Goal: Book appointment/travel/reservation

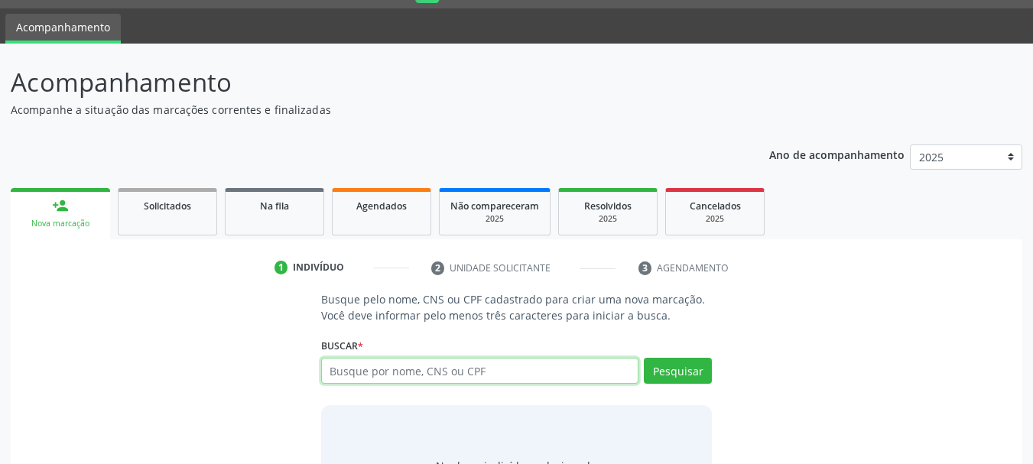
scroll to position [41, 0]
click at [438, 365] on input "text" at bounding box center [480, 371] width 318 height 26
type input "898005116630341"
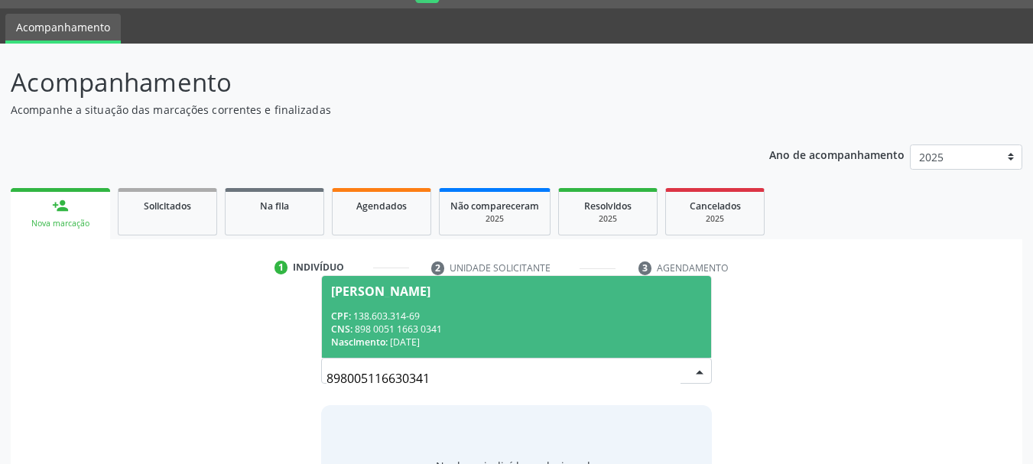
click at [541, 303] on span "Estefhanny Carla da Silva Magalhaes CPF: 138.603.314-69 CNS: 898 0051 1663 0341…" at bounding box center [517, 317] width 390 height 82
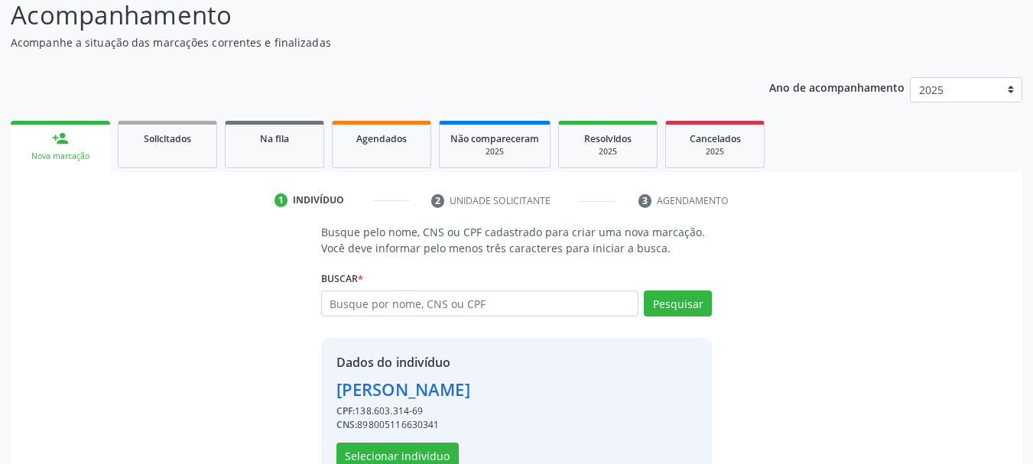
scroll to position [149, 0]
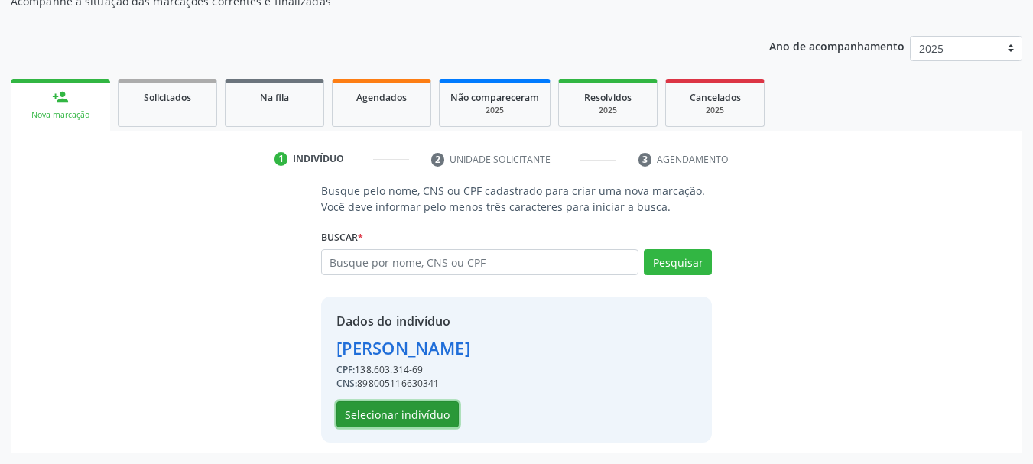
click at [411, 419] on button "Selecionar indivíduo" at bounding box center [397, 414] width 122 height 26
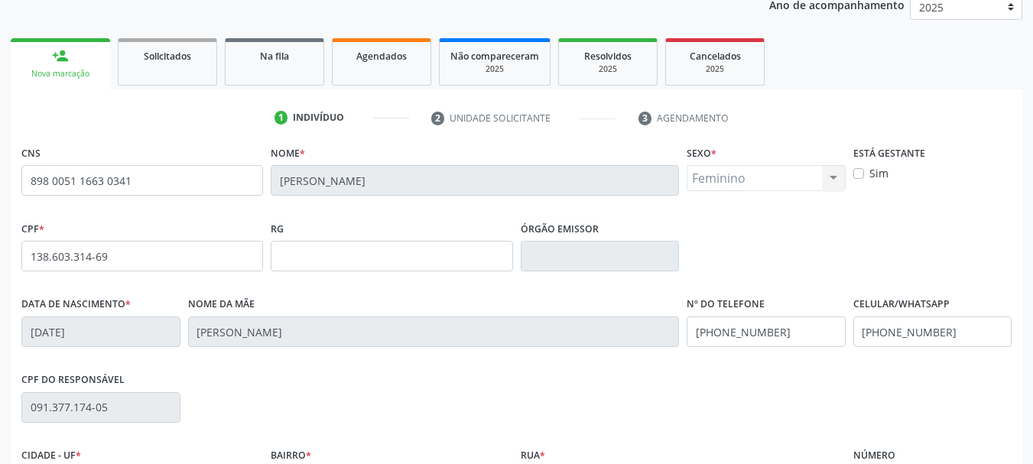
scroll to position [365, 0]
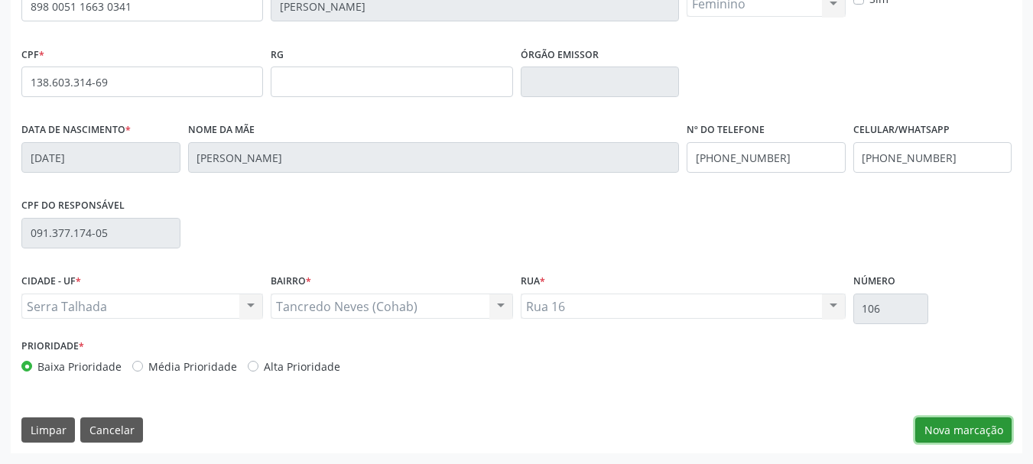
click at [956, 437] on button "Nova marcação" at bounding box center [963, 430] width 96 height 26
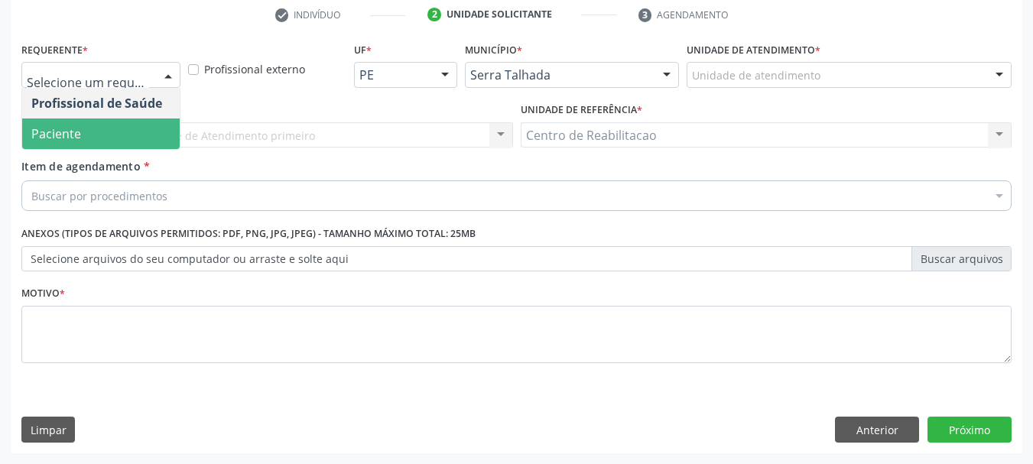
click at [131, 137] on span "Paciente" at bounding box center [100, 134] width 157 height 31
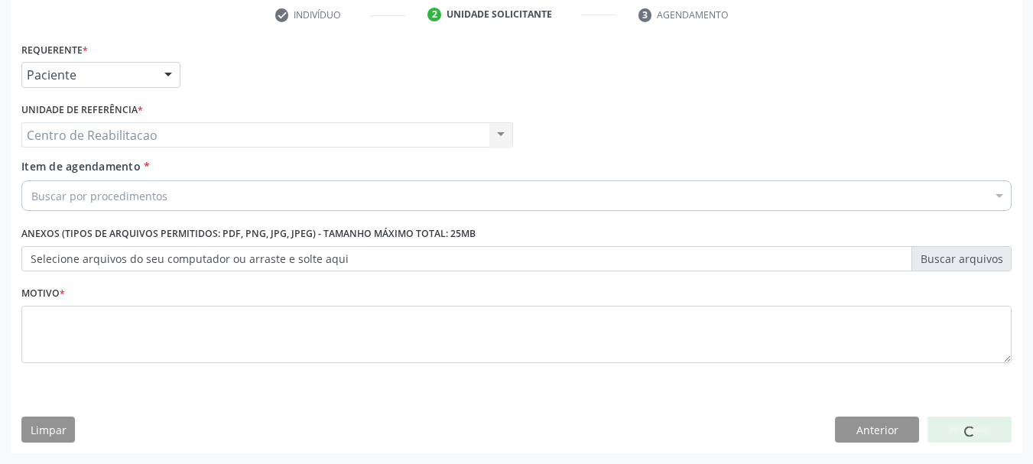
click at [168, 193] on div "Buscar por procedimentos" at bounding box center [516, 195] width 990 height 31
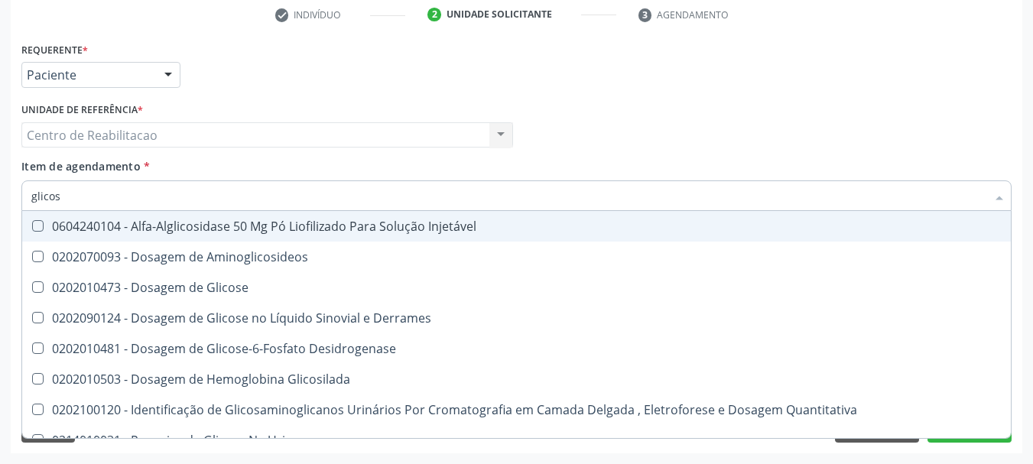
type input "glicose"
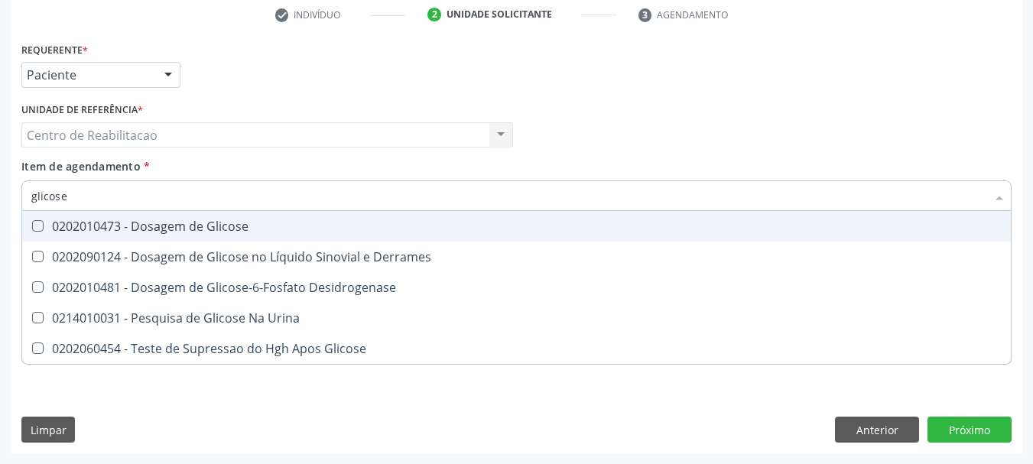
click at [216, 224] on div "0202010473 - Dosagem de Glicose" at bounding box center [516, 226] width 970 height 12
checkbox Glicose "true"
type input "coles"
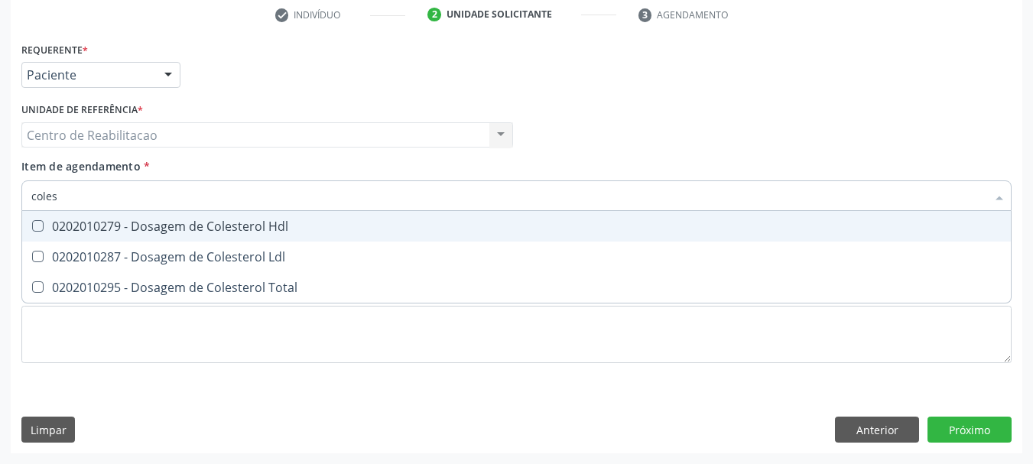
click at [216, 224] on div "0202010279 - Dosagem de Colesterol Hdl" at bounding box center [516, 226] width 970 height 12
checkbox Hdl "true"
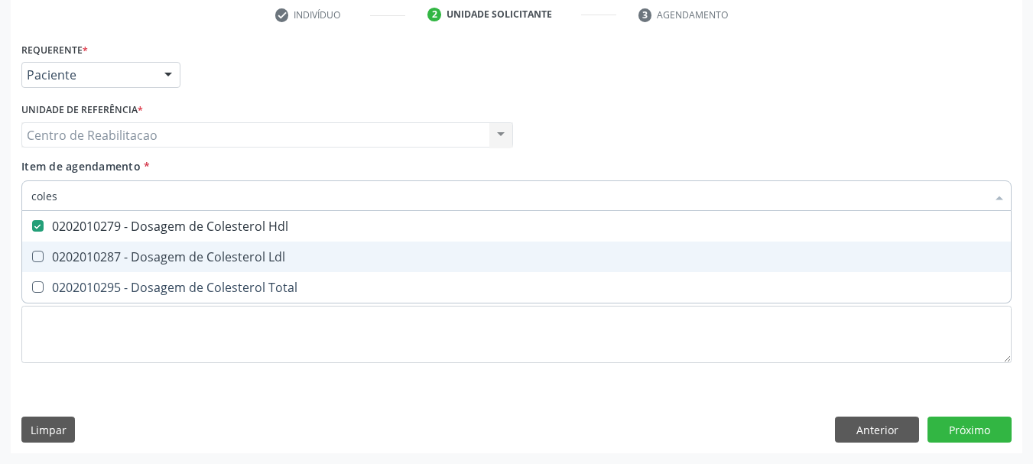
click at [219, 258] on div "0202010287 - Dosagem de Colesterol Ldl" at bounding box center [516, 257] width 970 height 12
checkbox Ldl "true"
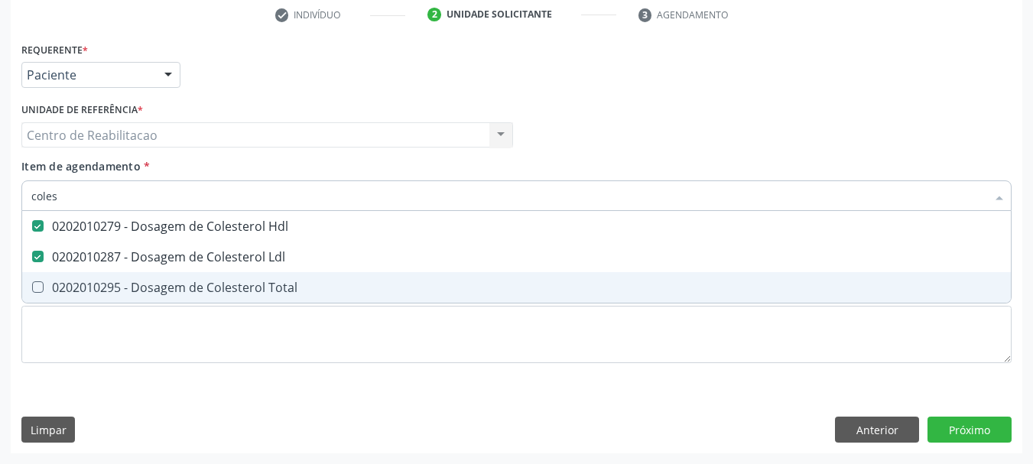
click at [219, 275] on span "0202010295 - Dosagem de Colesterol Total" at bounding box center [516, 287] width 989 height 31
checkbox Total "true"
type input "trigli"
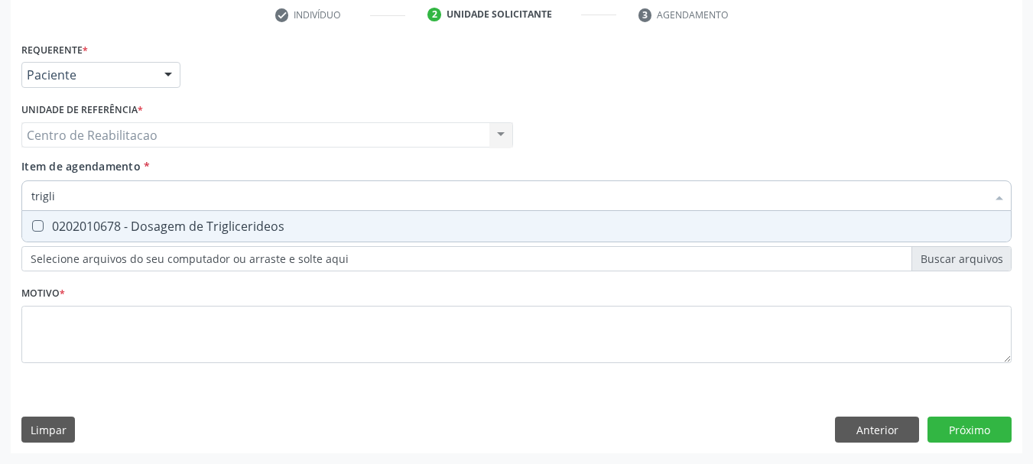
click at [282, 226] on div "0202010678 - Dosagem de Triglicerideos" at bounding box center [516, 226] width 970 height 12
checkbox Triglicerideos "true"
type input "hemog"
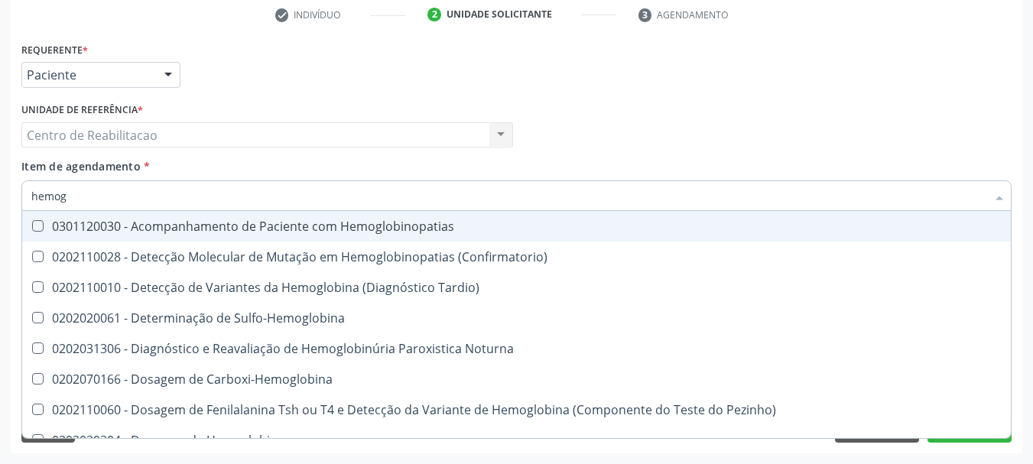
checkbox Hemoglobinopatias "false"
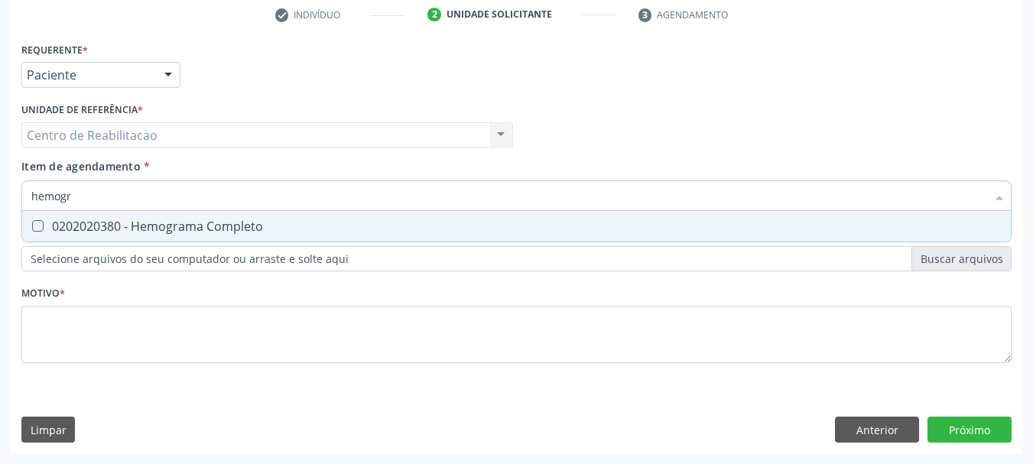
type input "hemogra"
click at [282, 226] on div "0202020380 - Hemograma Completo" at bounding box center [516, 226] width 970 height 12
checkbox Completo "true"
type input "urin"
checkbox Completo "false"
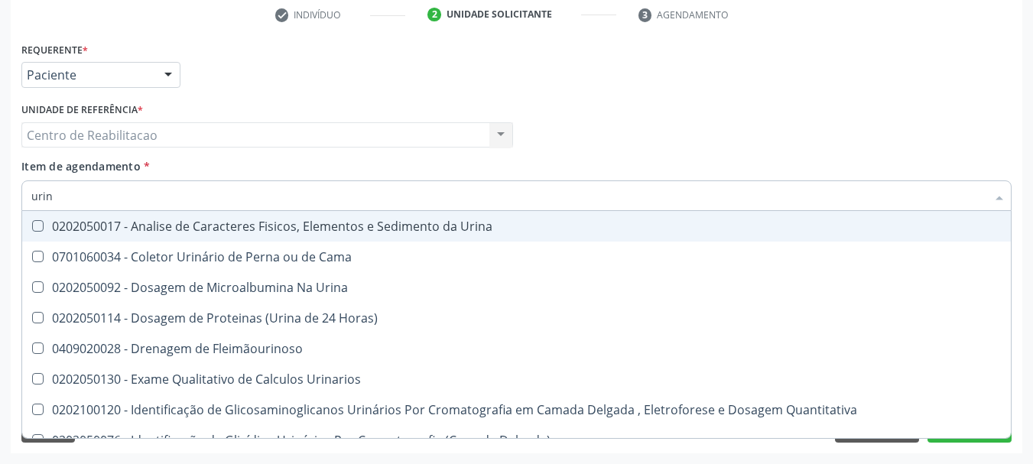
type input "urina"
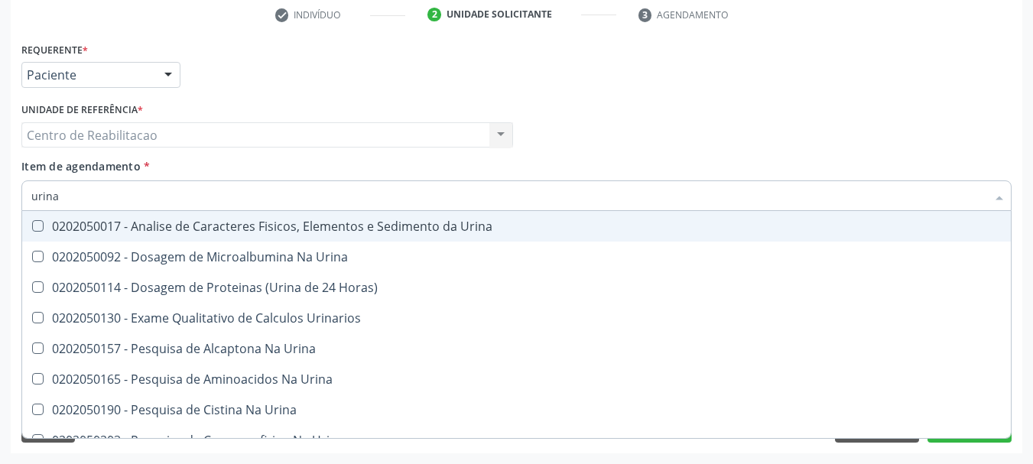
click at [282, 226] on div "0202050017 - Analise de Caracteres Fisicos, Elementos e Sedimento da Urina" at bounding box center [516, 226] width 970 height 12
checkbox Urina "true"
type input "127"
checkbox Urina "false"
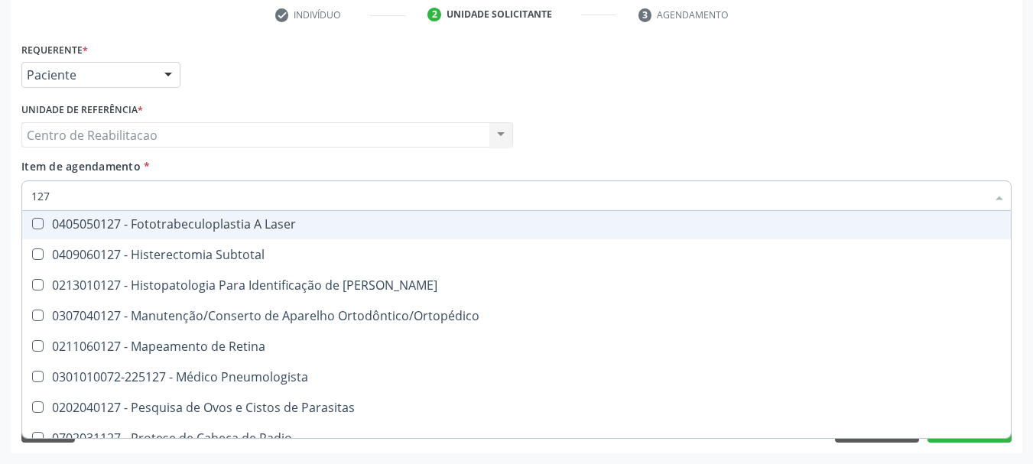
scroll to position [229, 0]
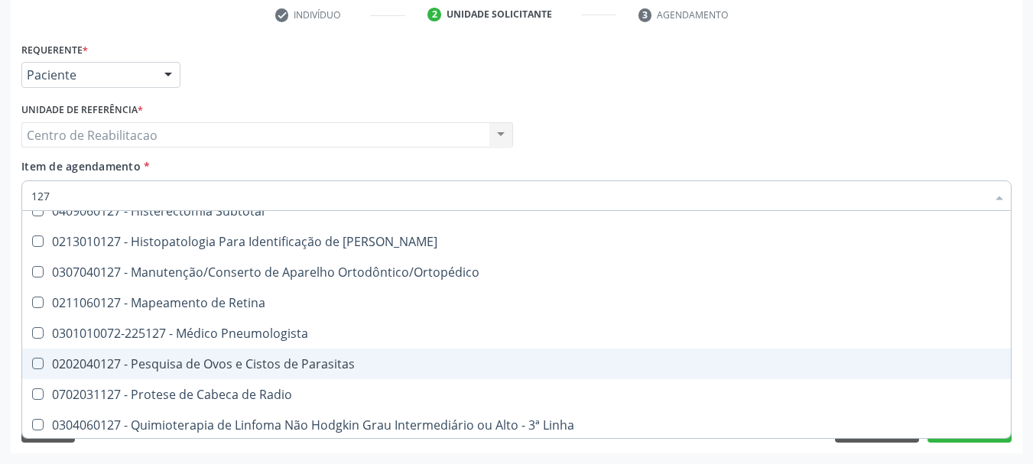
click at [348, 363] on div "0202040127 - Pesquisa de Ovos e Cistos de Parasitas" at bounding box center [516, 364] width 970 height 12
checkbox Parasitas "true"
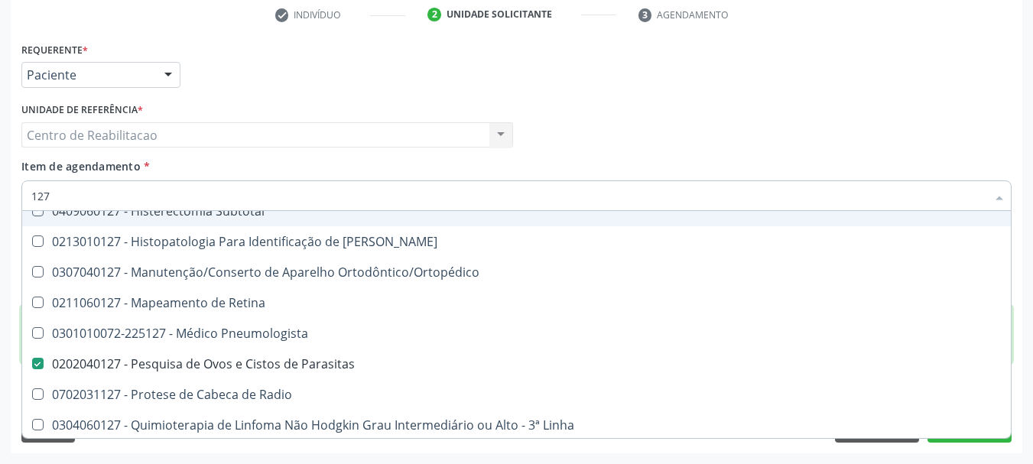
type textarea "."
checkbox A\) "true"
checkbox A "true"
checkbox C1-C2 "true"
checkbox Aberto "true"
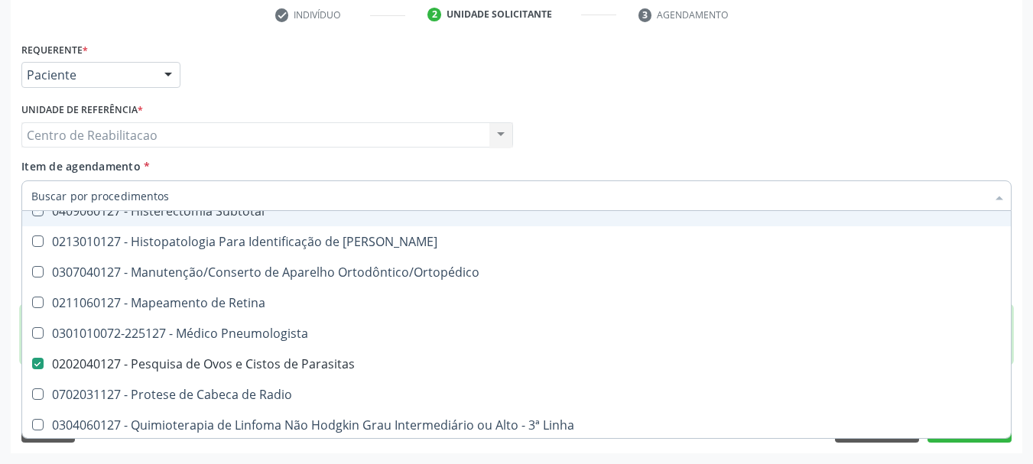
checkbox \(Ada\) "true"
checkbox Laser "true"
checkbox Subtotal "true"
checkbox Amarela "true"
checkbox Parasitas "false"
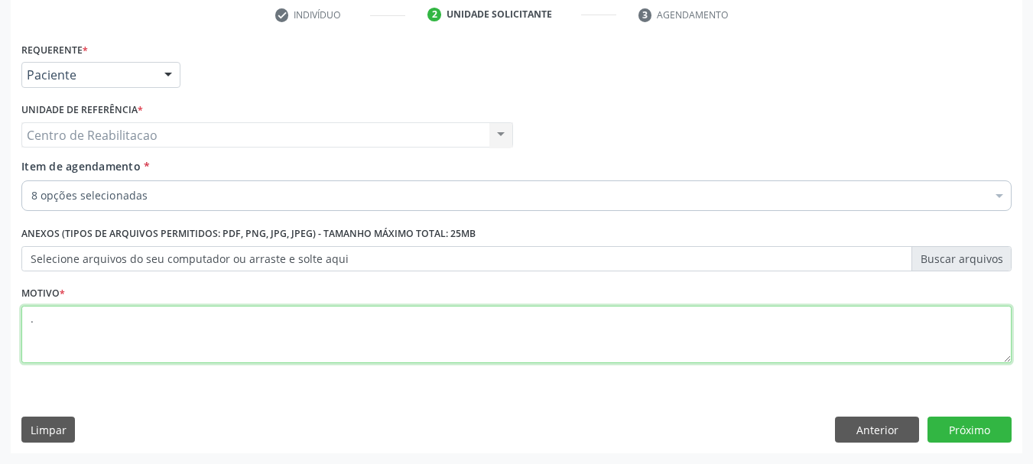
scroll to position [0, 0]
type textarea "."
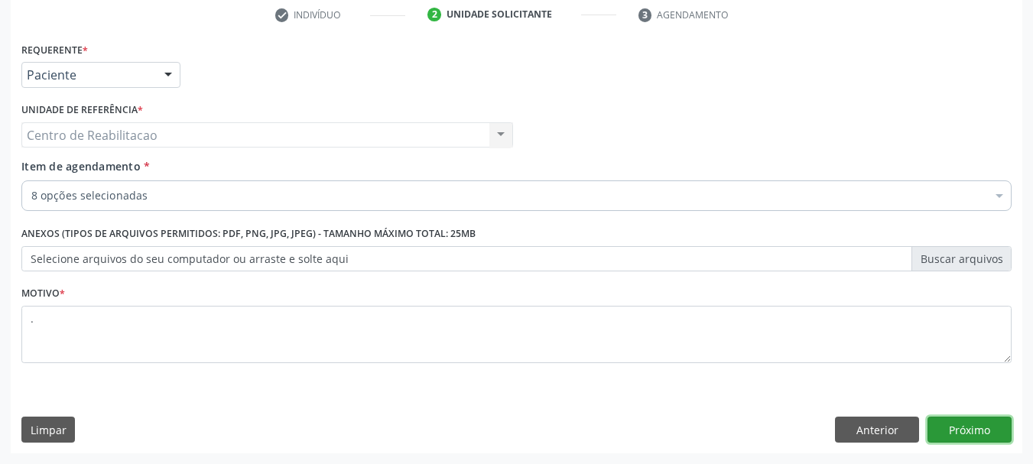
click button "Próximo" at bounding box center [969, 430] width 84 height 26
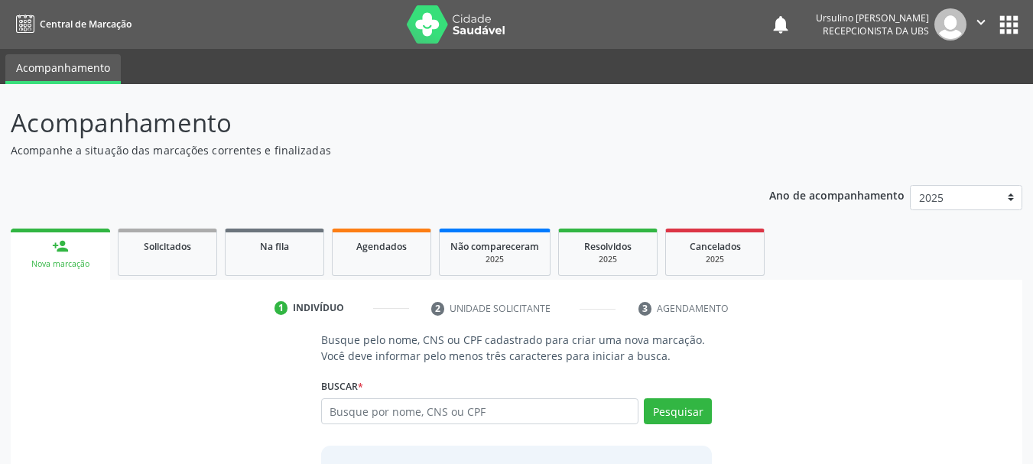
click at [470, 417] on input "text" at bounding box center [480, 411] width 318 height 26
type input "705403488358099"
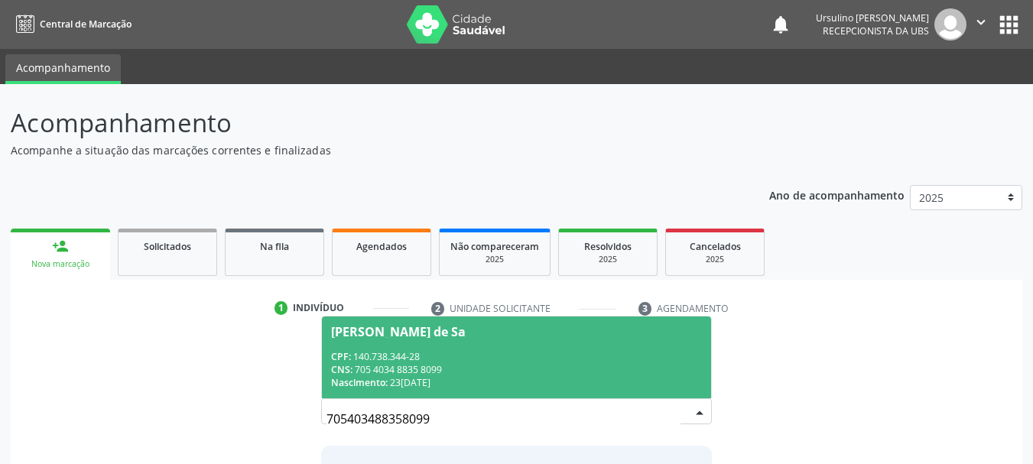
click at [482, 364] on div "CNS: 705 4034 8835 8099" at bounding box center [517, 369] width 372 height 13
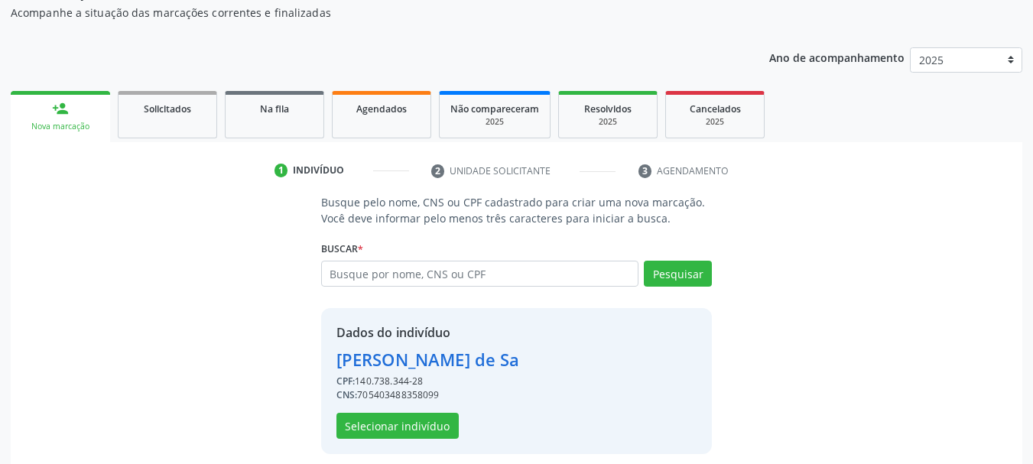
scroll to position [149, 0]
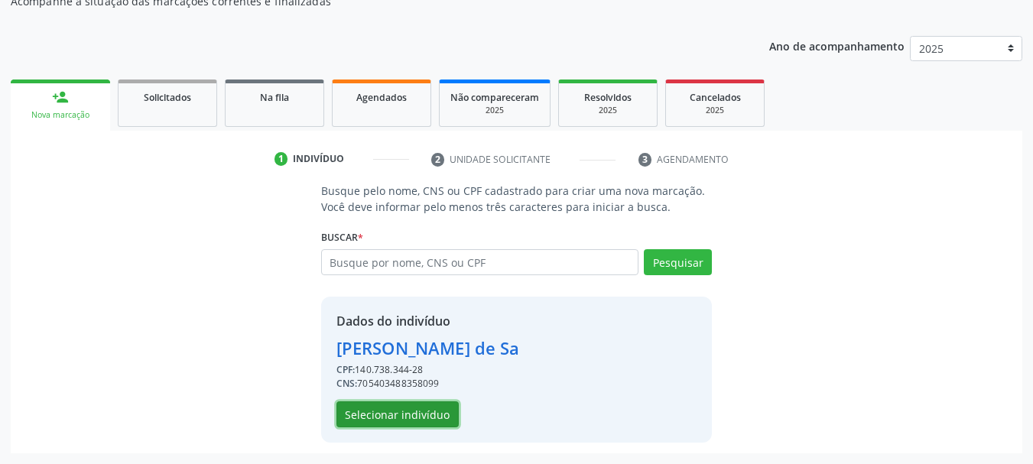
click at [405, 417] on button "Selecionar indivíduo" at bounding box center [397, 414] width 122 height 26
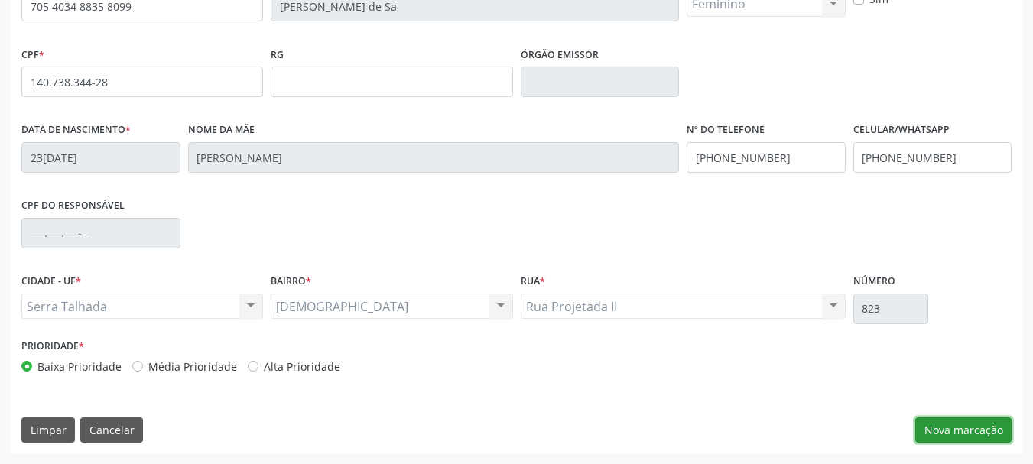
click at [945, 429] on button "Nova marcação" at bounding box center [963, 430] width 96 height 26
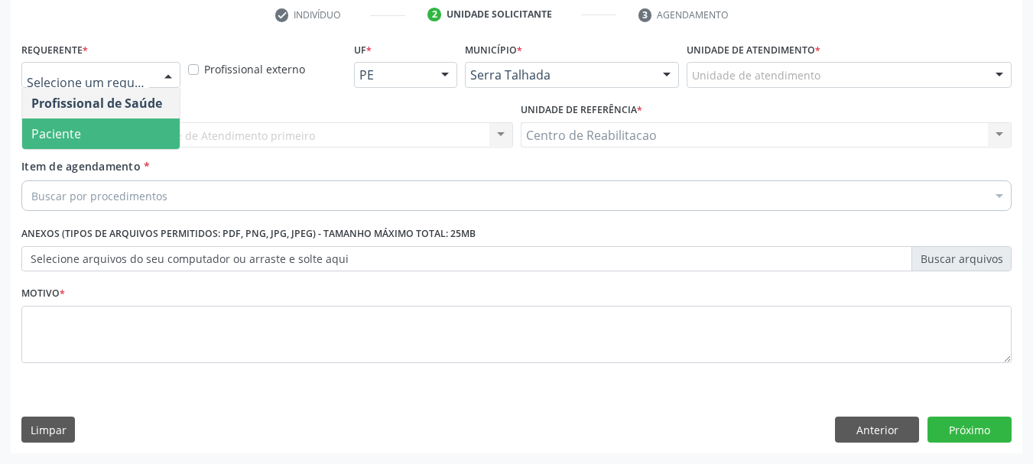
click at [133, 132] on span "Paciente" at bounding box center [100, 134] width 157 height 31
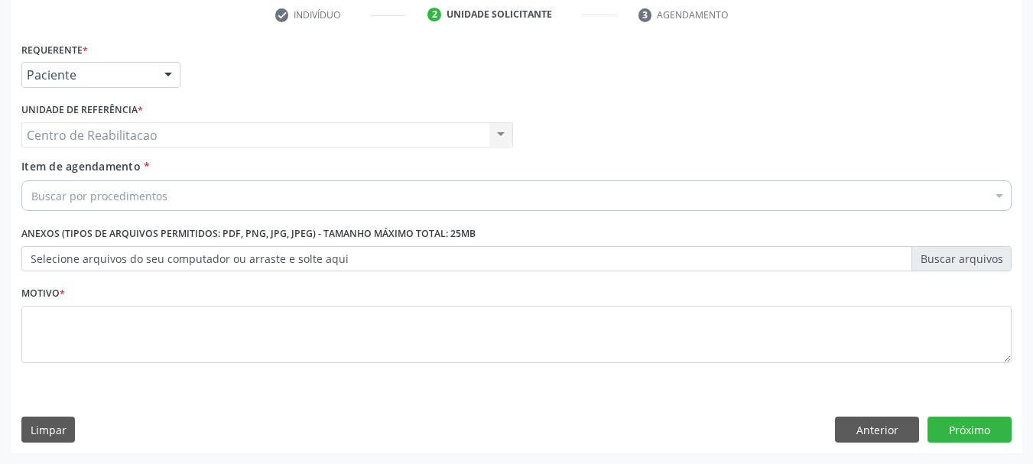
click at [151, 204] on div "Buscar por procedimentos" at bounding box center [516, 195] width 990 height 31
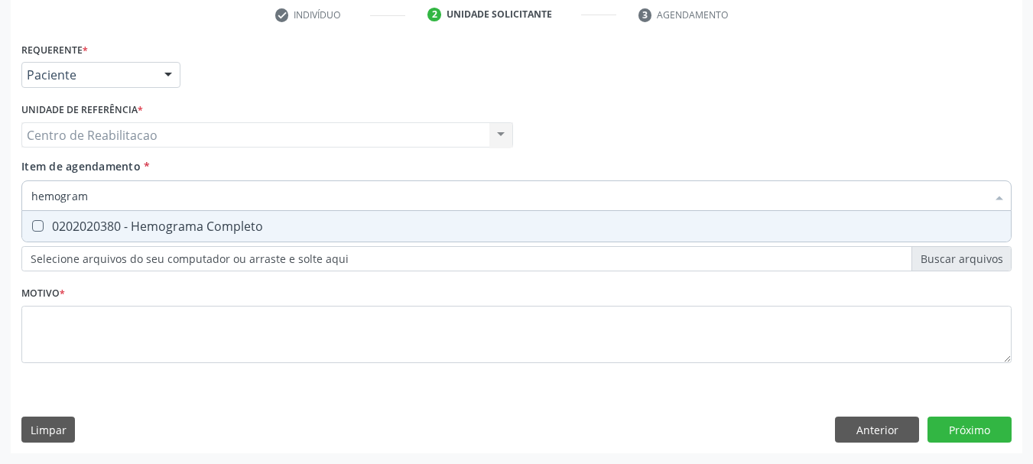
type input "hemograma"
click at [183, 227] on div "0202020380 - Hemograma Completo" at bounding box center [516, 226] width 970 height 12
checkbox Completo "true"
type input "glico"
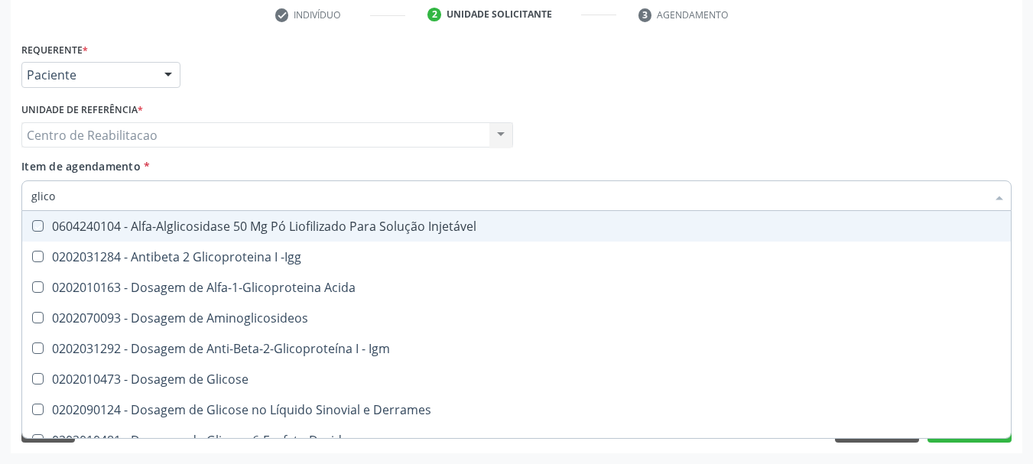
checkbox Injetável "false"
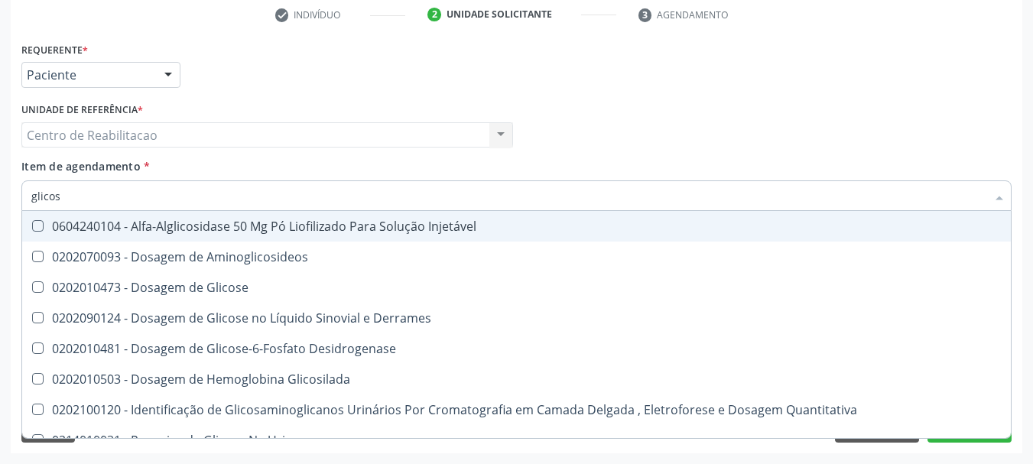
type input "glicose"
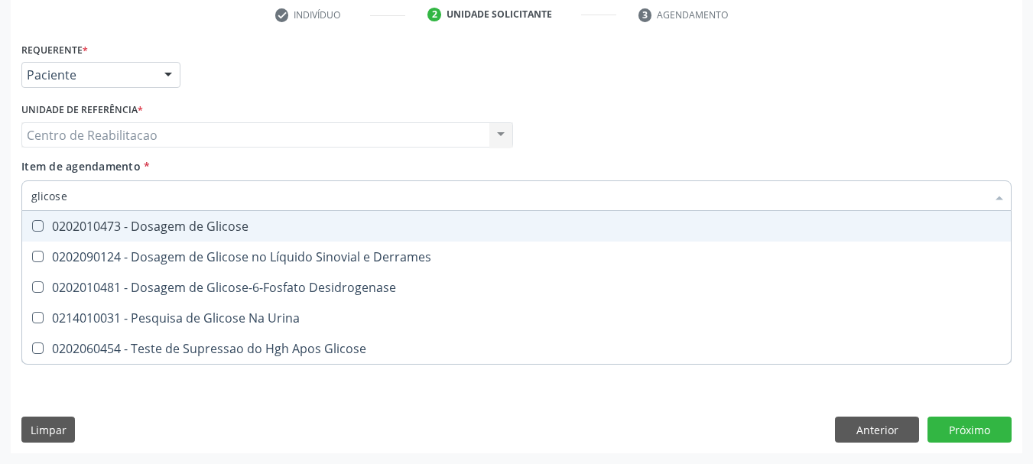
click at [183, 227] on div "0202010473 - Dosagem de Glicose" at bounding box center [516, 226] width 970 height 12
checkbox Glicose "true"
type input "glic"
checkbox Glicose "false"
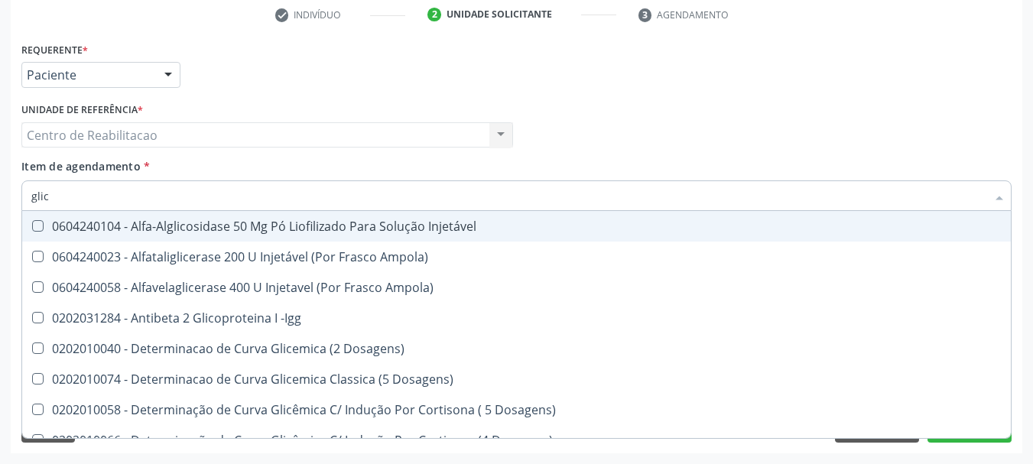
type input "glico"
checkbox Dosagens\) "true"
checkbox Glicose "false"
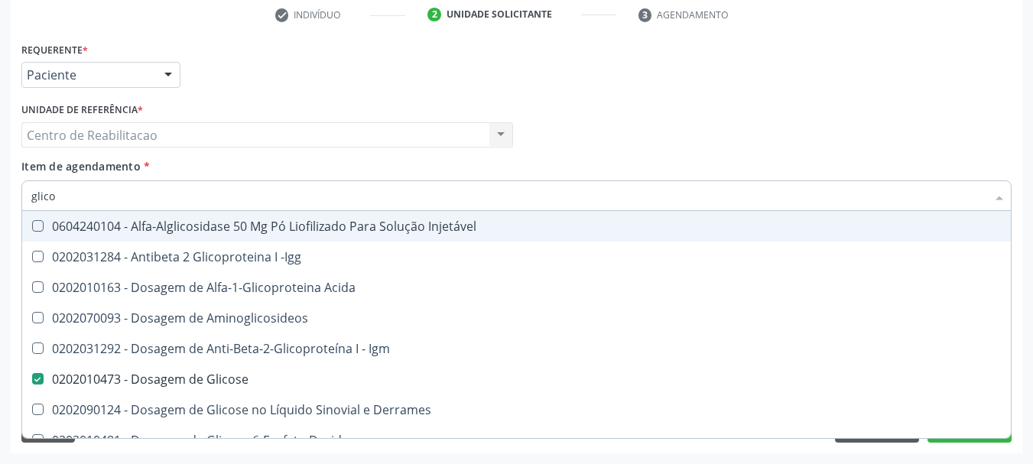
type input "glicos"
checkbox Acida "true"
checkbox Glicose "false"
type input "glicosi"
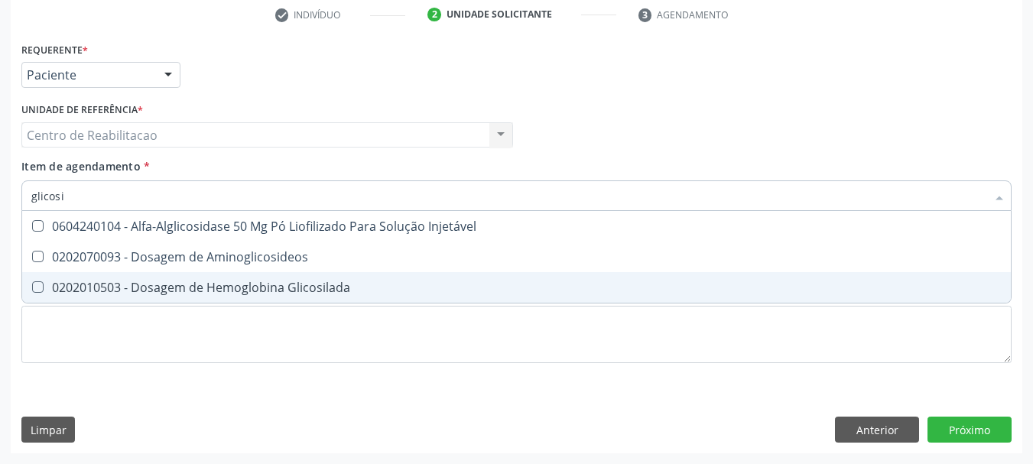
click at [239, 287] on div "0202010503 - Dosagem de Hemoglobina Glicosilada" at bounding box center [516, 287] width 970 height 12
checkbox Glicosilada "true"
type input "fa"
checkbox Glicosilada "false"
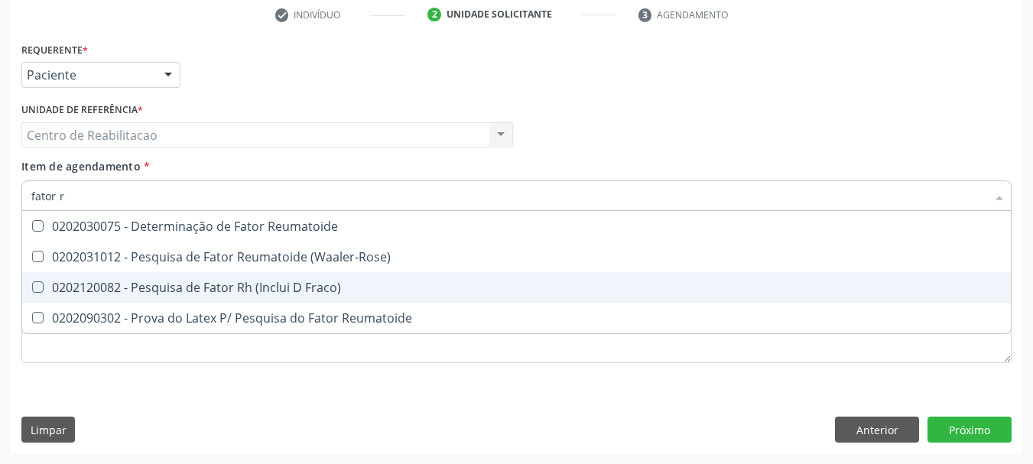
type input "fator rh"
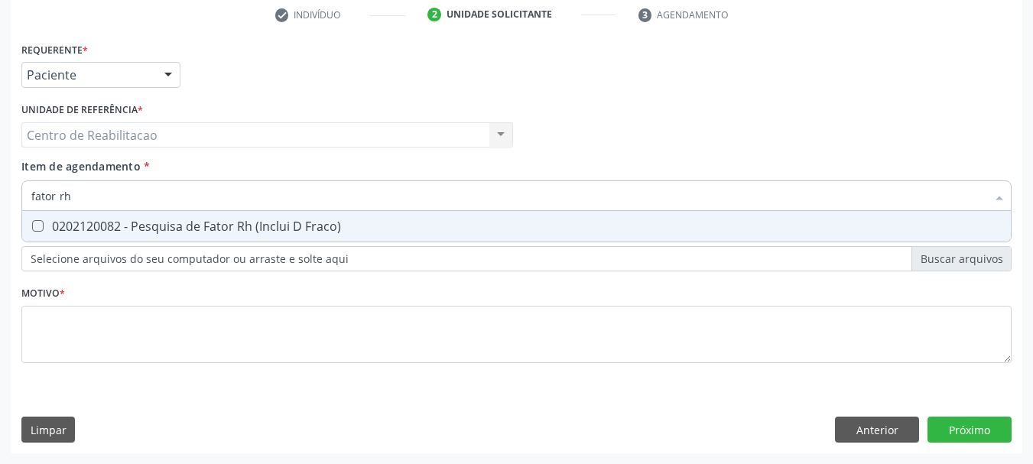
click at [307, 225] on div "0202120082 - Pesquisa de Fator Rh (Inclui D Fraco)" at bounding box center [516, 226] width 970 height 12
checkbox Fraco\) "true"
type input "urina"
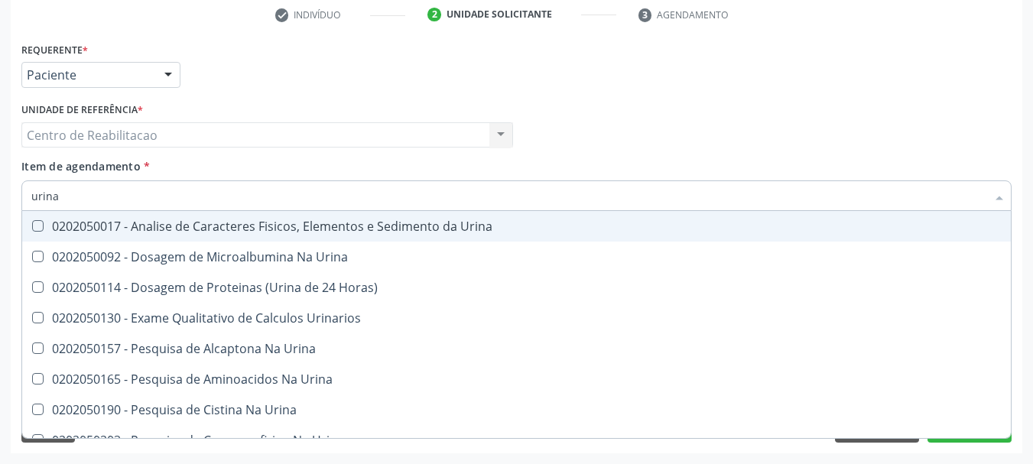
click at [307, 225] on div "0202050017 - Analise de Caracteres Fisicos, Elementos e Sedimento da Urina" at bounding box center [516, 226] width 970 height 12
checkbox Urina "true"
type input "c"
checkbox Urina "false"
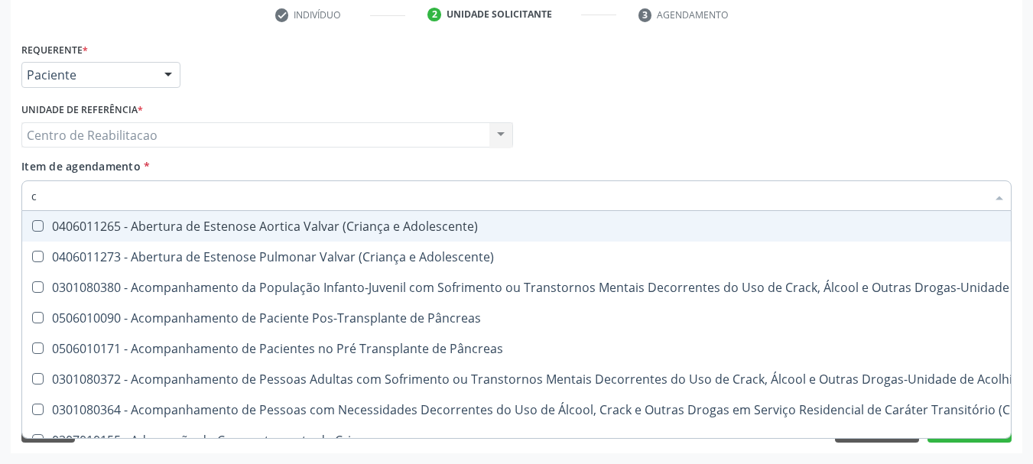
type input "cr"
checkbox Craniana "false"
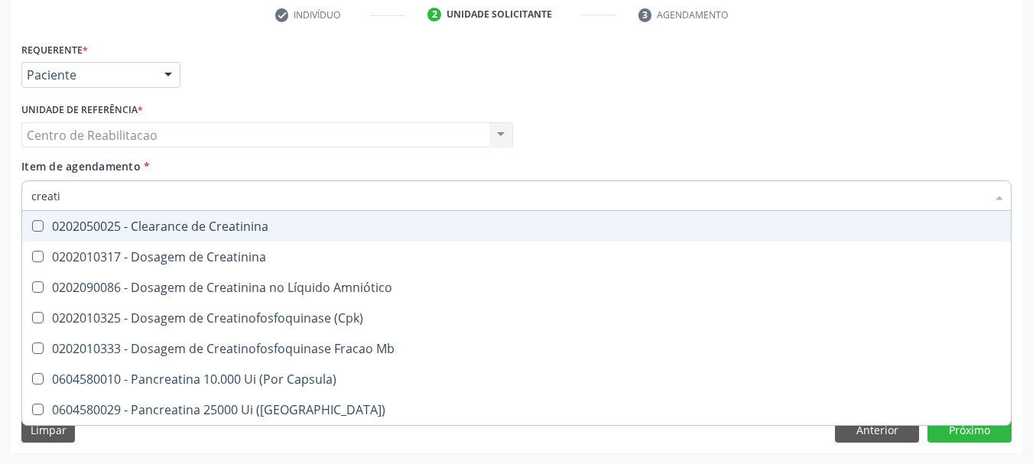
type input "creatin"
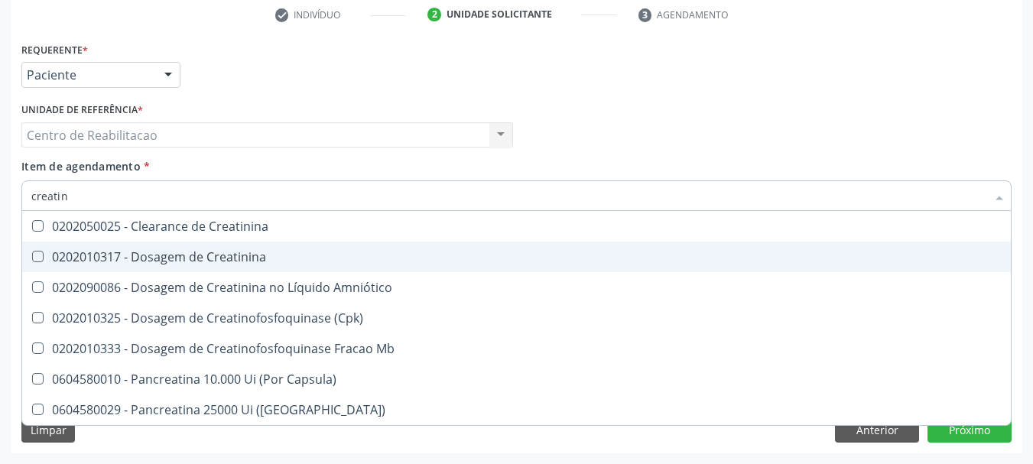
click at [300, 251] on div "0202010317 - Dosagem de Creatinina" at bounding box center [516, 257] width 970 height 12
checkbox Creatinina "true"
type input "ureia"
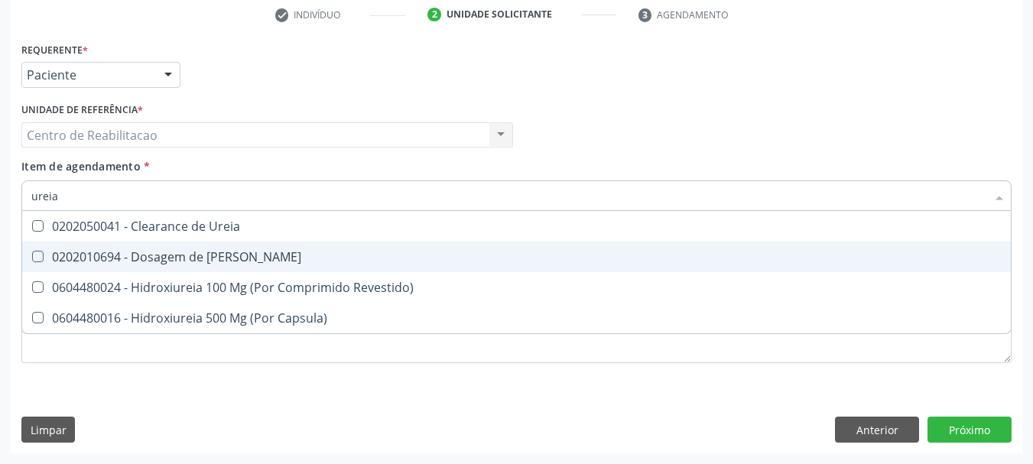
click at [300, 251] on div "0202010694 - Dosagem de [PERSON_NAME]" at bounding box center [516, 257] width 970 height 12
checkbox Ureia "true"
type input "to"
checkbox Ureia "false"
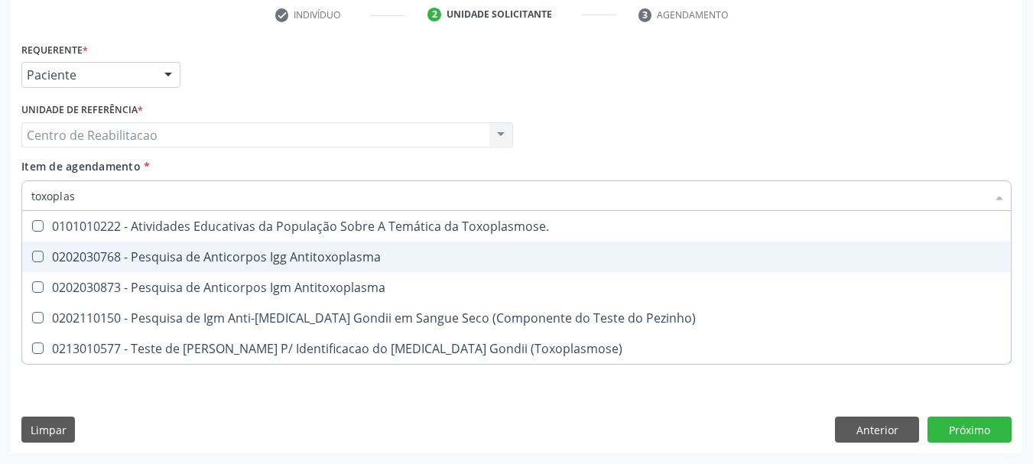
type input "toxoplasm"
click at [300, 251] on div "0202030768 - Pesquisa de Anticorpos Igg Antitoxoplasma" at bounding box center [516, 257] width 970 height 12
checkbox Antitoxoplasma "true"
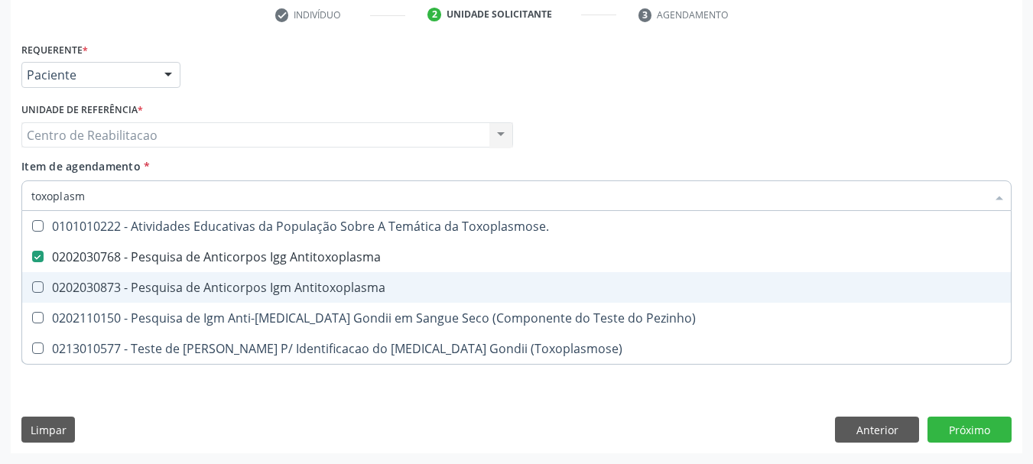
click at [297, 281] on div "0202030873 - Pesquisa de Anticorpos Igm Antitoxoplasma" at bounding box center [516, 287] width 970 height 12
checkbox Antitoxoplasma "true"
type input "ci"
checkbox Antitoxoplasma "false"
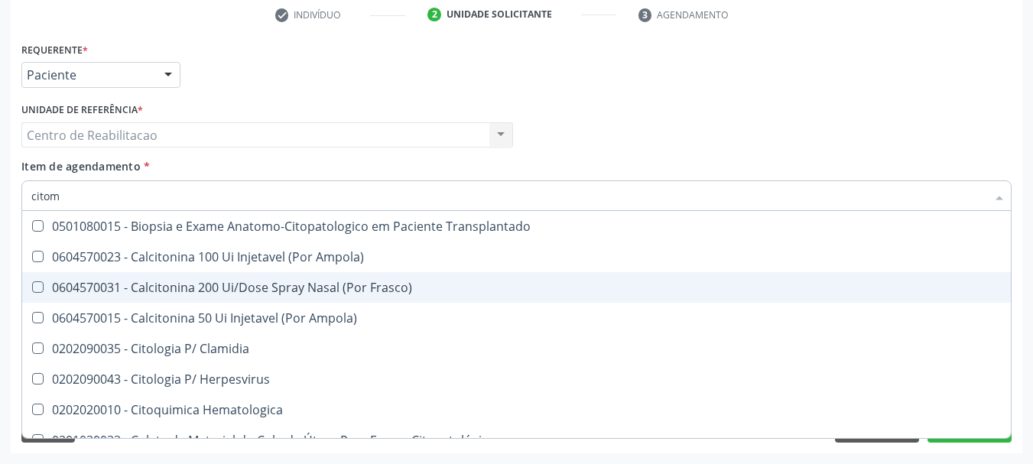
type input "citome"
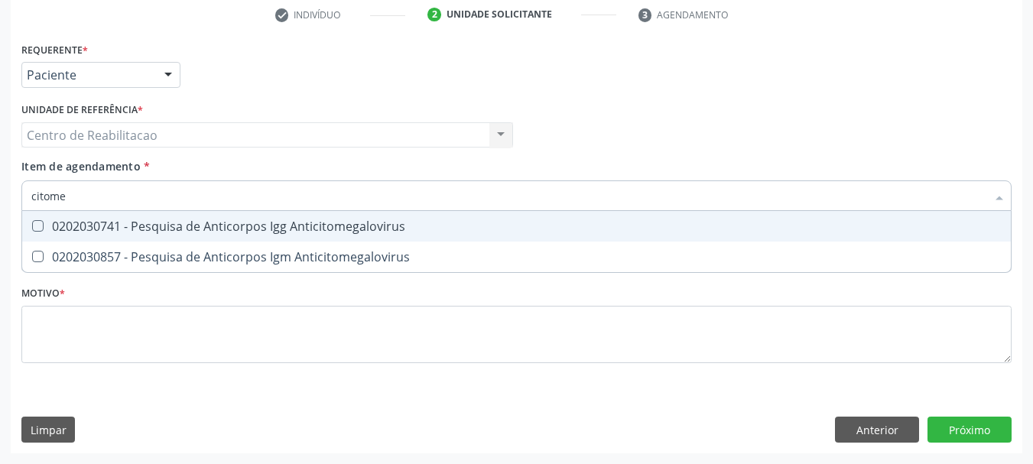
click at [385, 232] on div "0202030741 - Pesquisa de Anticorpos Igg Anticitomegalovirus" at bounding box center [516, 226] width 970 height 12
checkbox Anticitomegalovirus "true"
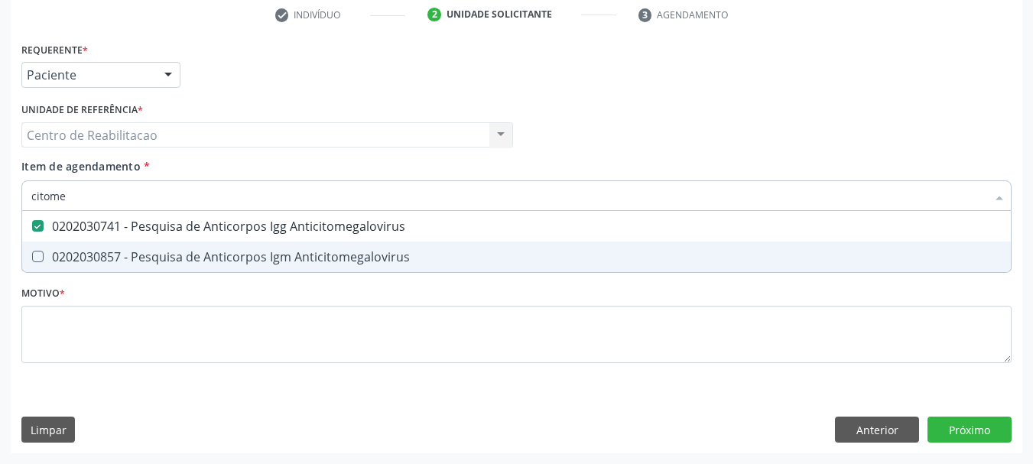
click at [378, 263] on div "0202030857 - Pesquisa de Anticorpos Igm Anticitomegalovirus" at bounding box center [516, 257] width 970 height 12
checkbox Anticitomegalovirus "true"
type input "re"
checkbox Anticitomegalovirus "false"
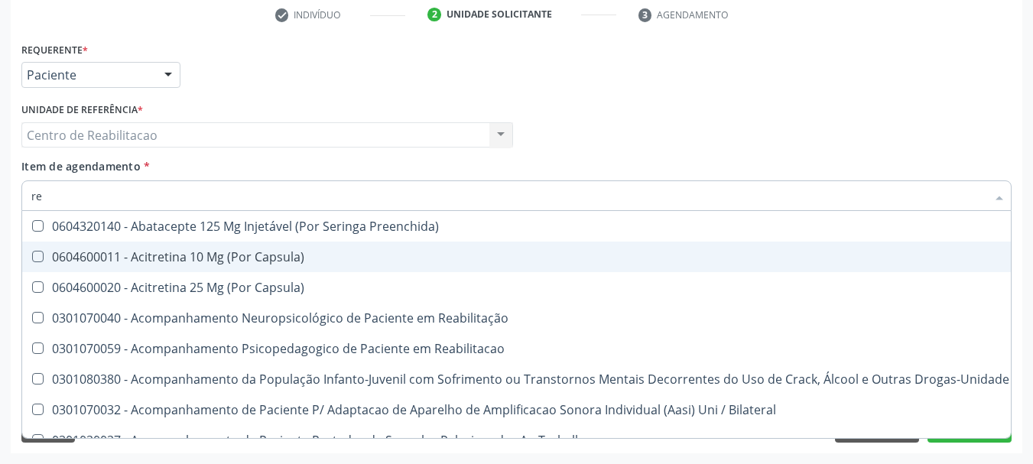
type input "r"
checkbox Urina "false"
checkbox Intersetoriais "true"
checkbox Creatinina "false"
checkbox Ureia "false"
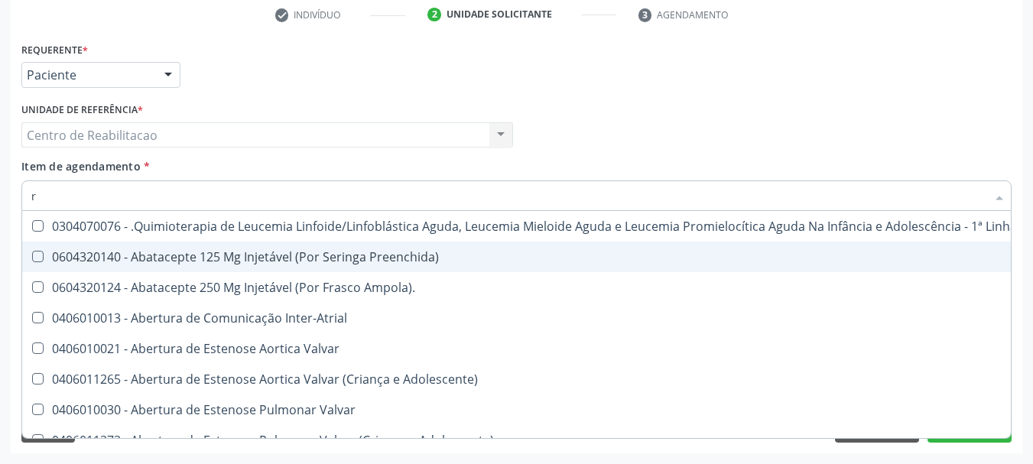
type input "ru"
checkbox Urina "false"
checkbox Vasos\) "true"
checkbox Stent\) "true"
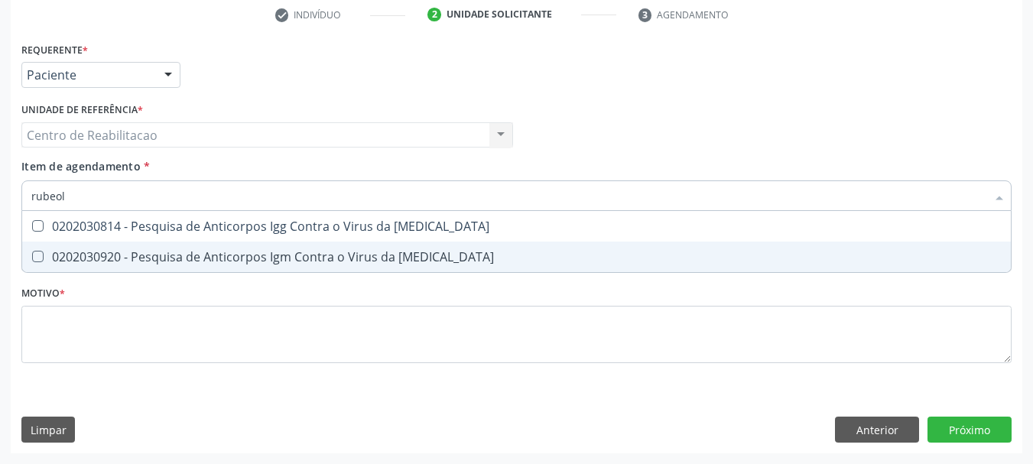
type input "rubeola"
click at [378, 263] on div "0202030920 - Pesquisa de Anticorpos Igm Contra o Virus da [MEDICAL_DATA]" at bounding box center [516, 257] width 970 height 12
checkbox Rubeola "true"
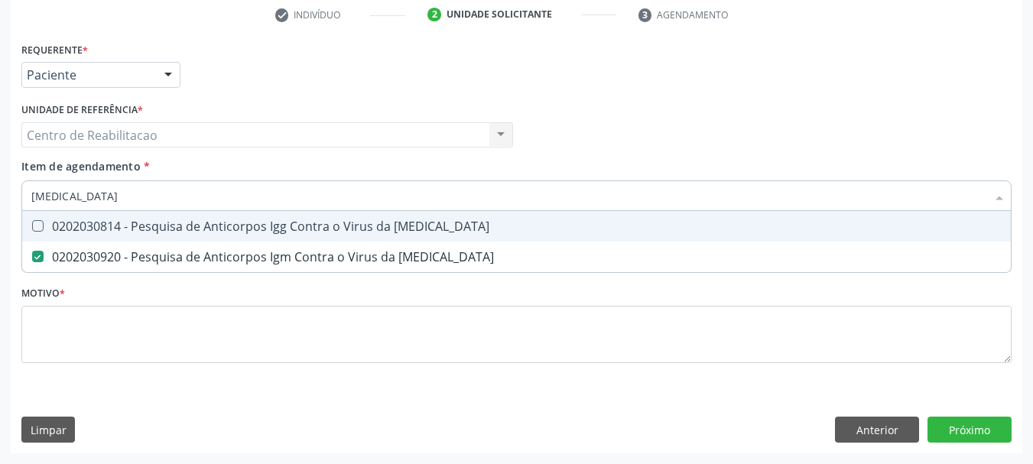
click at [387, 232] on div "0202030814 - Pesquisa de Anticorpos Igg Contra o Virus da [MEDICAL_DATA]" at bounding box center [516, 226] width 970 height 12
checkbox Rubeola "true"
type input "cult"
checkbox Rubeola "false"
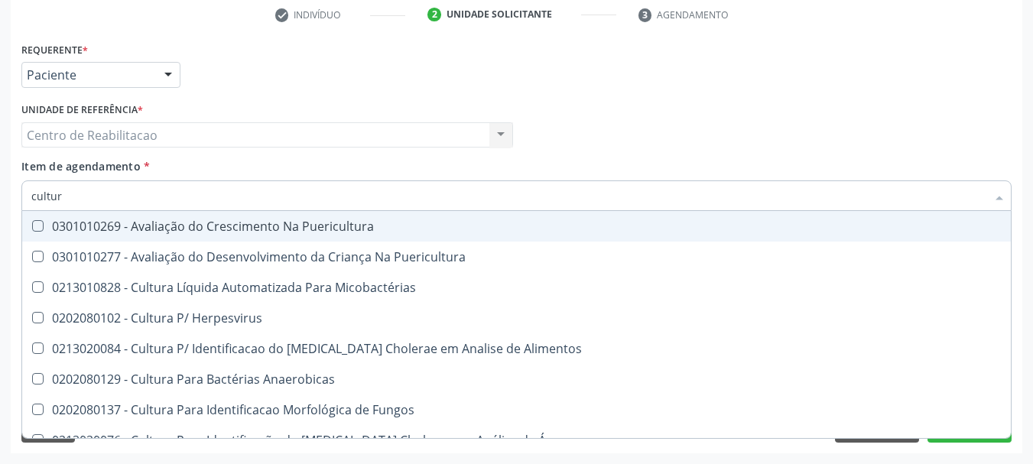
type input "cultura"
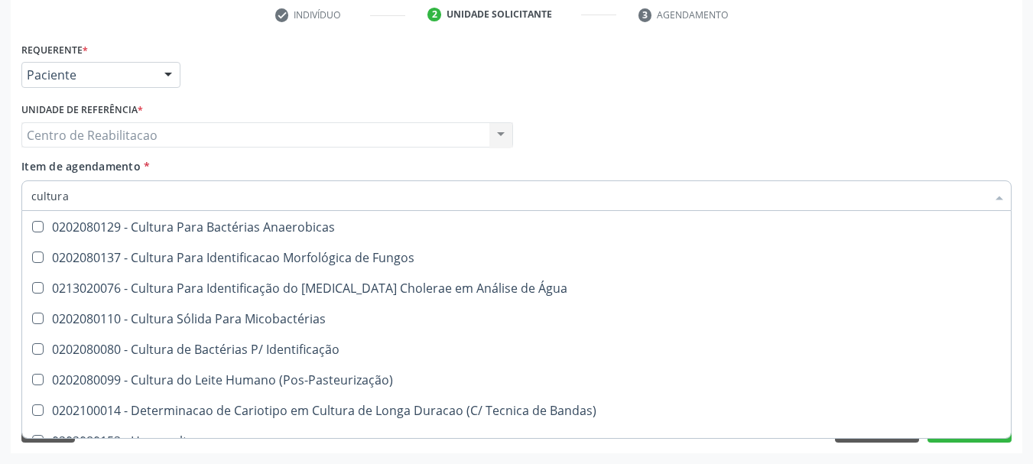
scroll to position [153, 0]
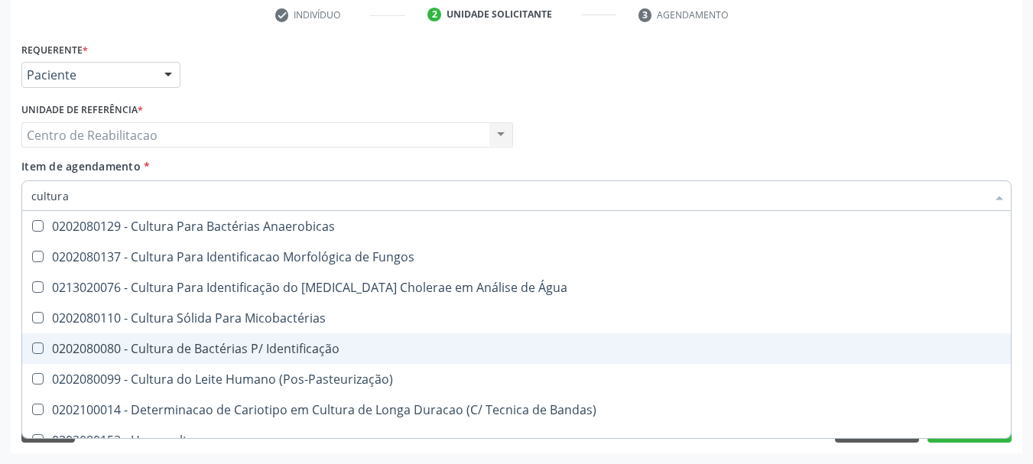
click at [349, 346] on div "0202080080 - Cultura de Bactérias P/ Identificação" at bounding box center [516, 349] width 970 height 12
checkbox Identificação "true"
type input "anti"
checkbox Identificação "false"
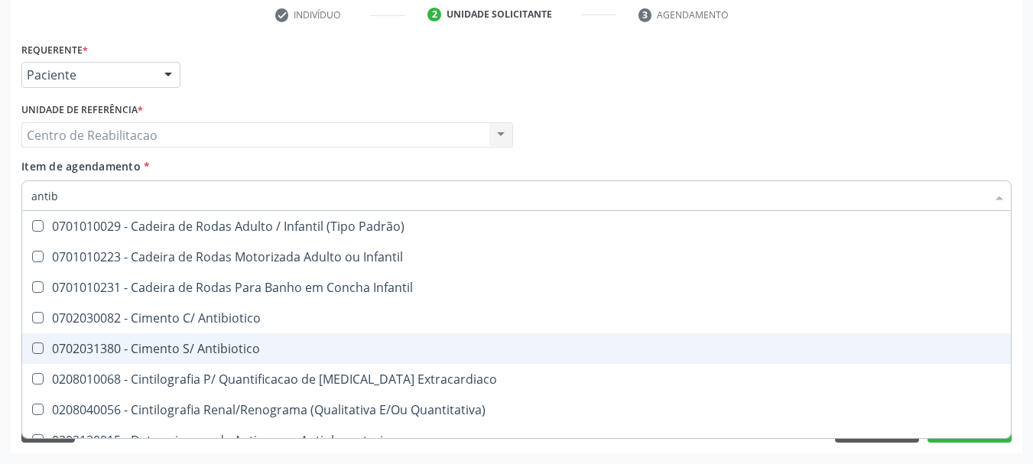
scroll to position [0, 0]
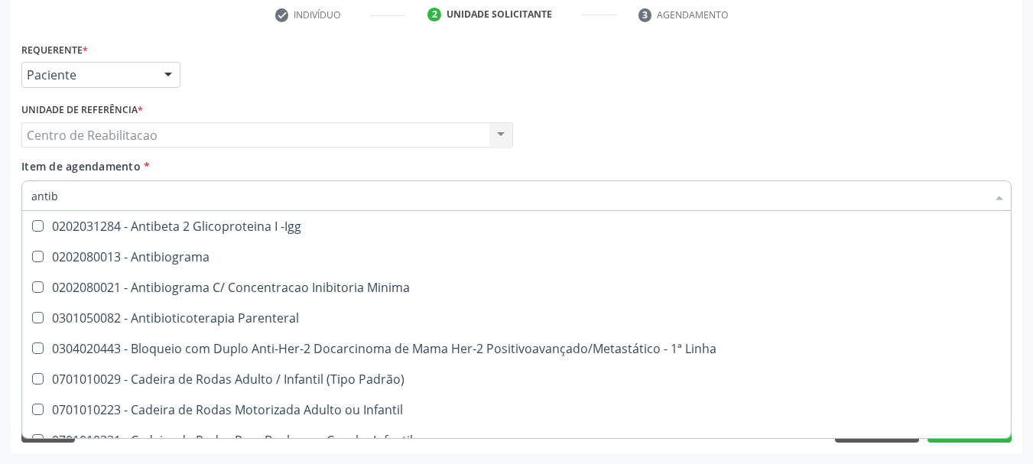
type input "antibi"
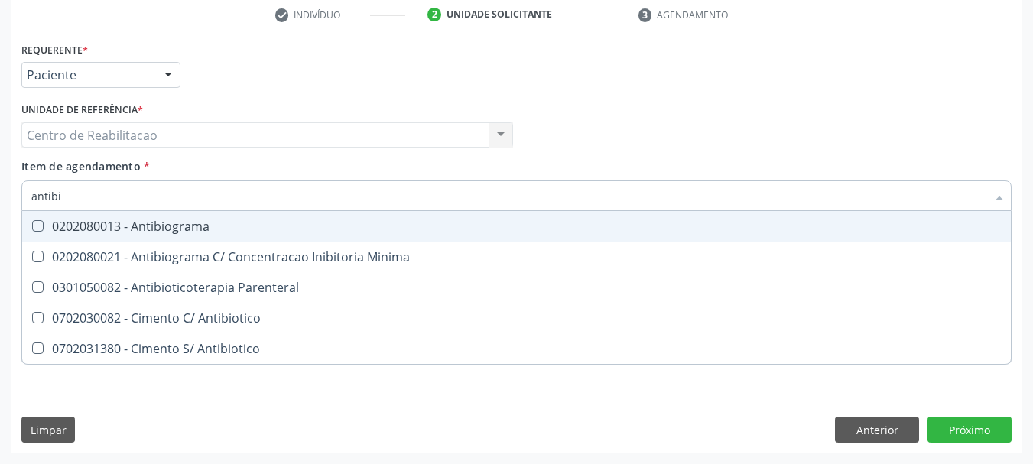
click at [232, 228] on div "0202080013 - Antibiograma" at bounding box center [516, 226] width 970 height 12
checkbox Antibiograma "true"
type textarea "."
checkbox Minima "true"
checkbox Parenteral "true"
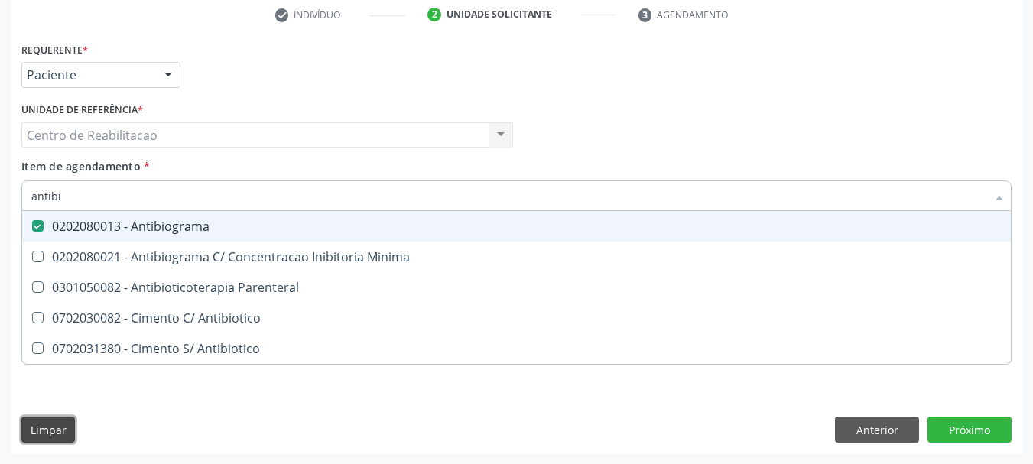
checkbox Antibiotico "true"
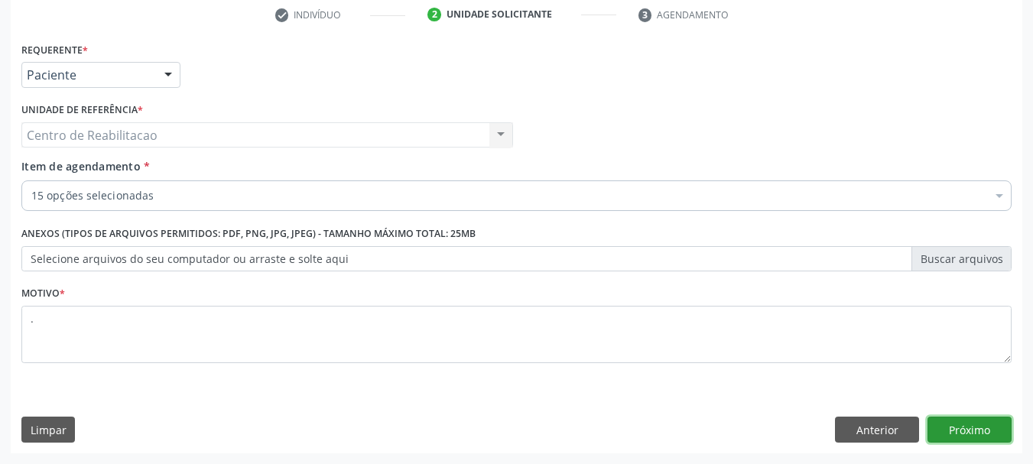
click button "Próximo" at bounding box center [969, 430] width 84 height 26
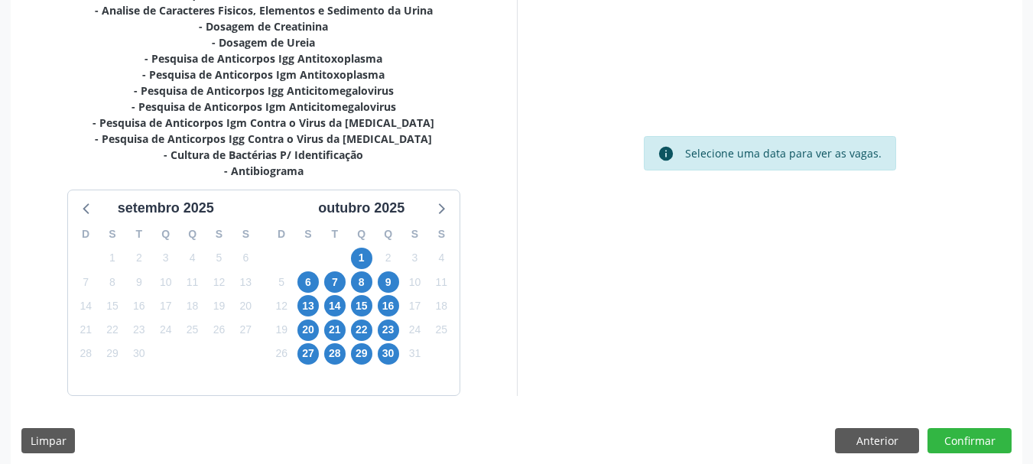
scroll to position [426, 0]
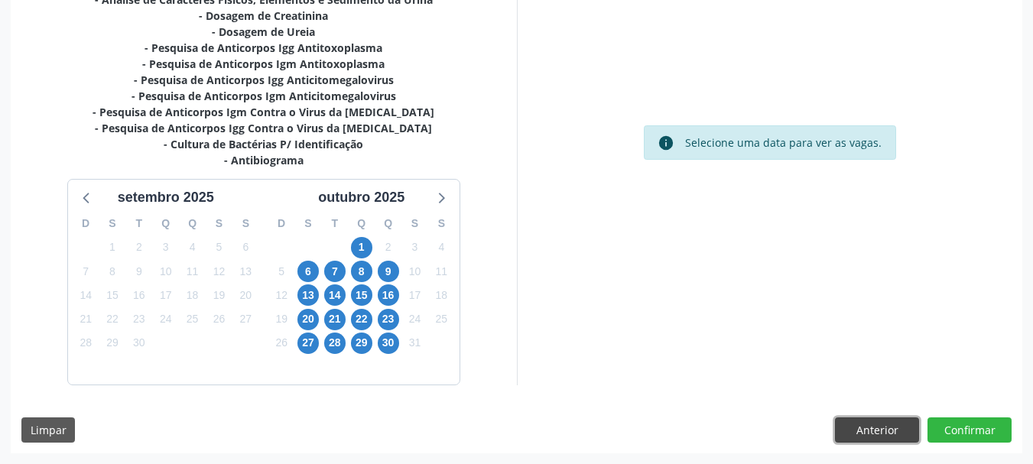
click at [870, 437] on button "Anterior" at bounding box center [877, 430] width 84 height 26
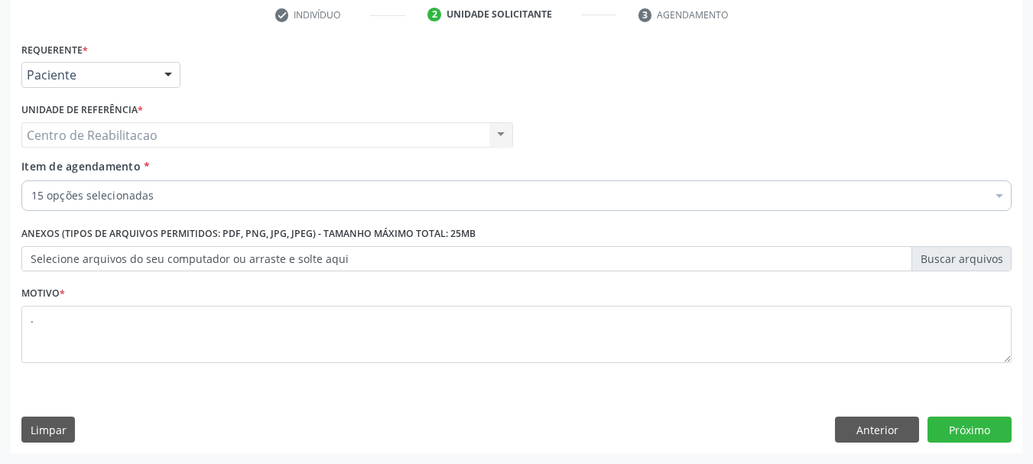
scroll to position [294, 0]
click at [957, 433] on button "Próximo" at bounding box center [969, 430] width 84 height 26
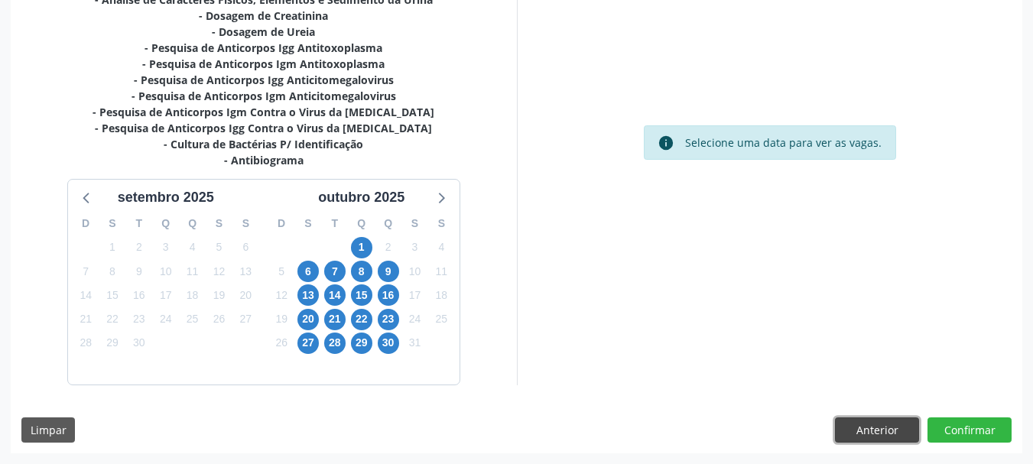
click at [846, 430] on button "Anterior" at bounding box center [877, 430] width 84 height 26
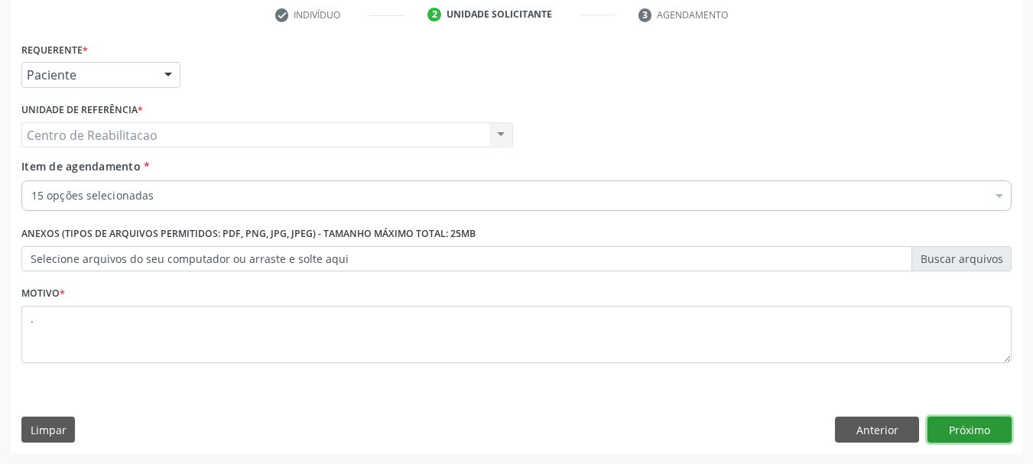
click at [983, 430] on button "Próximo" at bounding box center [969, 430] width 84 height 26
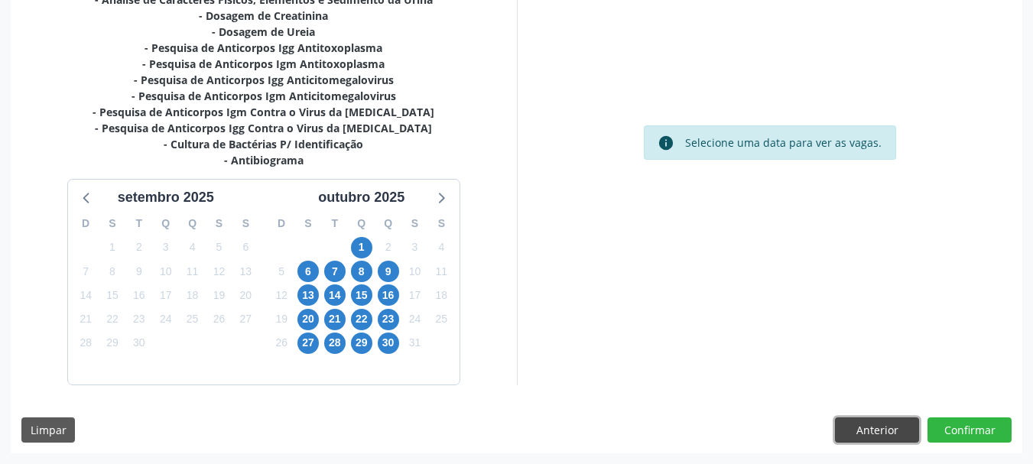
click at [874, 437] on button "Anterior" at bounding box center [877, 430] width 84 height 26
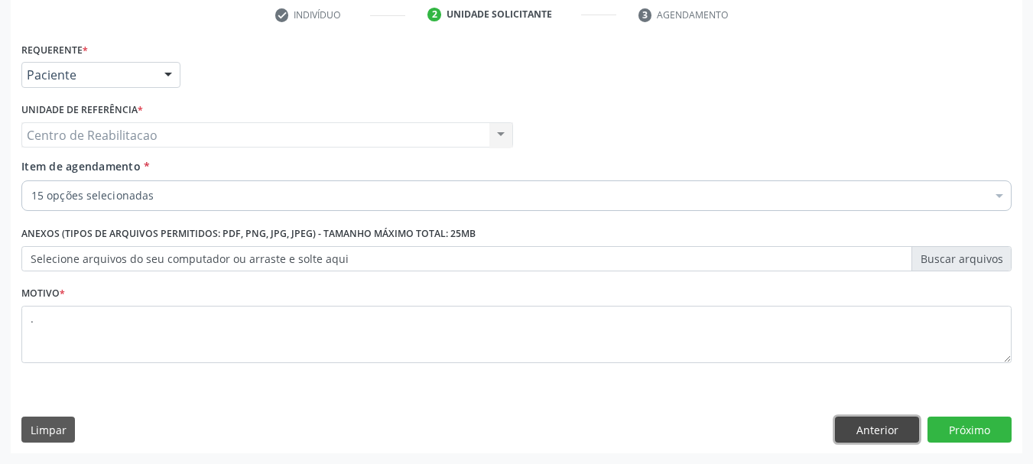
click at [864, 430] on button "Anterior" at bounding box center [877, 430] width 84 height 26
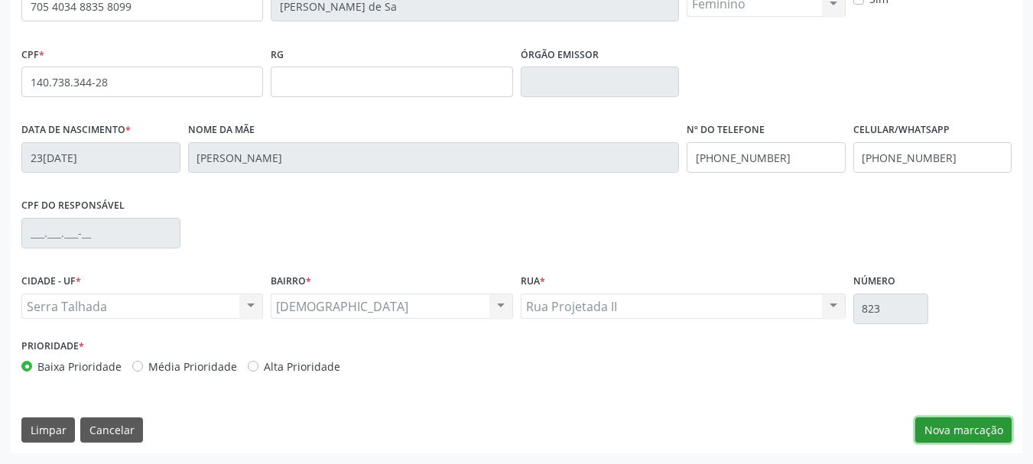
click at [974, 429] on button "Nova marcação" at bounding box center [963, 430] width 96 height 26
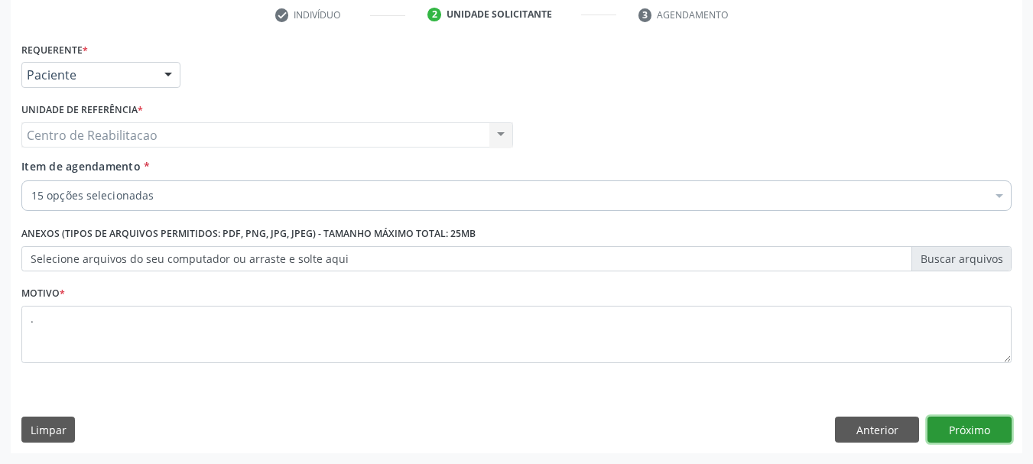
click at [974, 429] on button "Próximo" at bounding box center [969, 430] width 84 height 26
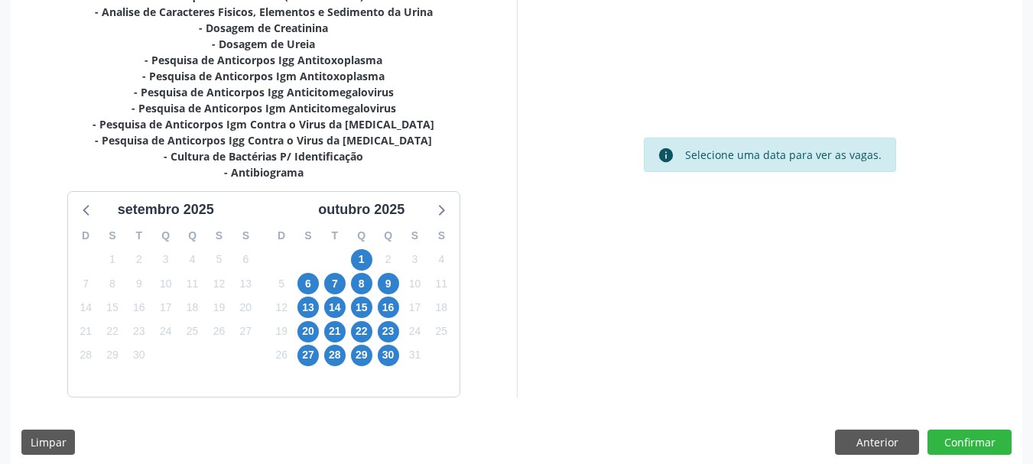
scroll to position [426, 0]
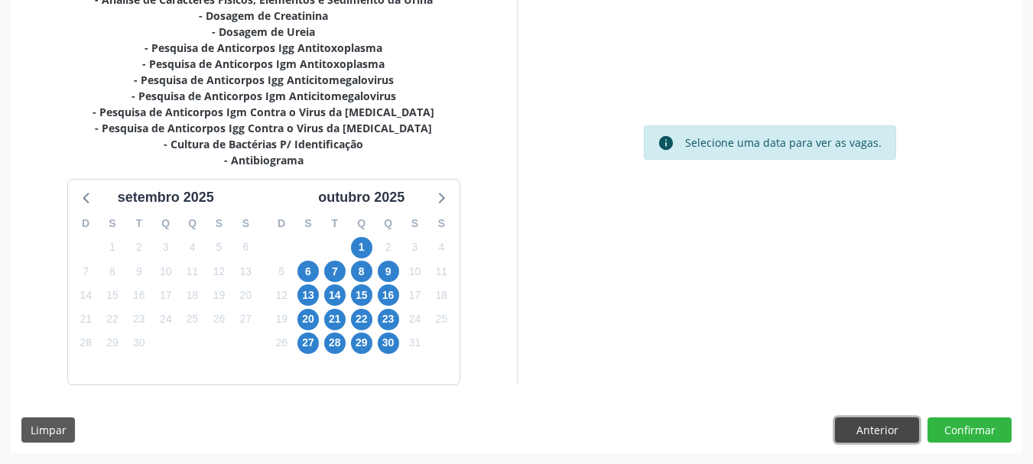
click at [850, 425] on button "Anterior" at bounding box center [877, 430] width 84 height 26
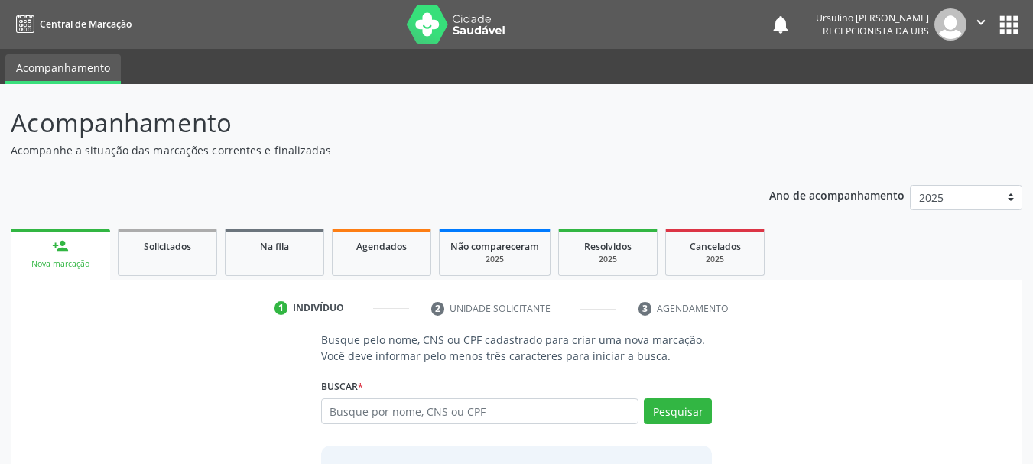
click at [446, 404] on input "text" at bounding box center [480, 411] width 318 height 26
type input "705403488358099"
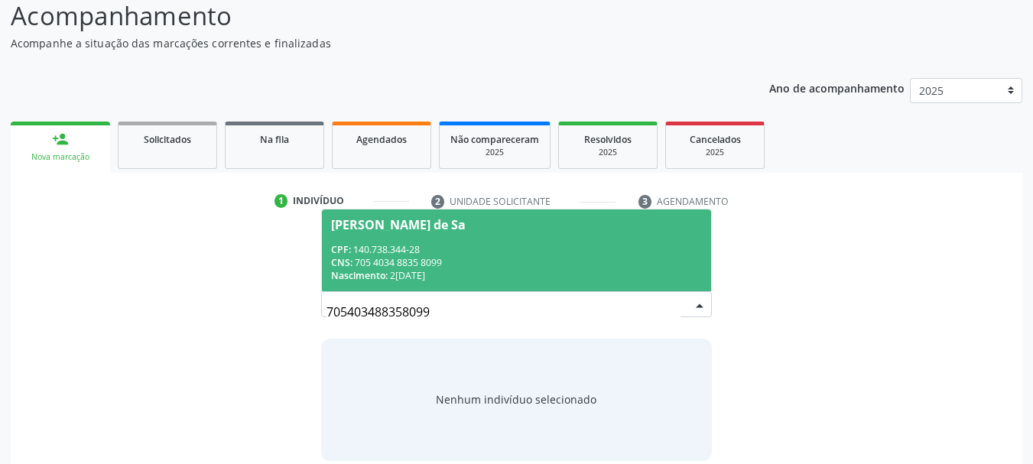
scroll to position [125, 0]
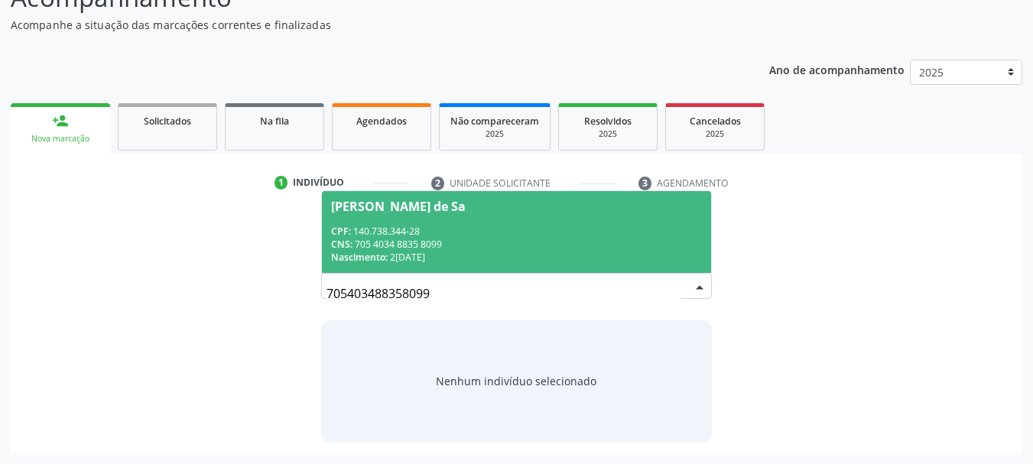
click at [459, 241] on div "CNS: 705 4034 8835 8099" at bounding box center [517, 244] width 372 height 13
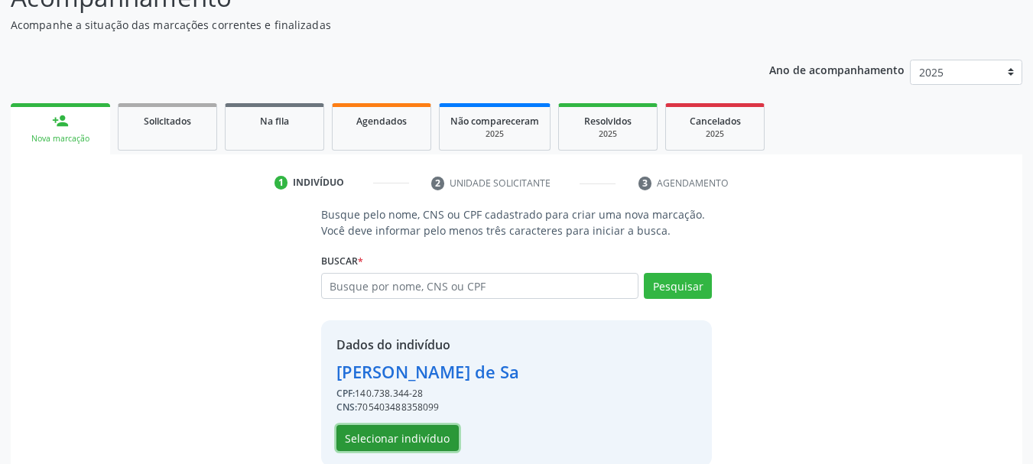
click at [423, 445] on button "Selecionar indivíduo" at bounding box center [397, 438] width 122 height 26
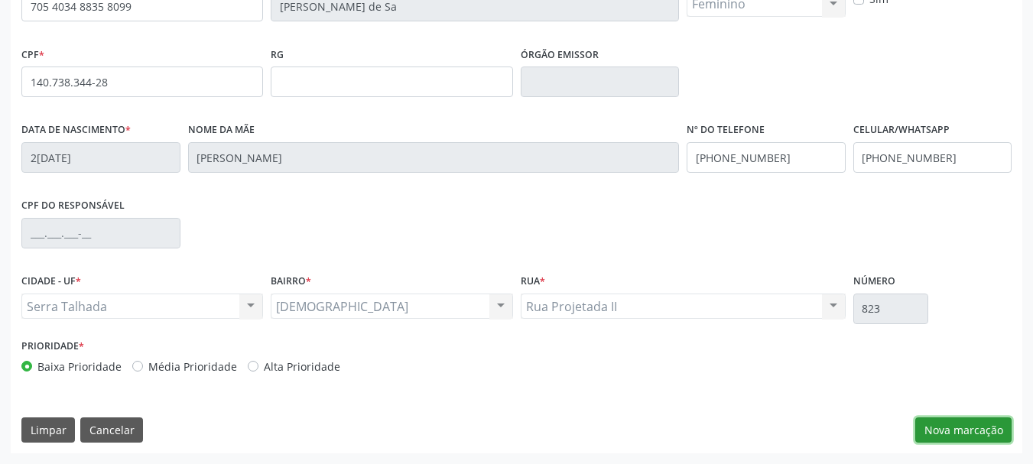
click at [984, 431] on button "Nova marcação" at bounding box center [963, 430] width 96 height 26
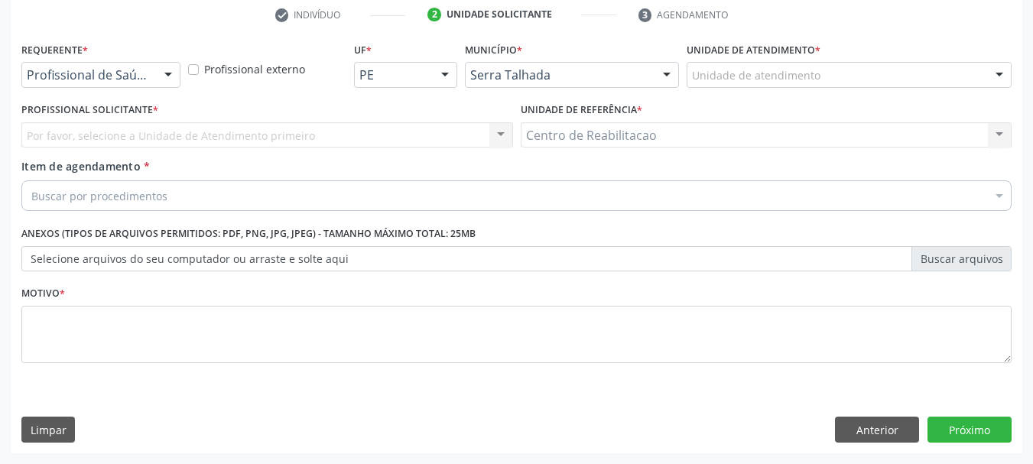
scroll to position [294, 0]
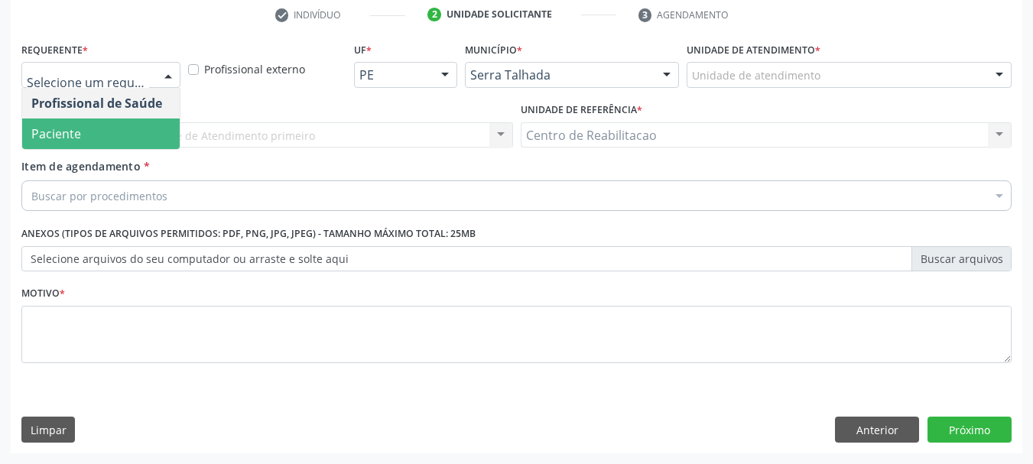
click at [128, 126] on span "Paciente" at bounding box center [100, 134] width 157 height 31
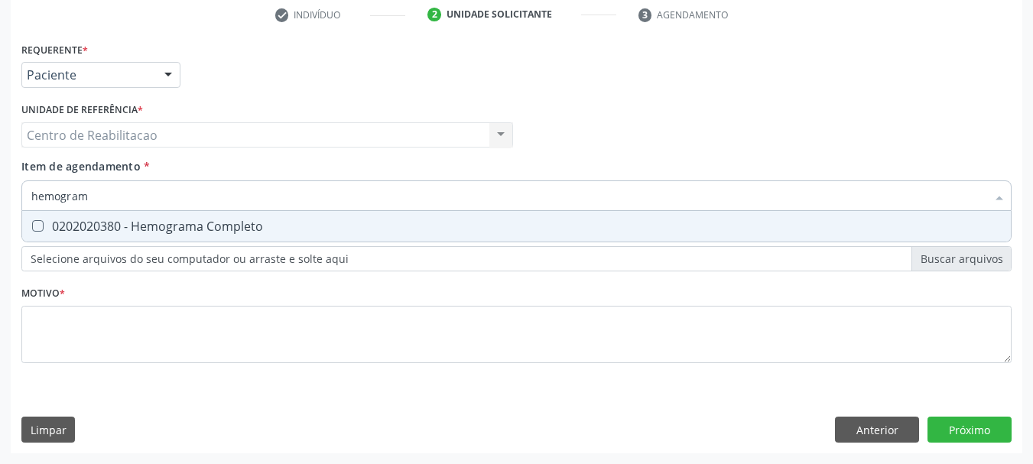
type input "hemograma"
click at [141, 229] on div "0202020380 - Hemograma Completo" at bounding box center [516, 226] width 970 height 12
checkbox Completo "true"
type input "gli"
checkbox Completo "false"
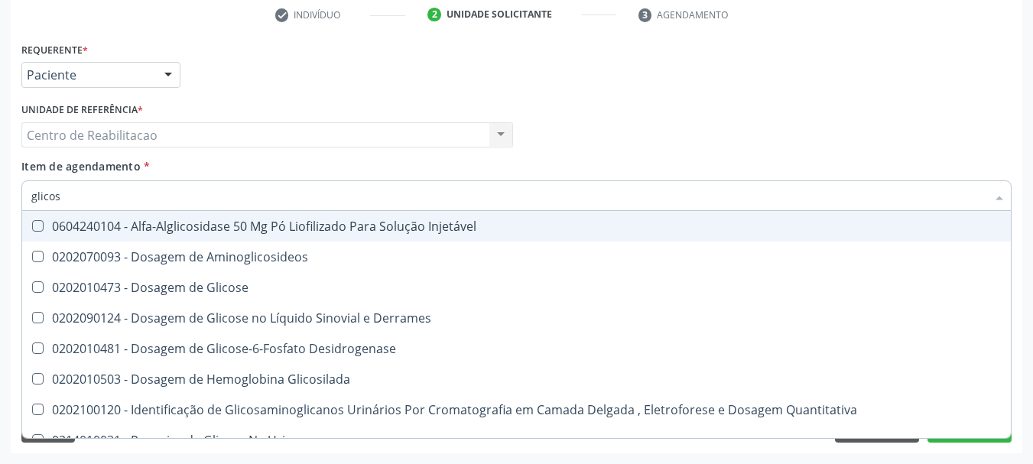
type input "glicose"
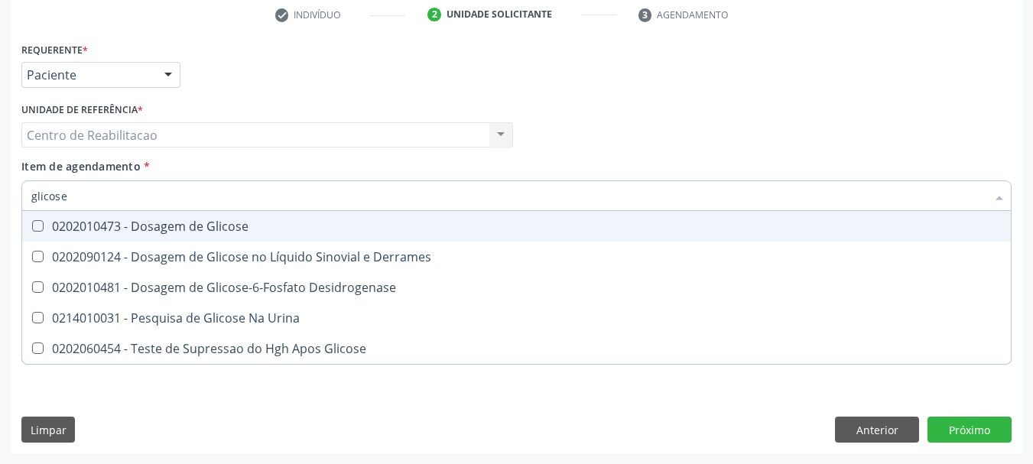
click at [141, 229] on div "0202010473 - Dosagem de Glicose" at bounding box center [516, 226] width 970 height 12
checkbox Glicose "true"
type input "he"
checkbox Glicose "false"
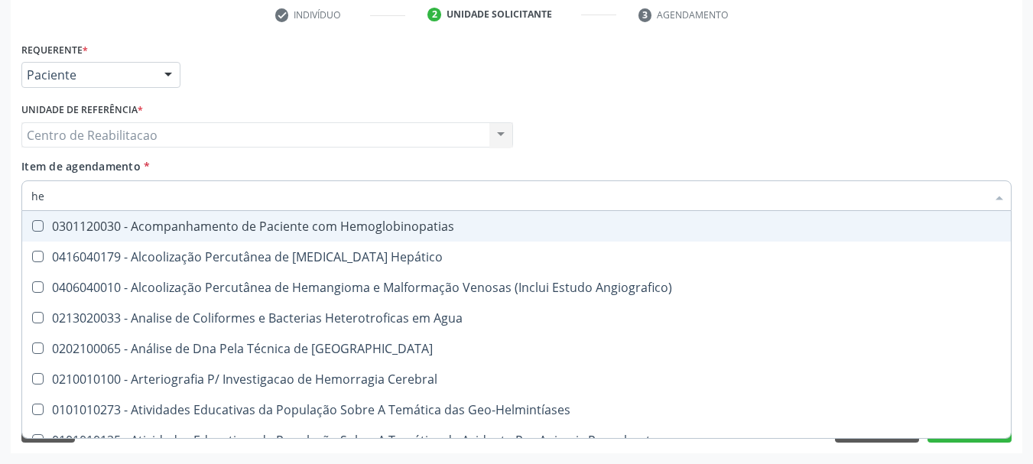
type input "hem"
checkbox II "true"
checkbox Completo "false"
type input "hemo"
checkbox Hemácias "true"
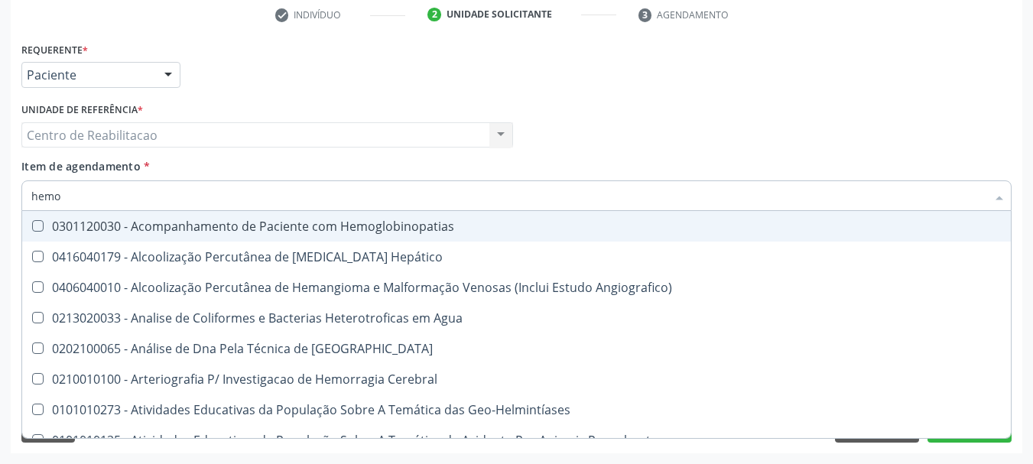
checkbox II "false"
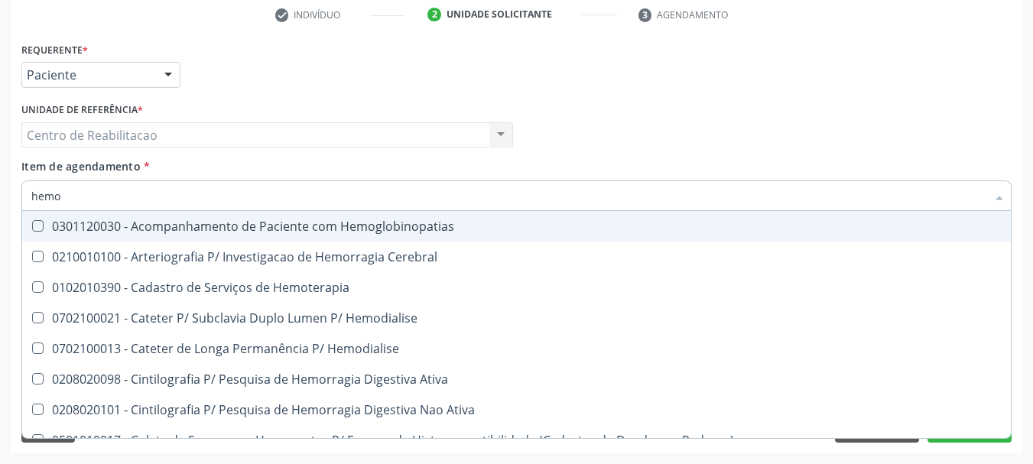
type input "hem"
checkbox Completo "false"
checkbox Elástica "true"
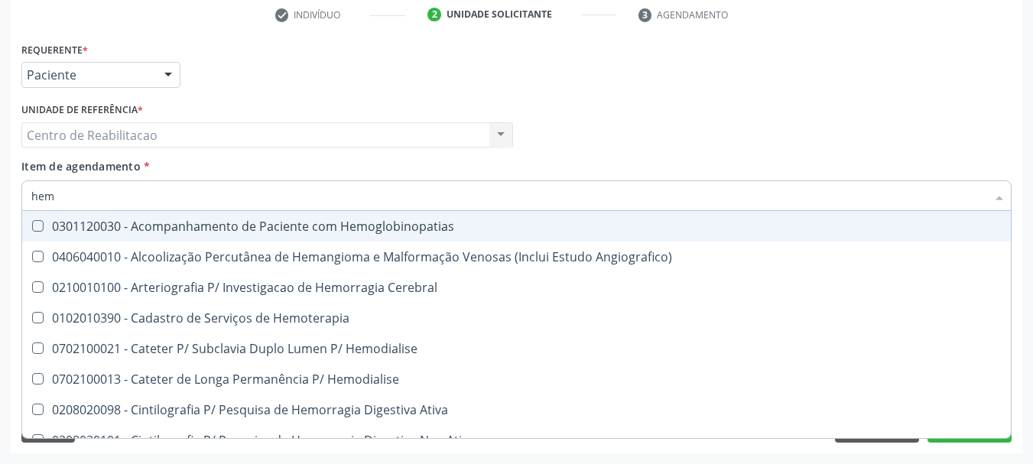
type input "he"
checkbox Completo "false"
checkbox Orgaos "true"
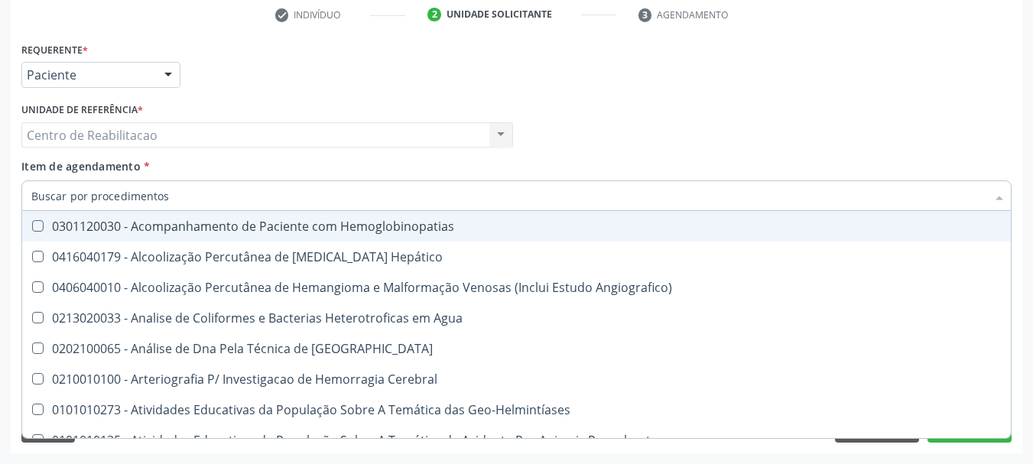
checkbox Completo "false"
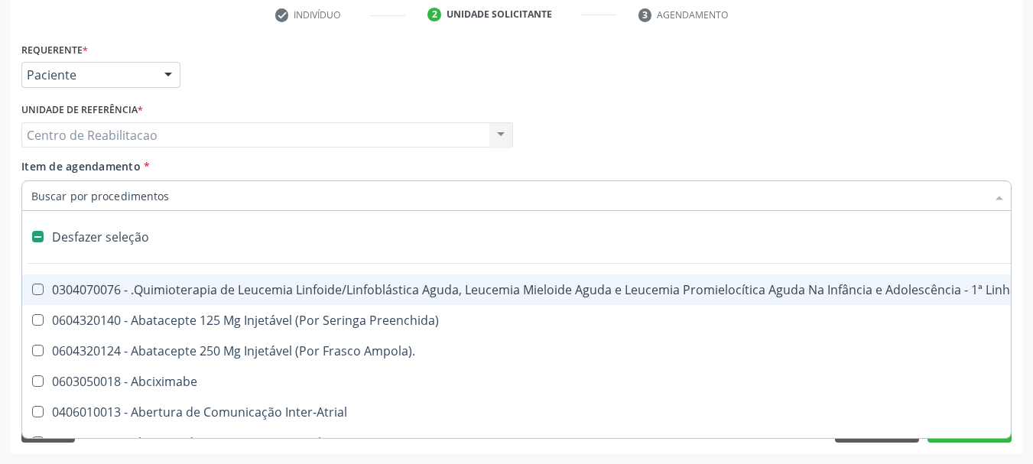
type input "g"
checkbox Linear "true"
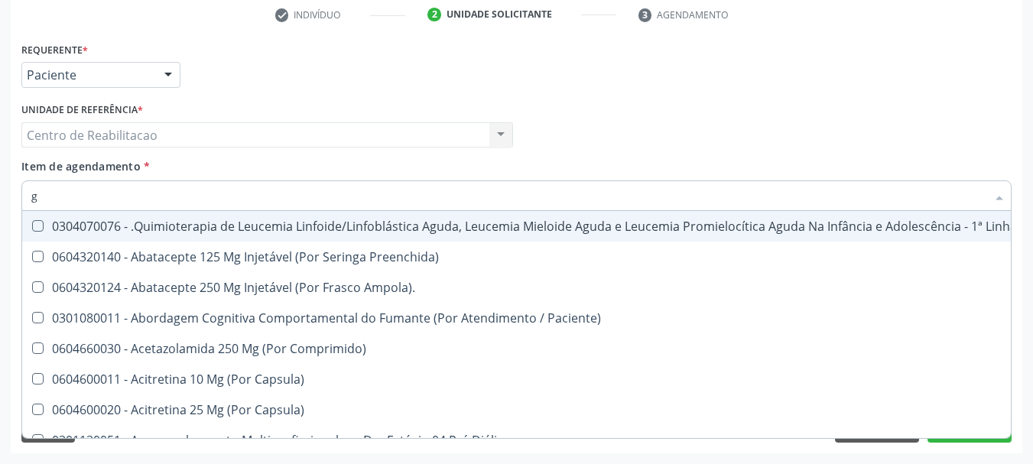
type input "gl"
checkbox Oftalmológica "true"
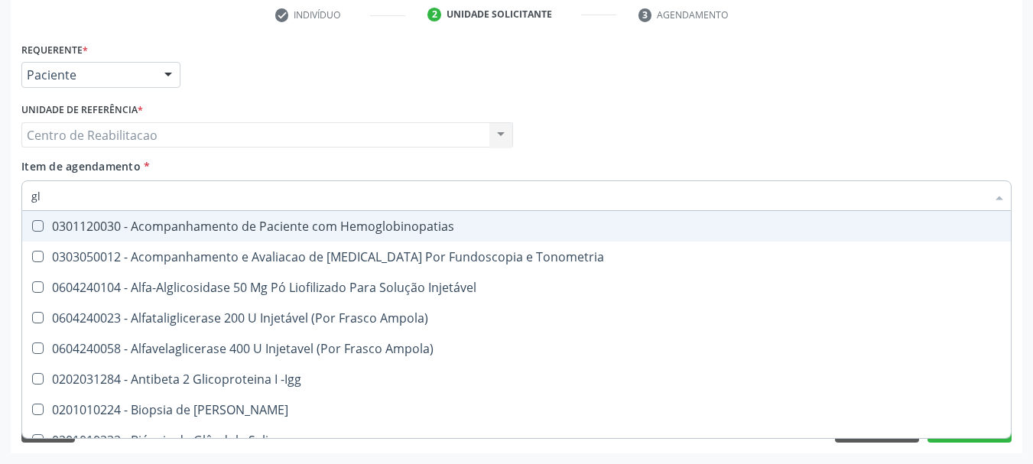
type input "gli"
checkbox \(Confirmatorio\) "true"
type input "glic"
checkbox Campimetria\) "true"
checkbox \(Confirmatorio\) "false"
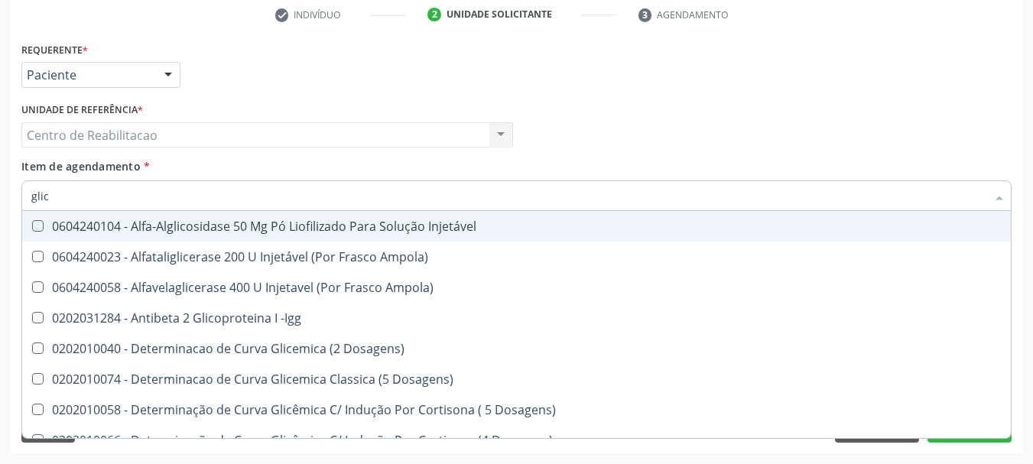
type input "glico"
checkbox Dosagens\) "true"
checkbox Glicose "false"
type input "glicos"
checkbox Ampola\) "true"
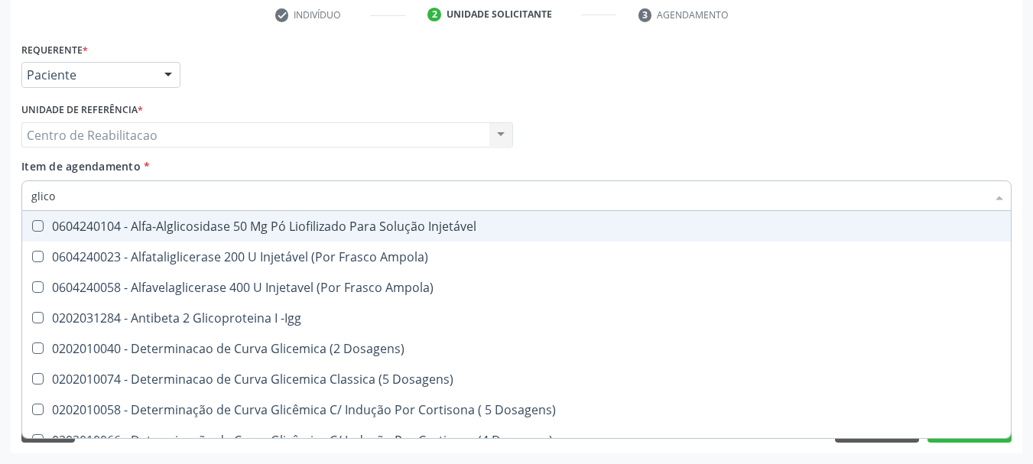
checkbox Dosagens\) "false"
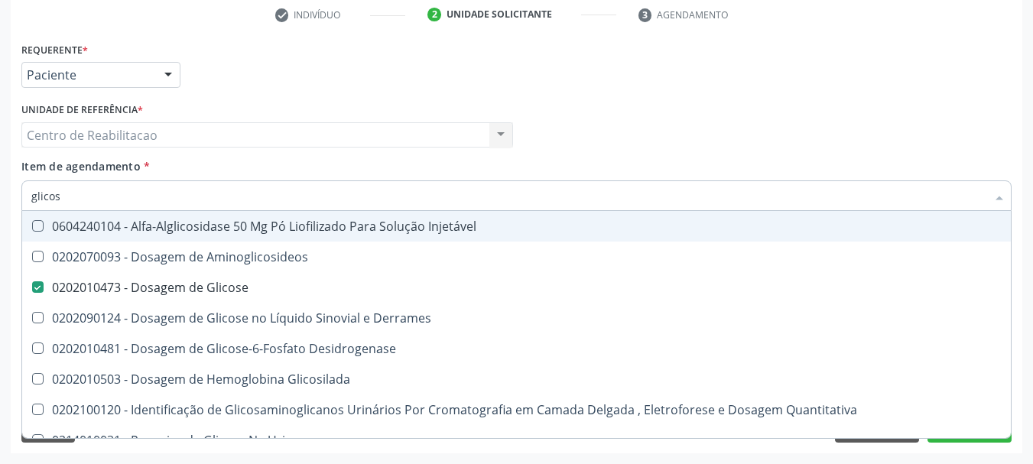
type input "glicosi"
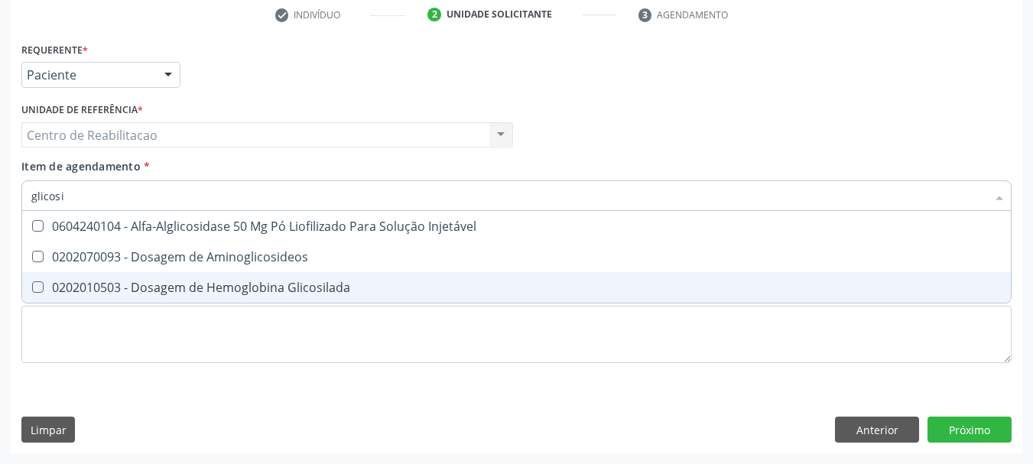
click at [235, 294] on div "0202010503 - Dosagem de Hemoglobina Glicosilada" at bounding box center [516, 287] width 970 height 12
checkbox Glicosilada "true"
type input "rh"
checkbox Glicosilada "false"
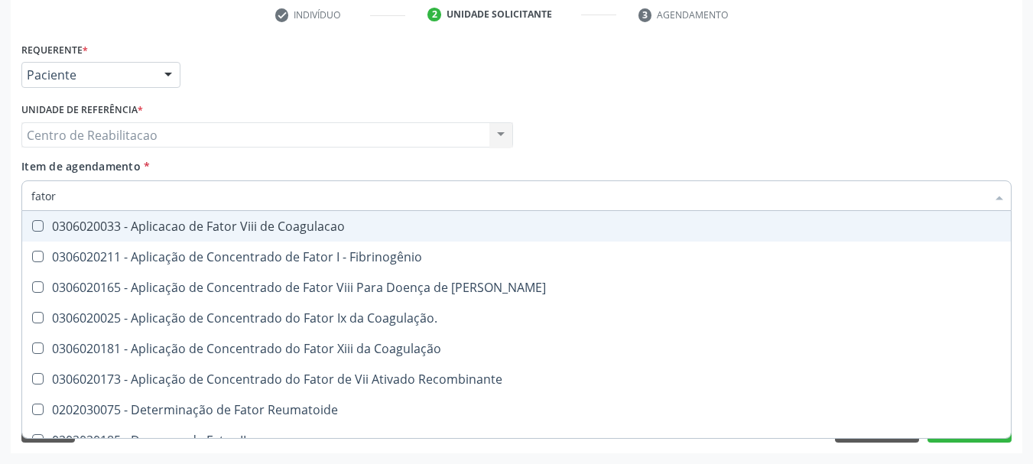
type input "fator r"
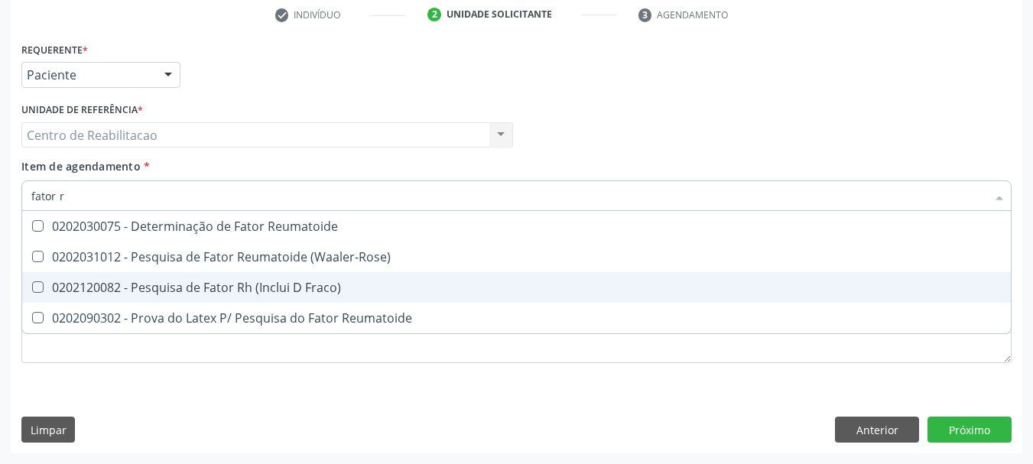
click at [350, 287] on div "0202120082 - Pesquisa de Fator Rh (Inclui D Fraco)" at bounding box center [516, 287] width 970 height 12
checkbox Fraco\) "true"
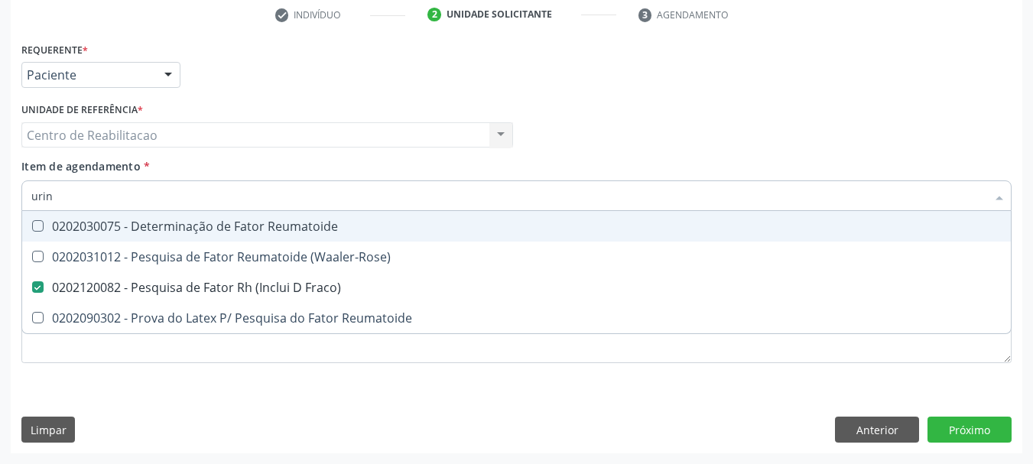
type input "urina"
checkbox Fraco\) "false"
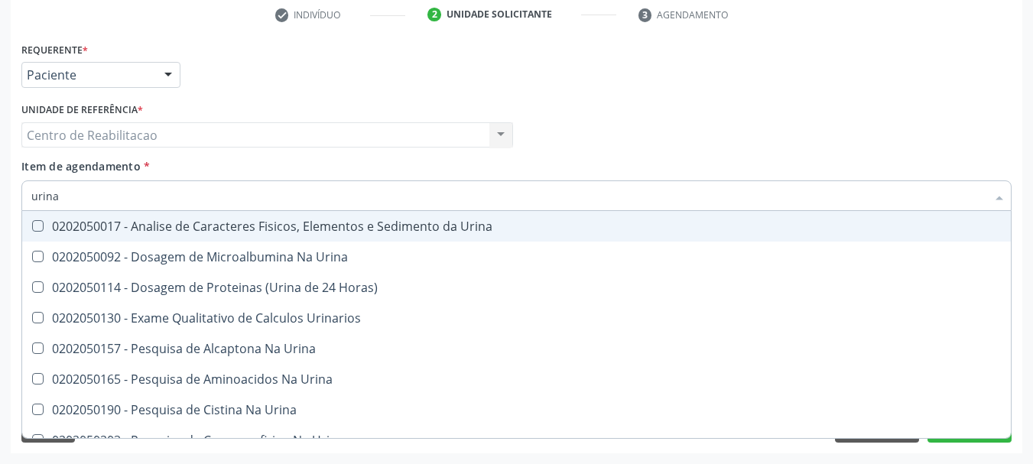
click at [297, 229] on div "0202050017 - Analise de Caracteres Fisicos, Elementos e Sedimento da Urina" at bounding box center [516, 226] width 970 height 12
checkbox Urina "true"
type input "cre"
checkbox Urina "false"
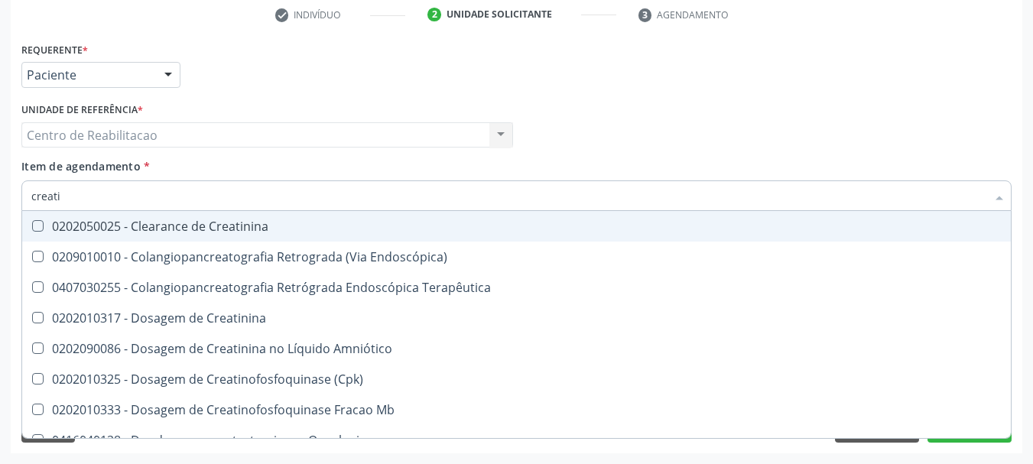
type input "creatin"
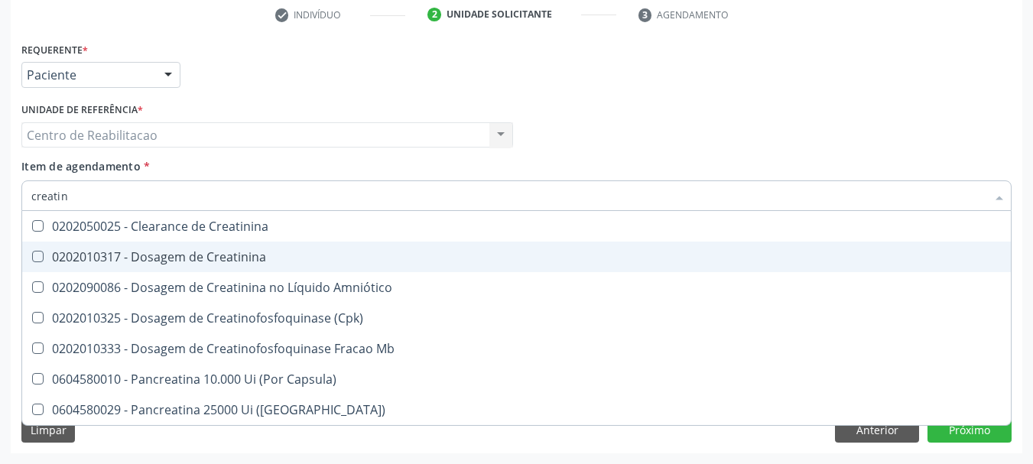
click at [320, 248] on span "0202010317 - Dosagem de Creatinina" at bounding box center [516, 257] width 989 height 31
checkbox Creatinina "true"
type input "u"
checkbox Creatinina "false"
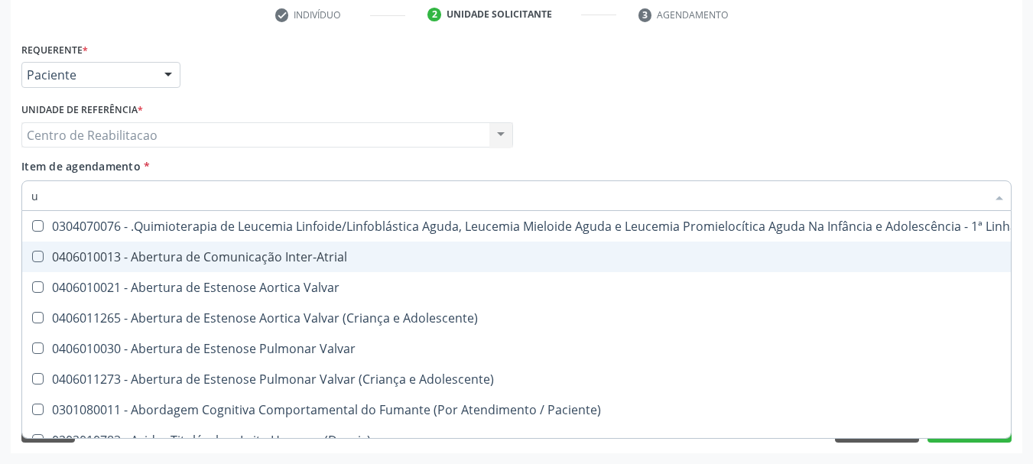
type input "ur"
checkbox Diálise "true"
checkbox Urina "false"
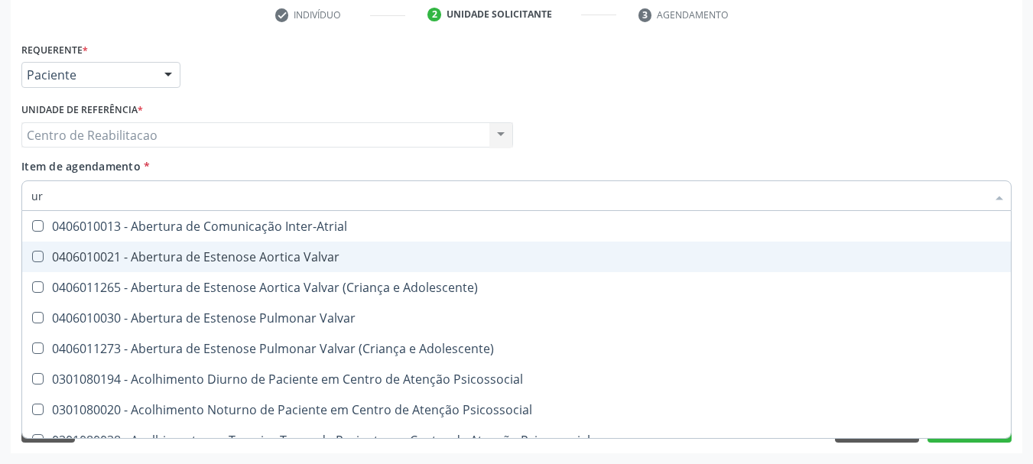
type input "ure"
checkbox Urina "false"
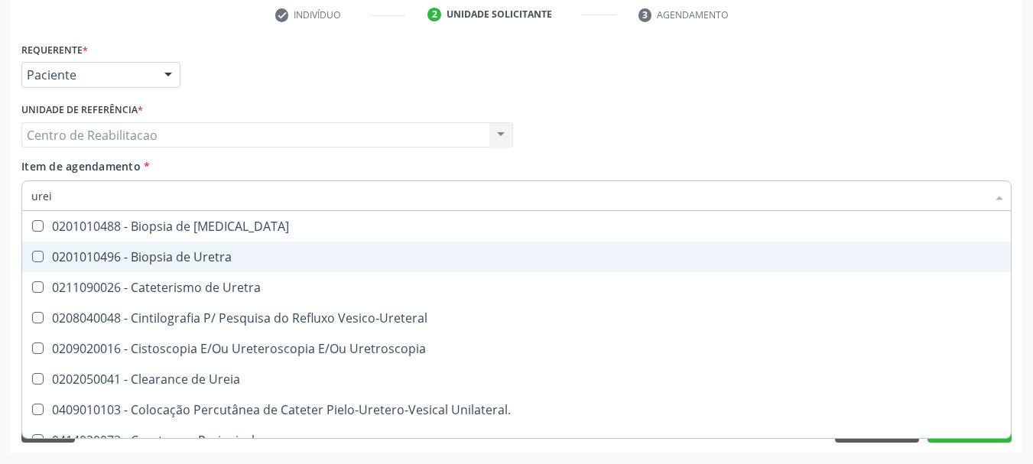
type input "ureia"
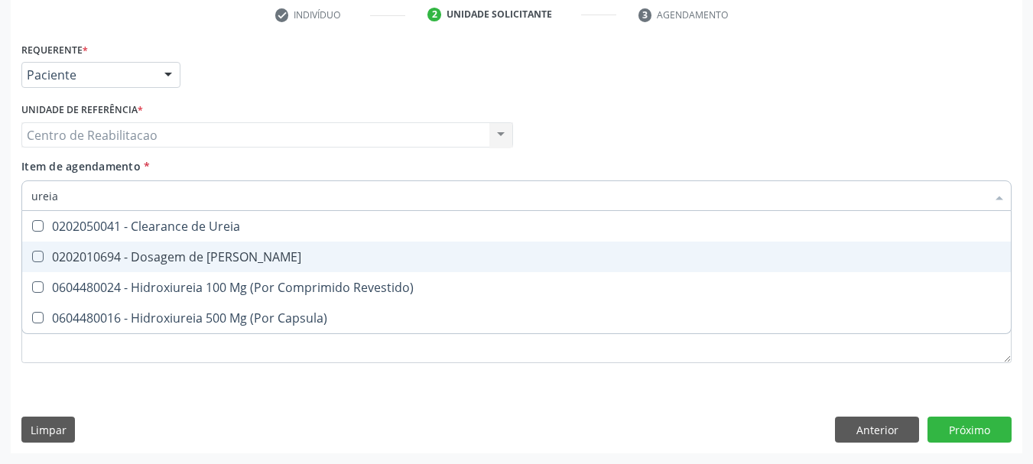
click at [320, 248] on span "0202010694 - Dosagem de [PERSON_NAME]" at bounding box center [516, 257] width 989 height 31
checkbox Ureia "true"
type input "to"
checkbox Ureia "false"
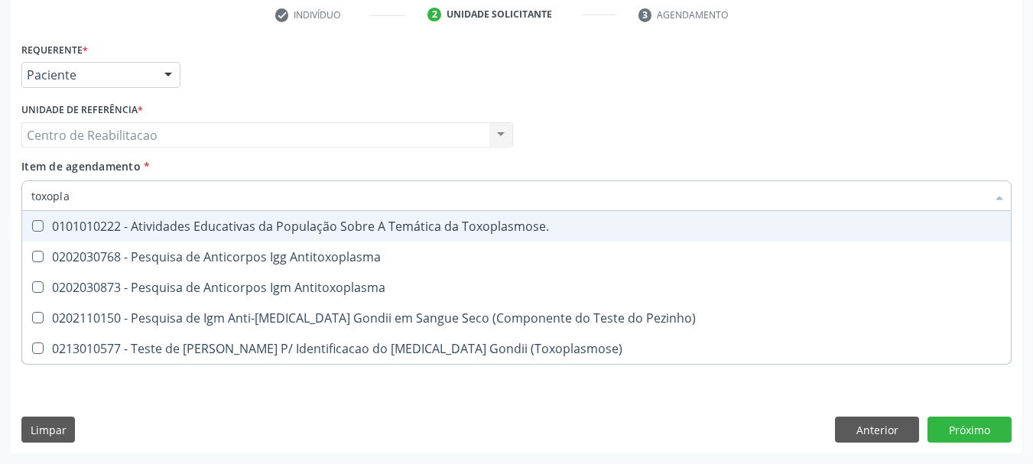
type input "toxoplas"
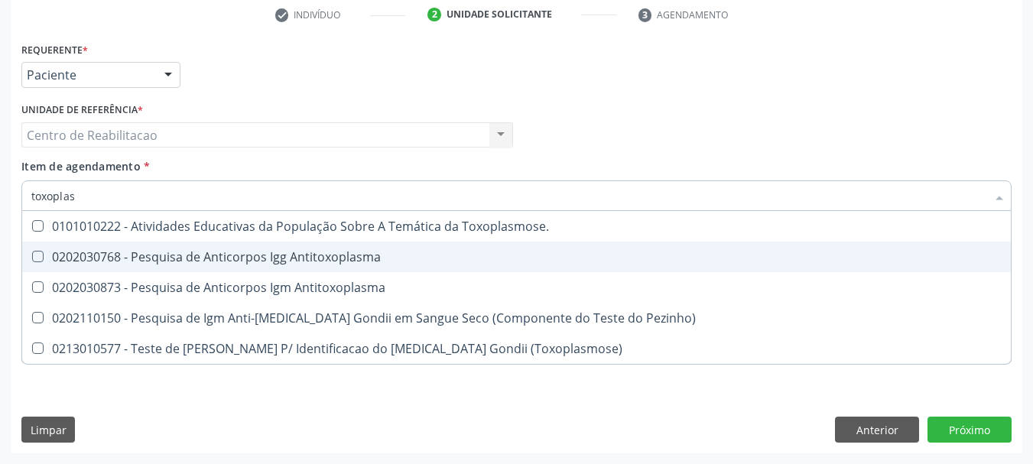
click at [366, 251] on div "0202030768 - Pesquisa de Anticorpos Igg Antitoxoplasma" at bounding box center [516, 257] width 970 height 12
checkbox Antitoxoplasma "true"
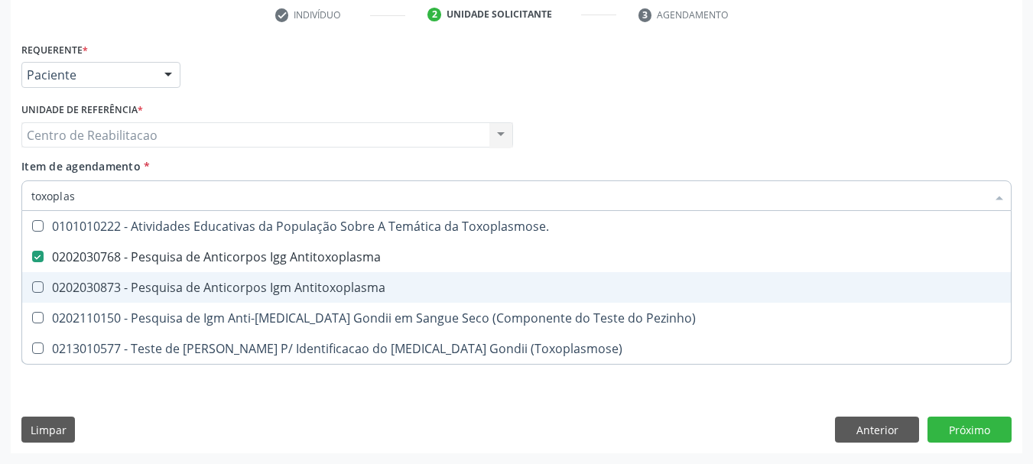
click at [373, 281] on div "0202030873 - Pesquisa de Anticorpos Igm Antitoxoplasma" at bounding box center [516, 287] width 970 height 12
checkbox Antitoxoplasma "true"
type input "cito"
checkbox Antitoxoplasma "false"
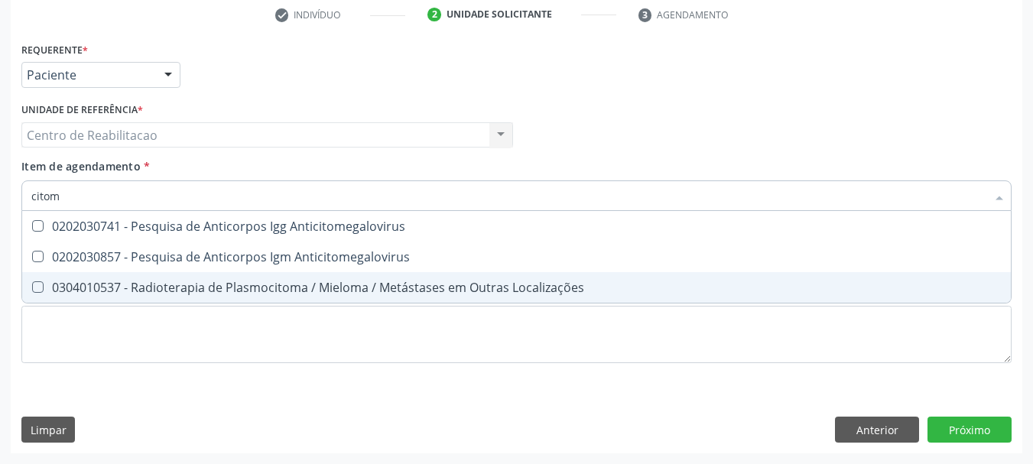
type input "citome"
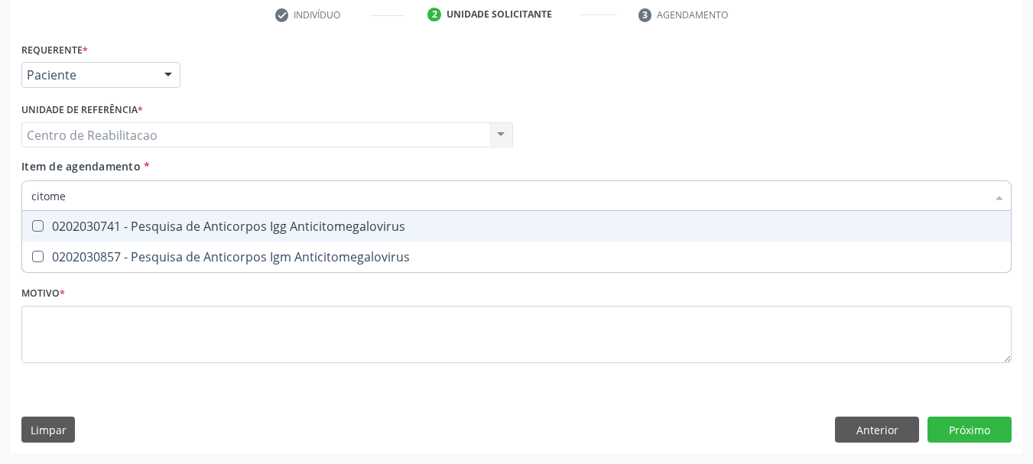
click at [418, 226] on div "0202030741 - Pesquisa de Anticorpos Igg Anticitomegalovirus" at bounding box center [516, 226] width 970 height 12
checkbox Anticitomegalovirus "true"
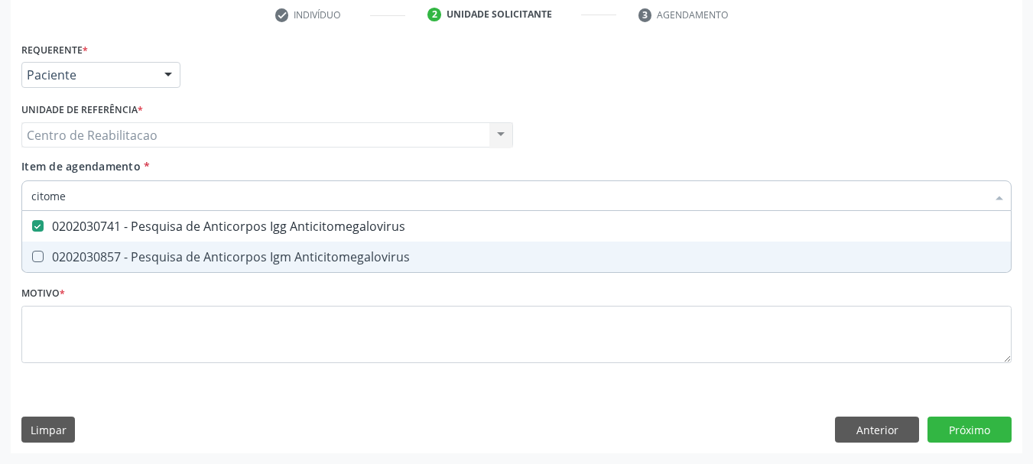
click at [415, 245] on span "0202030857 - Pesquisa de Anticorpos Igm Anticitomegalovirus" at bounding box center [516, 257] width 989 height 31
checkbox Anticitomegalovirus "true"
type input "rub"
checkbox Anticitomegalovirus "false"
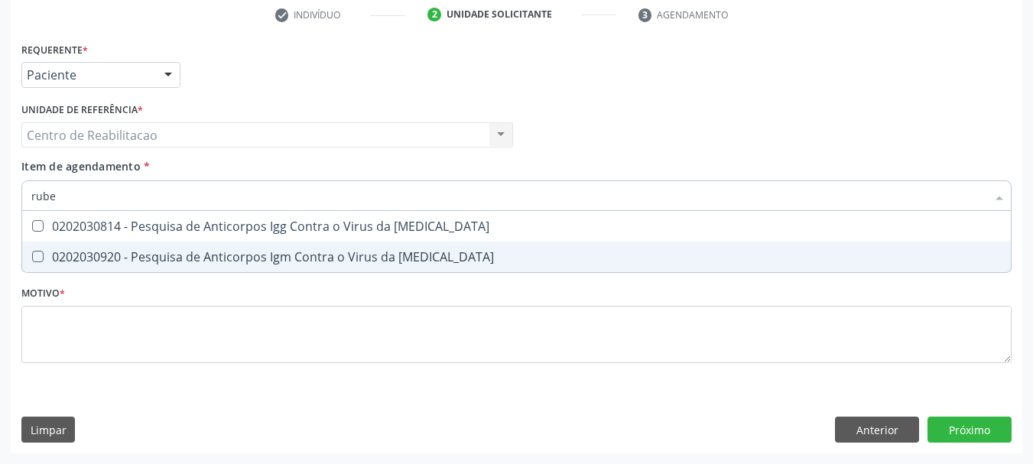
type input "rubeo"
click at [415, 245] on span "0202030920 - Pesquisa de Anticorpos Igm Contra o Virus da [MEDICAL_DATA]" at bounding box center [516, 257] width 989 height 31
checkbox Rubeola "true"
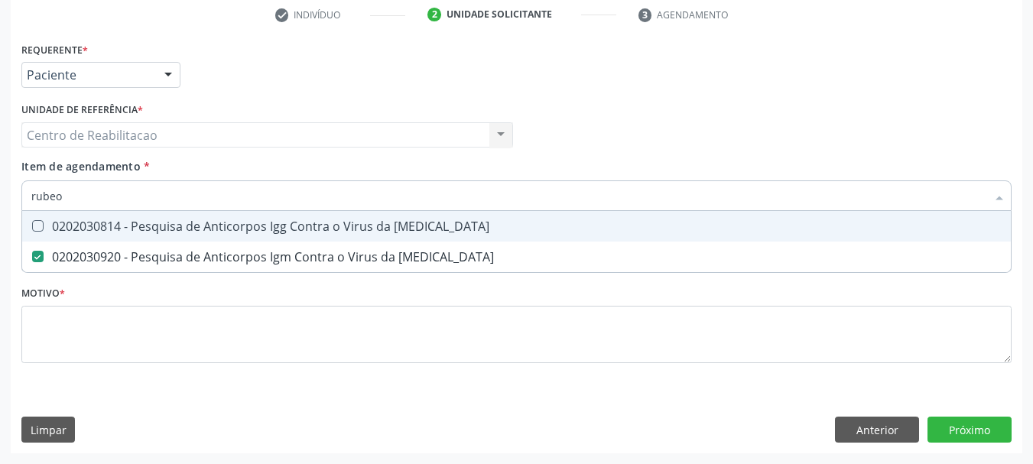
click at [420, 232] on div "0202030814 - Pesquisa de Anticorpos Igg Contra o Virus da [MEDICAL_DATA]" at bounding box center [516, 226] width 970 height 12
checkbox Rubeola "true"
type input "cu"
checkbox Rubeola "false"
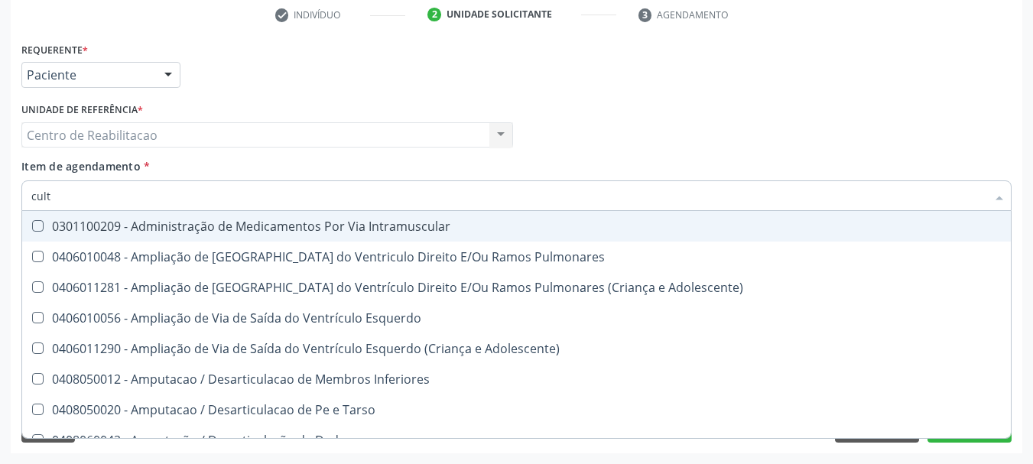
type input "cultu"
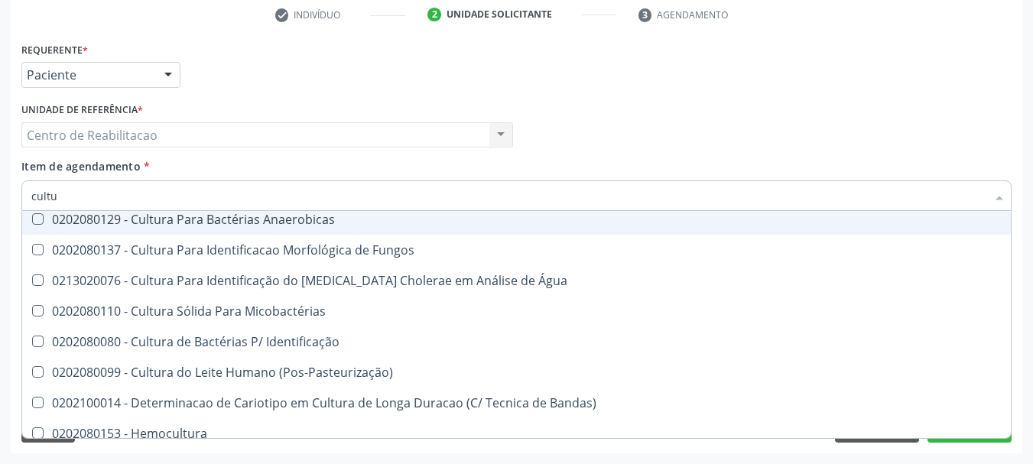
scroll to position [170, 0]
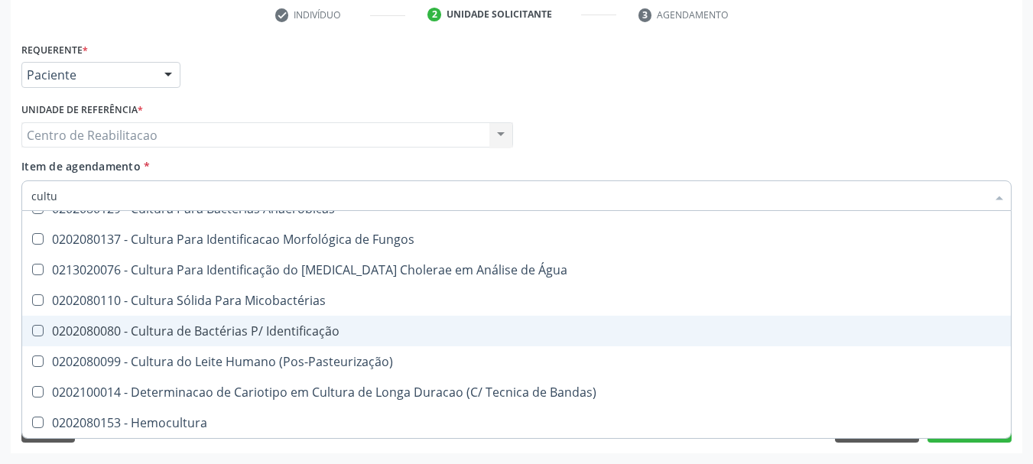
click at [335, 326] on div "0202080080 - Cultura de Bactérias P/ Identificação" at bounding box center [516, 331] width 970 height 12
checkbox Identificação "true"
type input "anti"
checkbox Identificação "false"
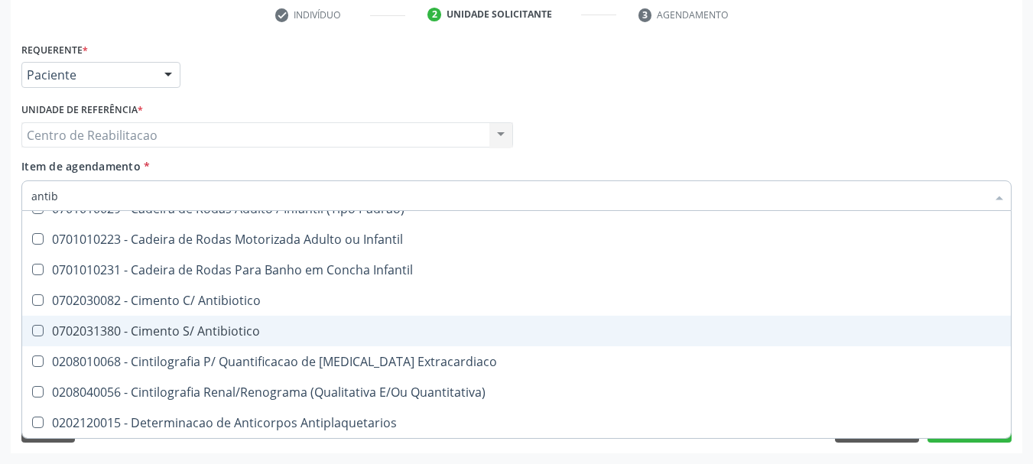
scroll to position [0, 0]
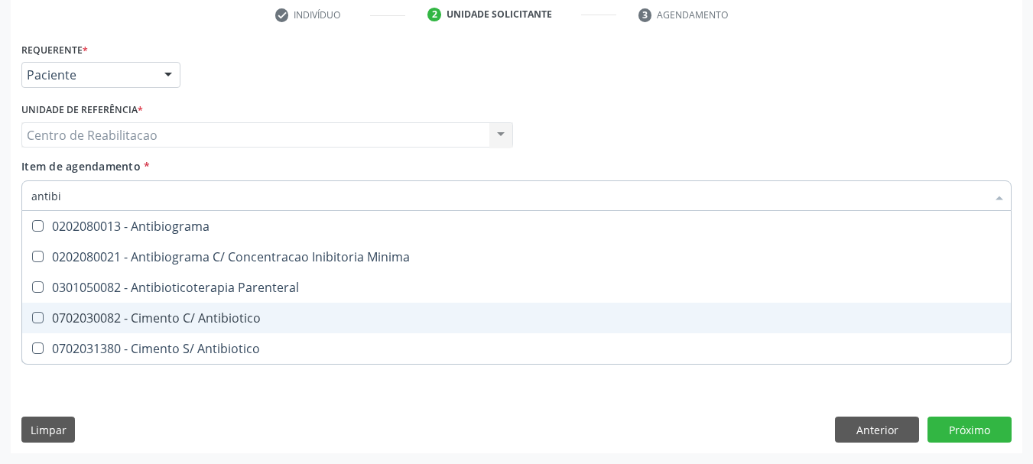
type input "antibio"
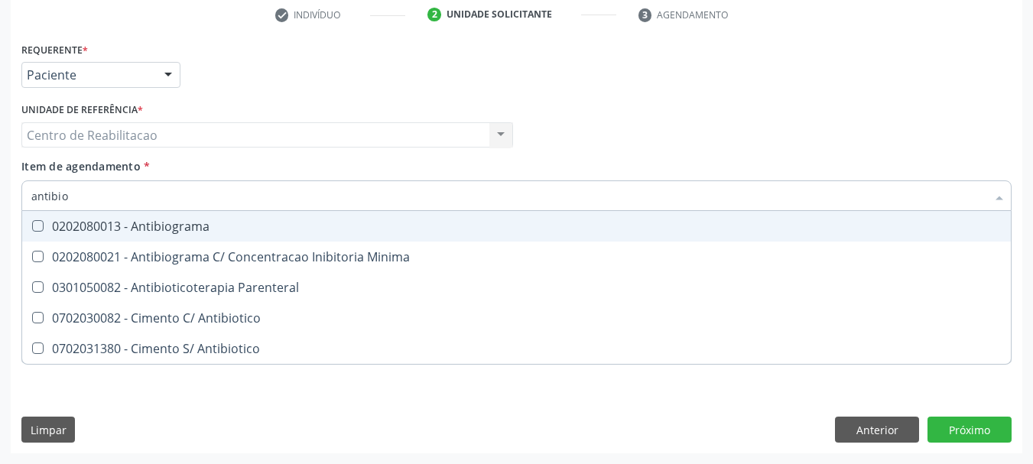
click at [200, 222] on div "0202080013 - Antibiograma" at bounding box center [516, 226] width 970 height 12
checkbox Antibiograma "true"
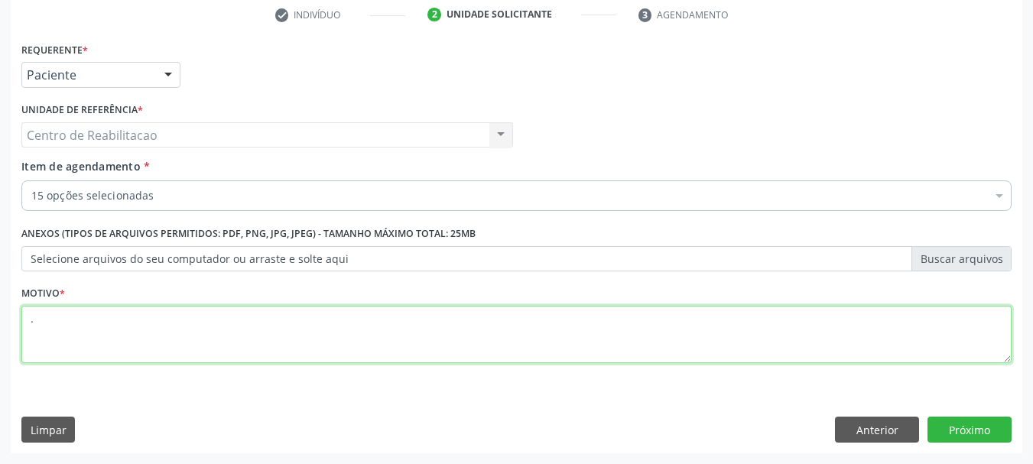
type textarea "."
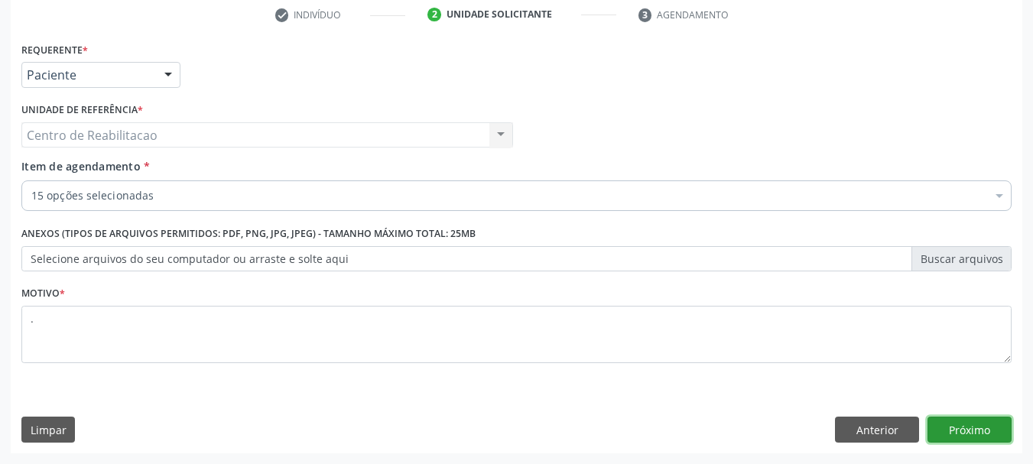
click button "Próximo" at bounding box center [969, 430] width 84 height 26
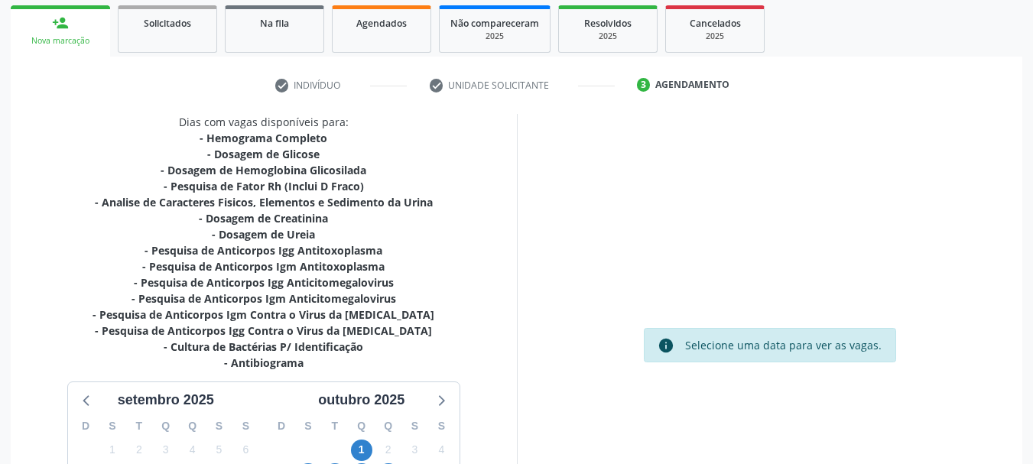
scroll to position [196, 0]
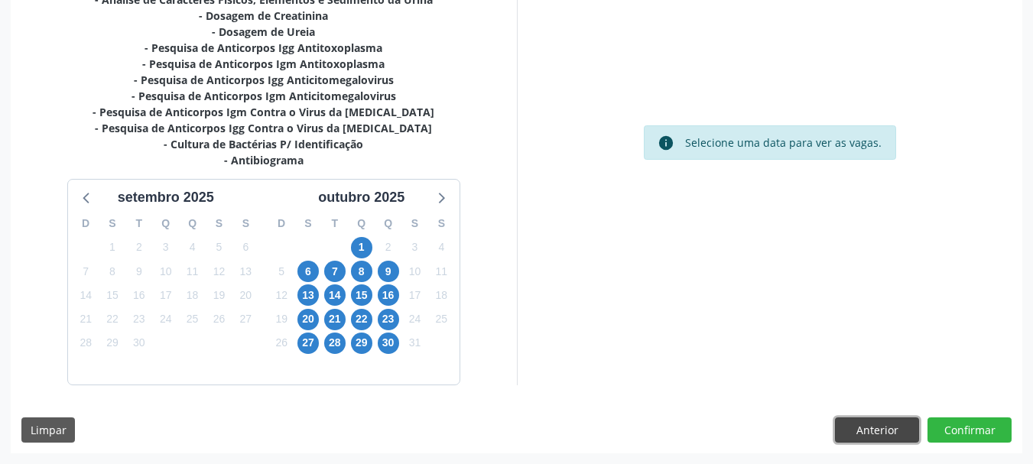
click at [863, 428] on button "Anterior" at bounding box center [877, 430] width 84 height 26
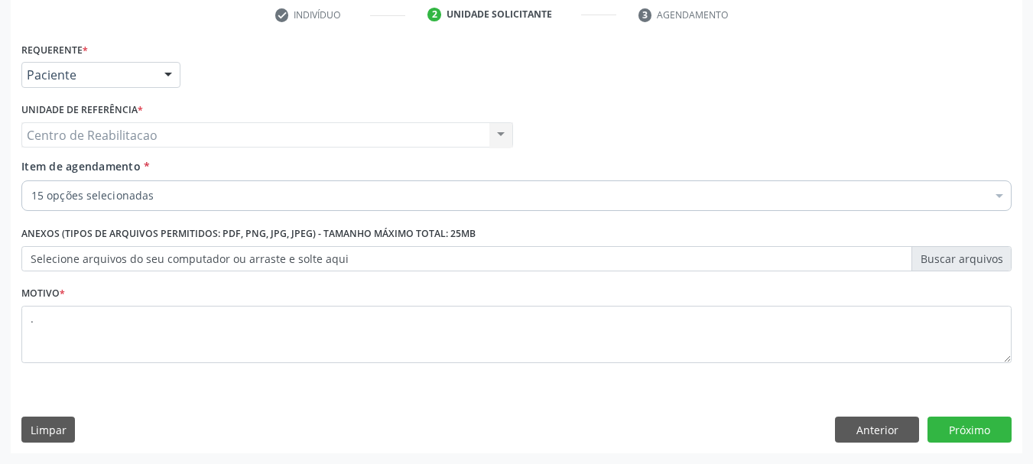
click at [121, 186] on div "15 opções selecionadas" at bounding box center [516, 195] width 990 height 31
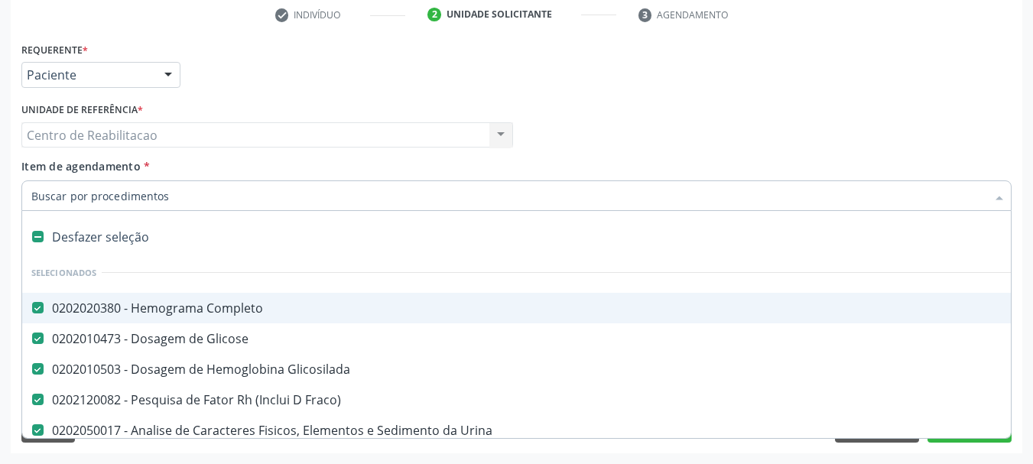
click at [122, 195] on input "Item de agendamento *" at bounding box center [508, 195] width 955 height 31
click at [304, 196] on input "Item de agendamento *" at bounding box center [508, 195] width 955 height 31
click at [527, 157] on div "Profissional Solicitante Por favor, selecione a Unidade de Atendimento primeiro…" at bounding box center [517, 129] width 998 height 60
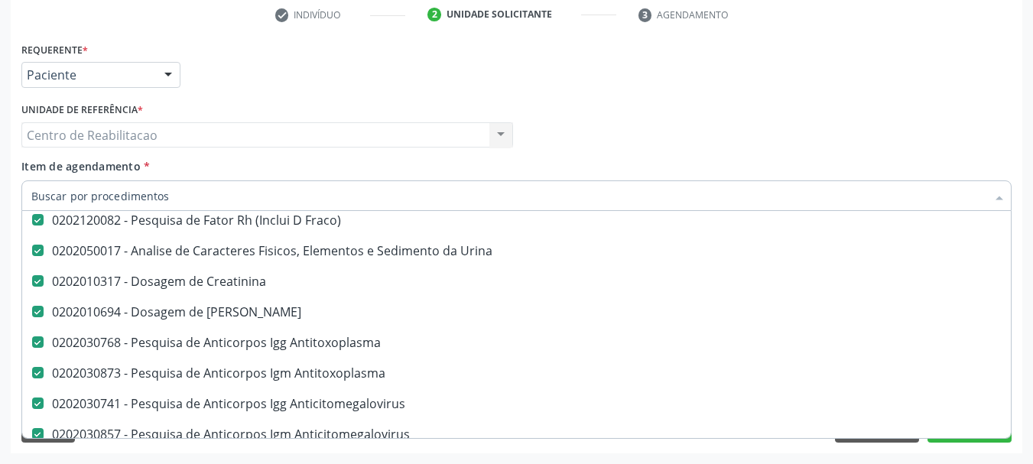
scroll to position [153, 0]
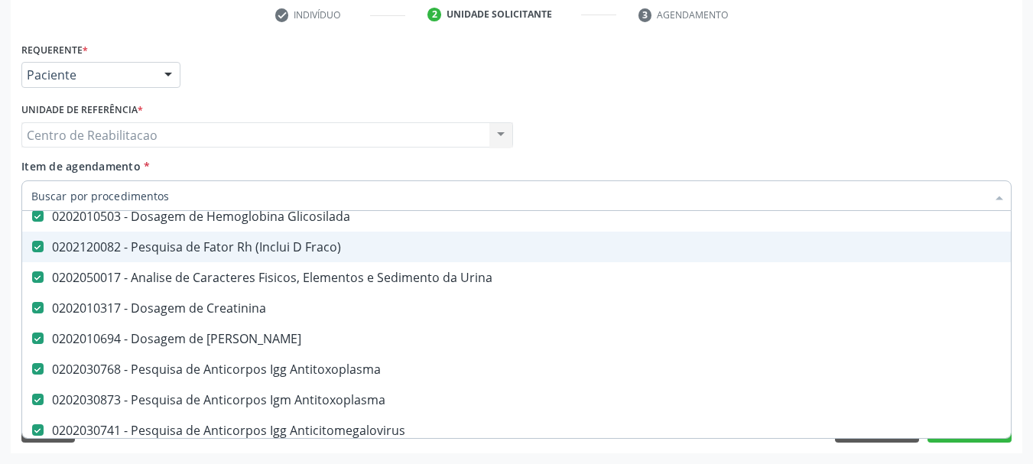
click at [313, 241] on div "0202120082 - Pesquisa de Fator Rh (Inclui D Fraco)" at bounding box center [626, 247] width 1190 height 12
checkbox Fraco\) "false"
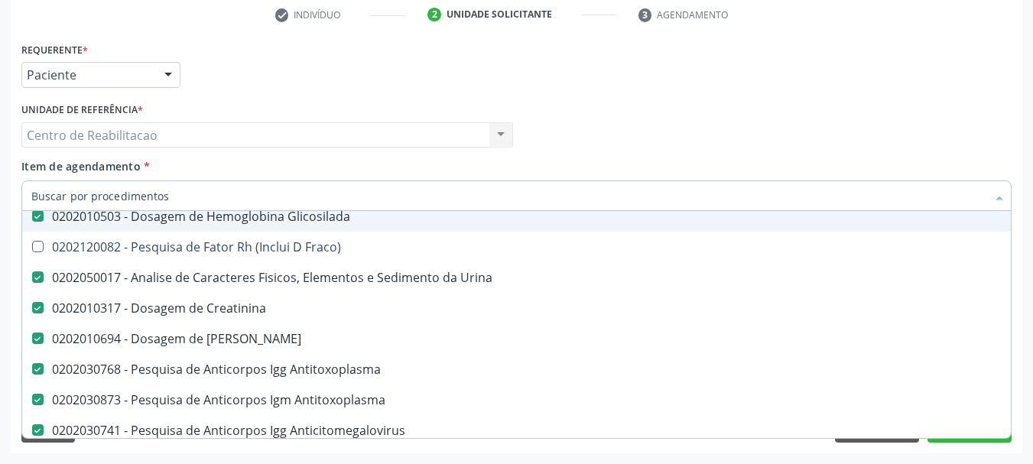
click at [370, 163] on div "Item de agendamento * Desfazer seleção Selecionados 0202020380 - Hemograma Comp…" at bounding box center [516, 182] width 990 height 48
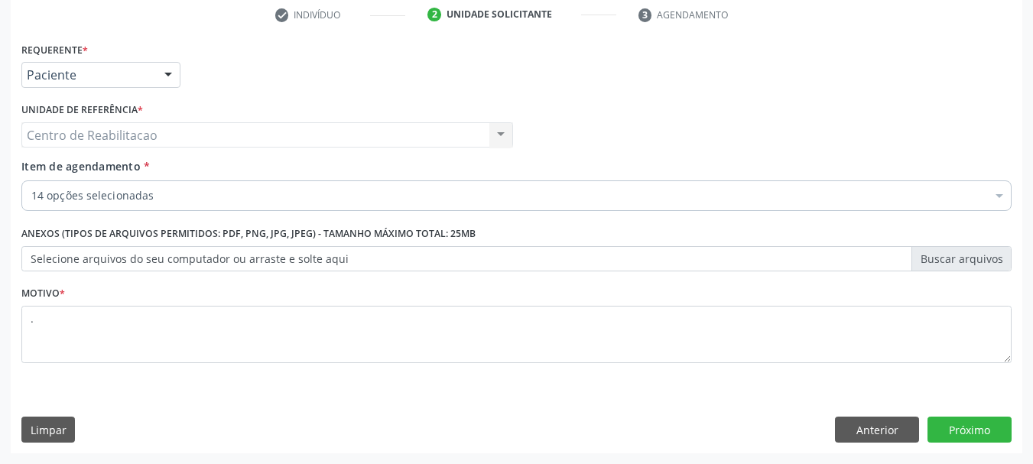
scroll to position [0, 0]
click at [975, 433] on button "Próximo" at bounding box center [969, 430] width 84 height 26
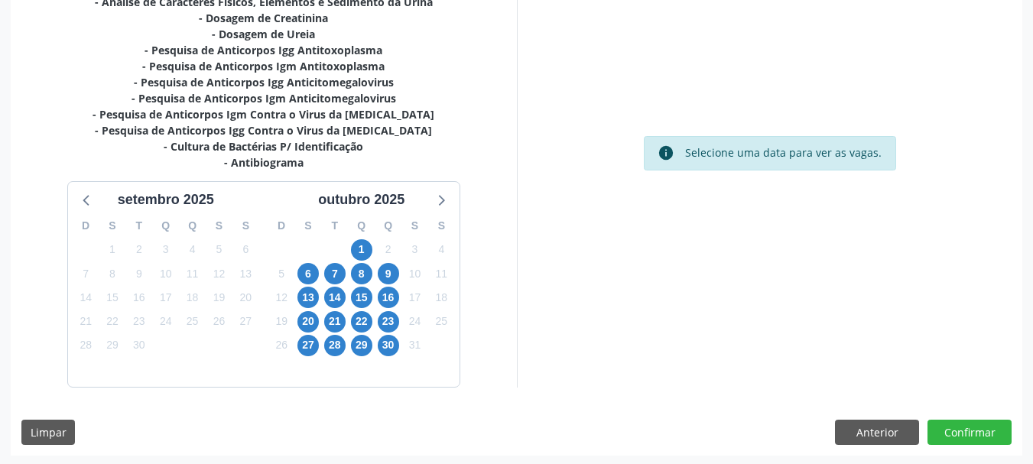
scroll to position [410, 0]
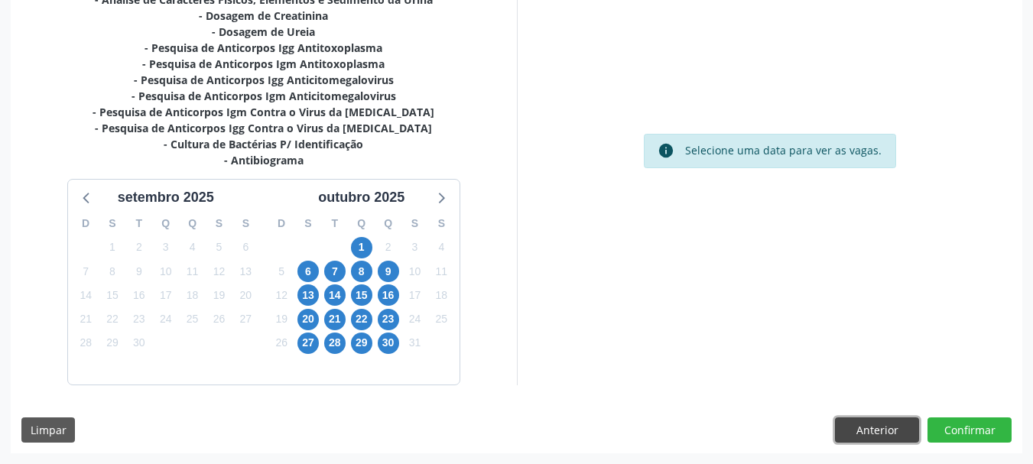
click at [846, 430] on button "Anterior" at bounding box center [877, 430] width 84 height 26
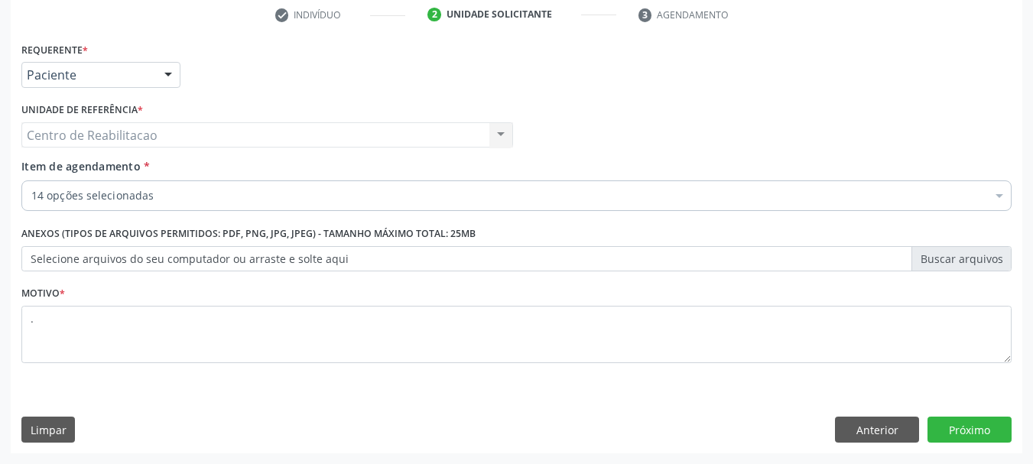
scroll to position [294, 0]
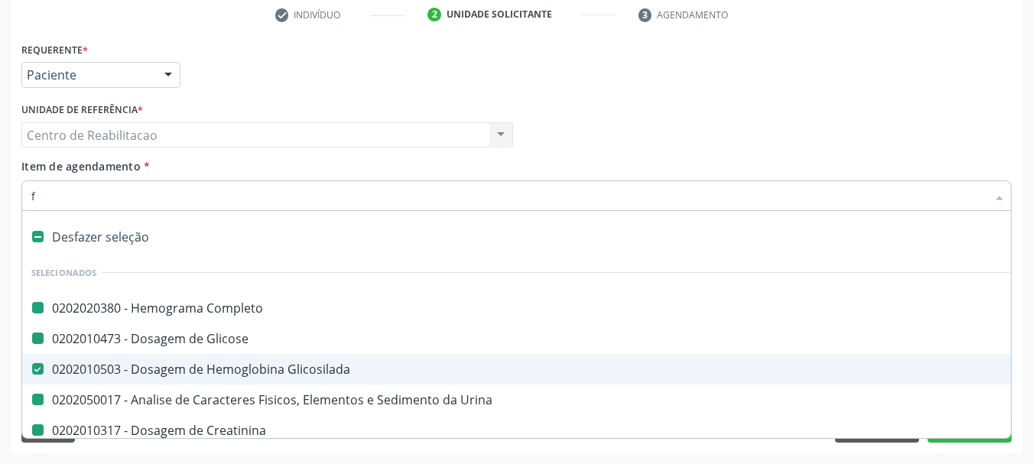
type input "fa"
checkbox Completo "false"
checkbox Glicose "false"
checkbox Urina "false"
checkbox Creatinina "false"
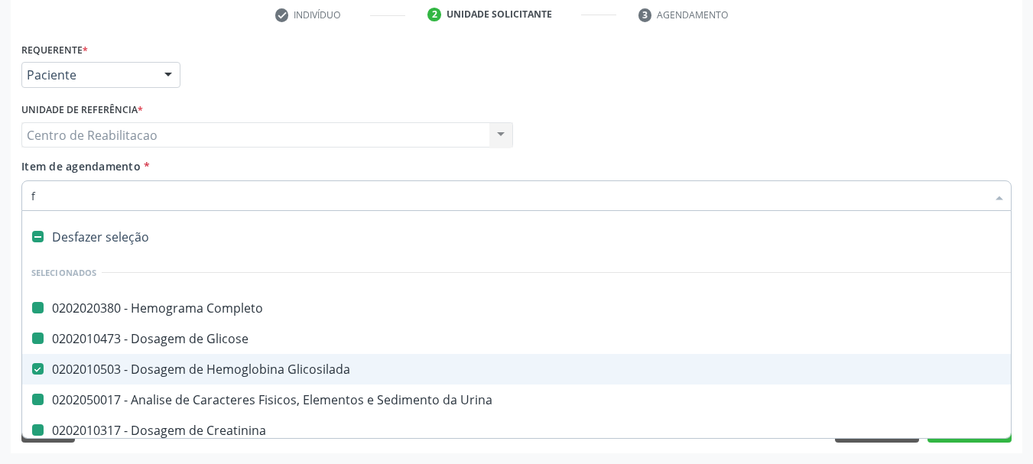
checkbox Ureia "false"
checkbox Antitoxoplasma "false"
checkbox Anticitomegalovirus "false"
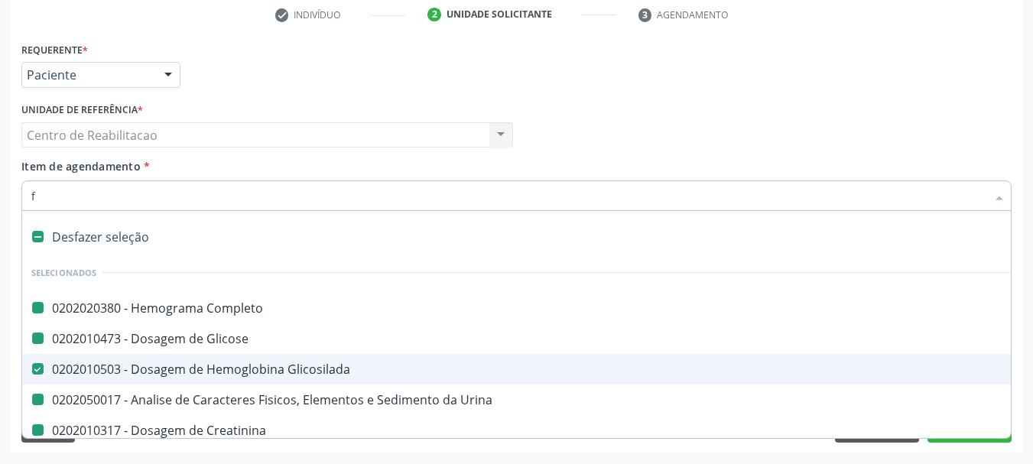
checkbox Rubeola "false"
checkbox Identificação "false"
checkbox Antibiograma "false"
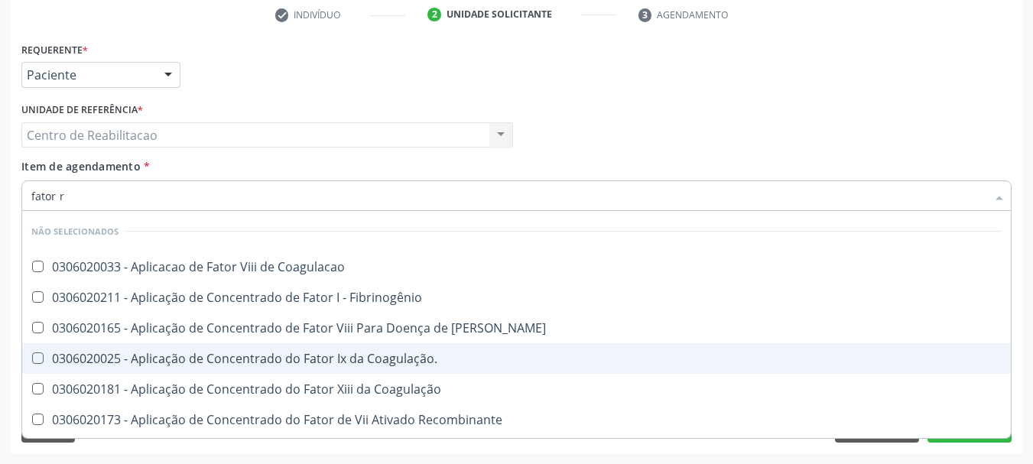
type input "fator rh"
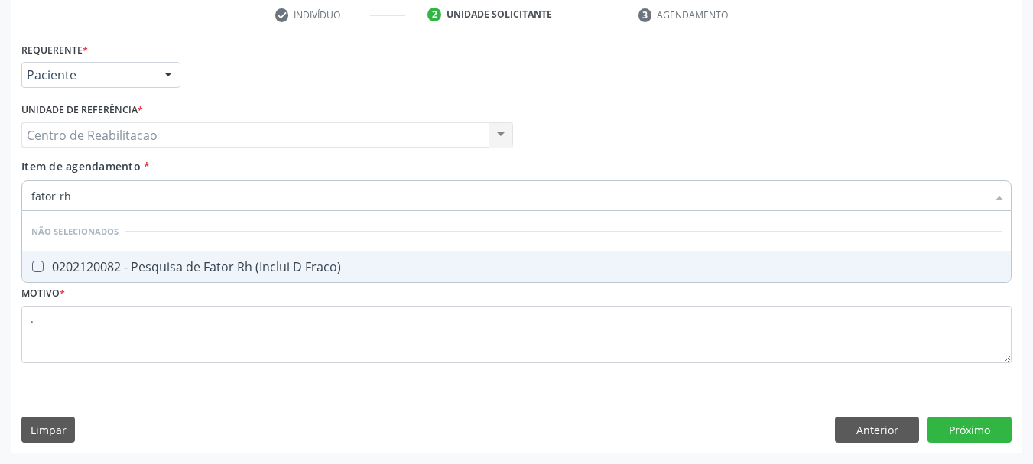
click at [246, 264] on div "0202120082 - Pesquisa de Fator Rh (Inclui D Fraco)" at bounding box center [516, 267] width 970 height 12
checkbox Fraco\) "true"
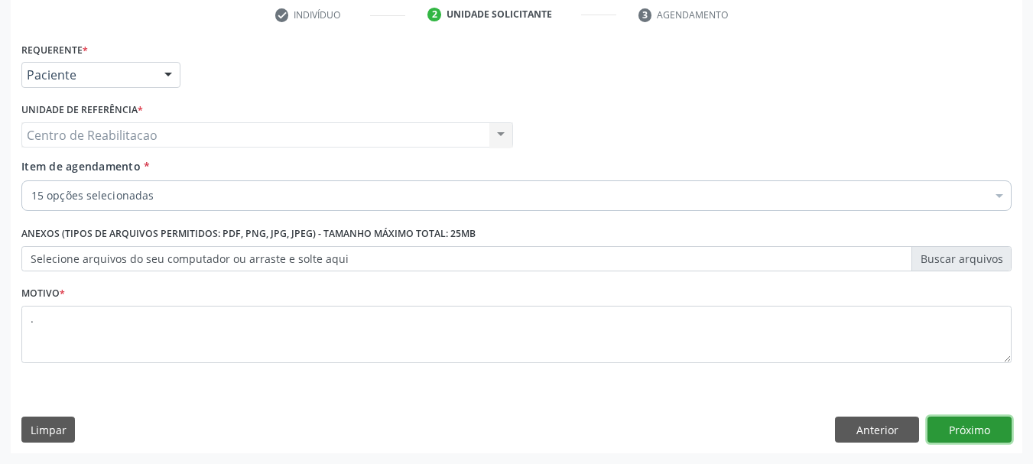
click at [970, 432] on button "Próximo" at bounding box center [969, 430] width 84 height 26
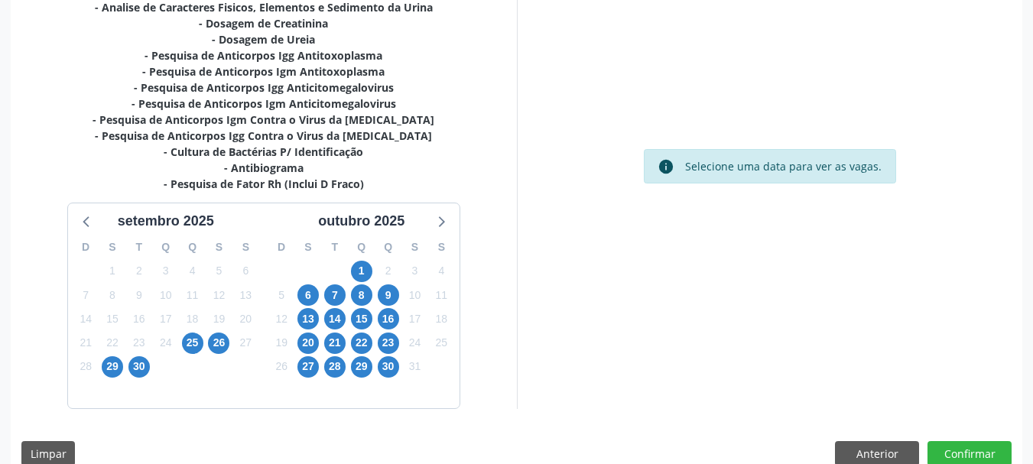
scroll to position [426, 0]
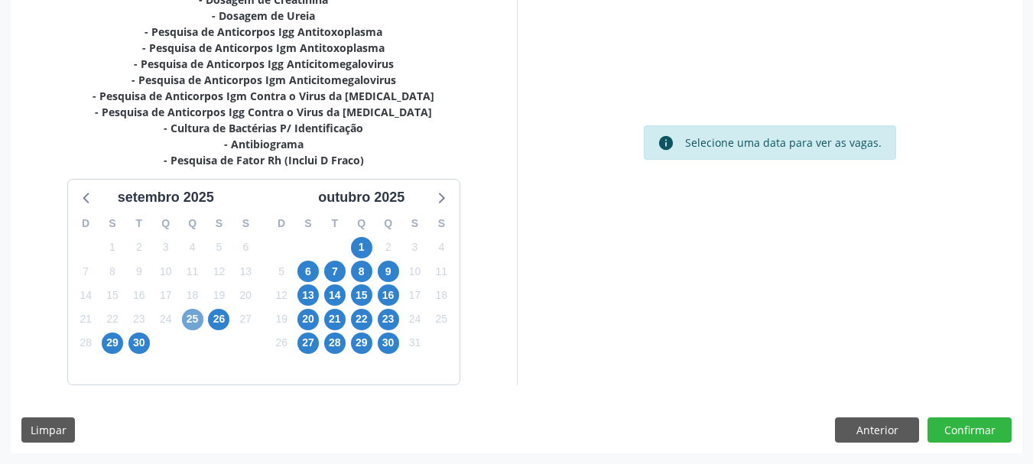
click at [190, 321] on span "25" at bounding box center [192, 319] width 21 height 21
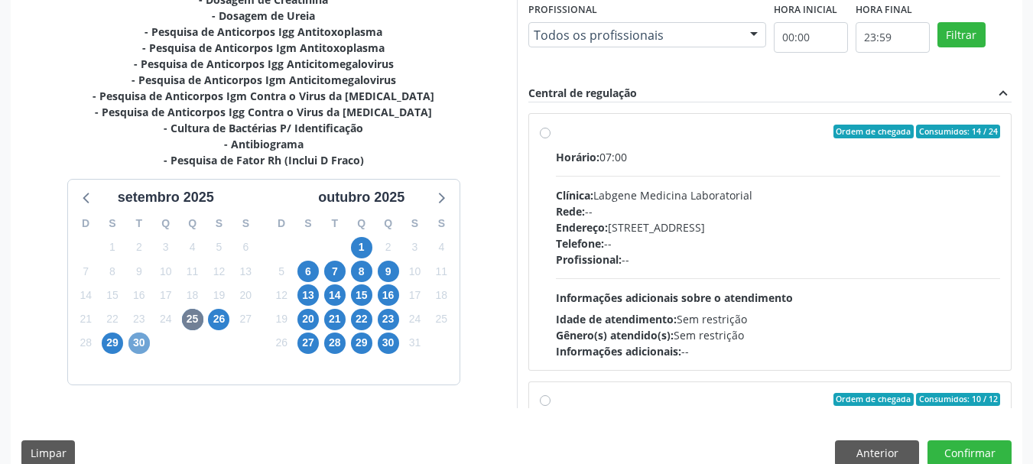
click at [136, 344] on span "30" at bounding box center [138, 343] width 21 height 21
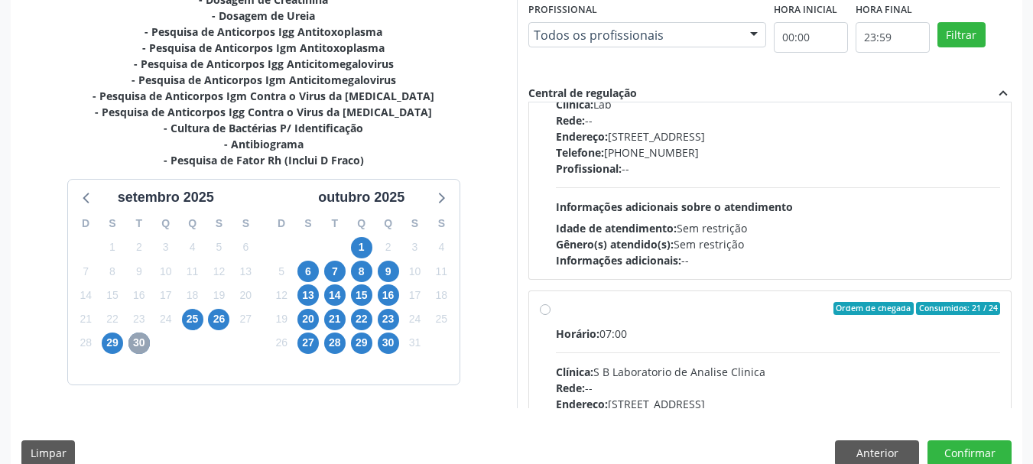
scroll to position [688, 0]
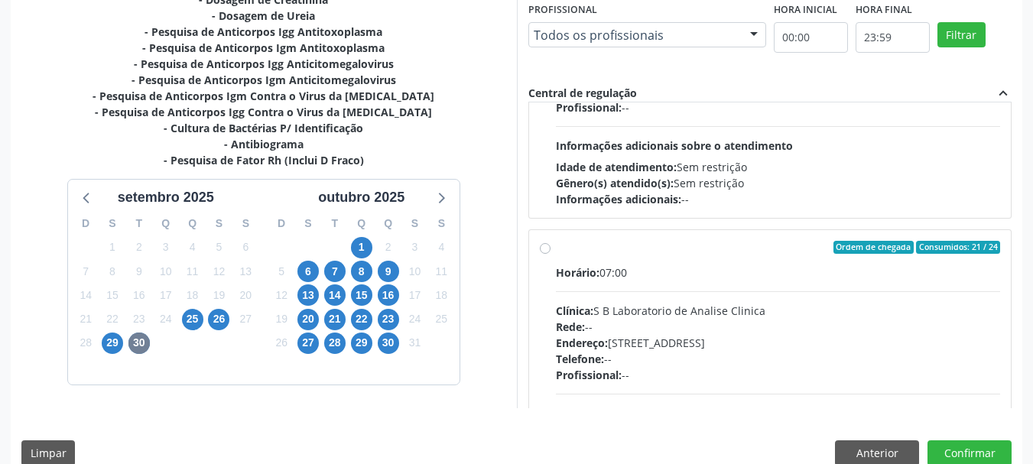
click at [712, 274] on div "Horário: 07:00" at bounding box center [778, 273] width 445 height 16
click at [550, 255] on input "Ordem de chegada Consumidos: 21 / 24 Horário: 07:00 Clínica: S B Laboratorio de…" at bounding box center [545, 248] width 11 height 14
radio input "true"
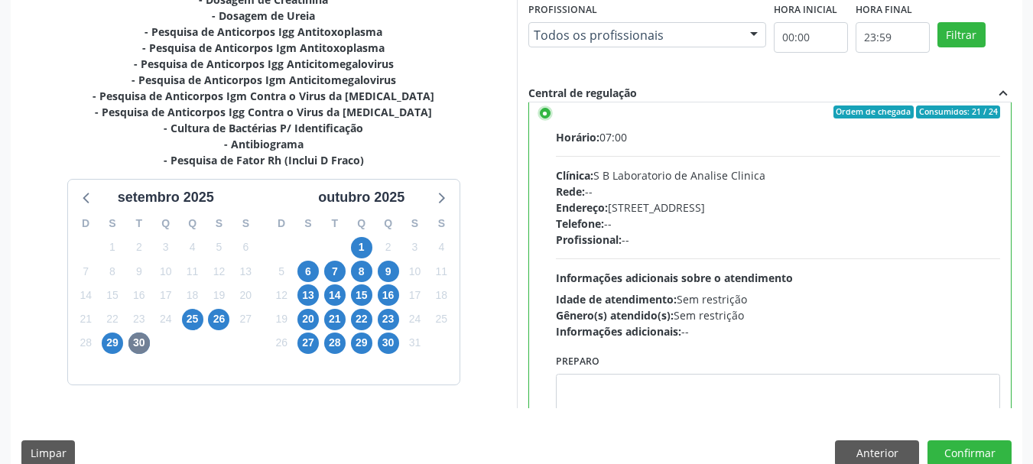
scroll to position [841, 0]
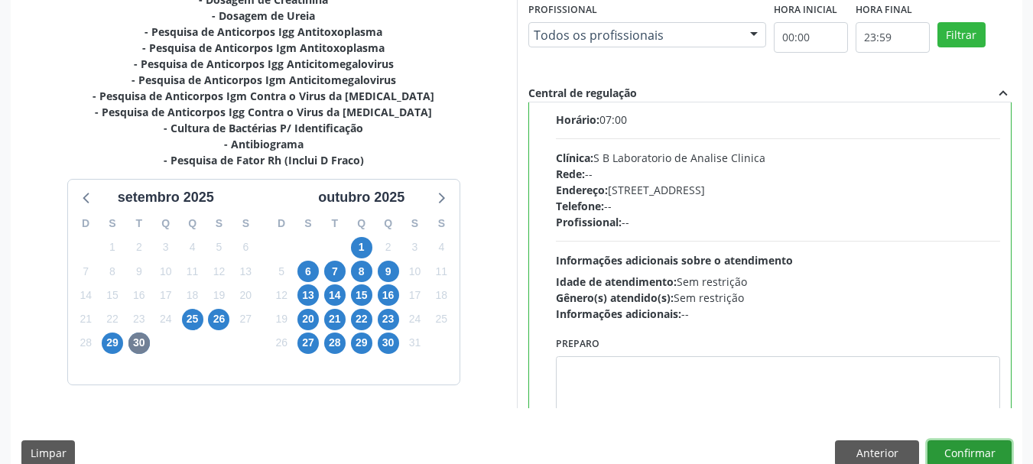
click at [981, 450] on button "Confirmar" at bounding box center [969, 453] width 84 height 26
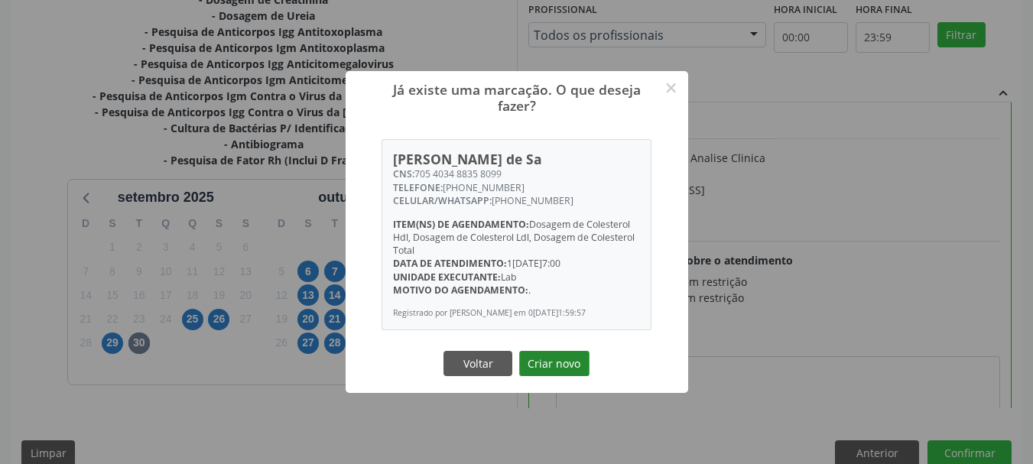
click at [557, 365] on button "Criar novo" at bounding box center [554, 364] width 70 height 26
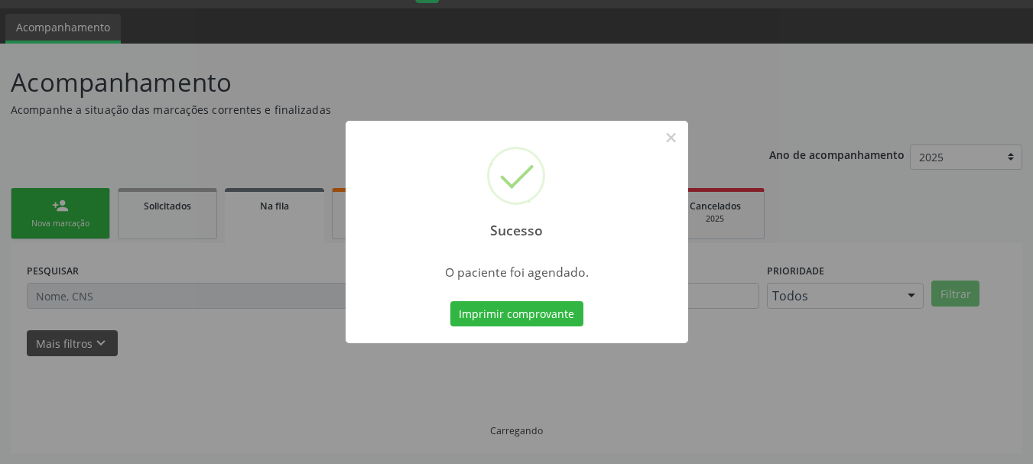
scroll to position [41, 0]
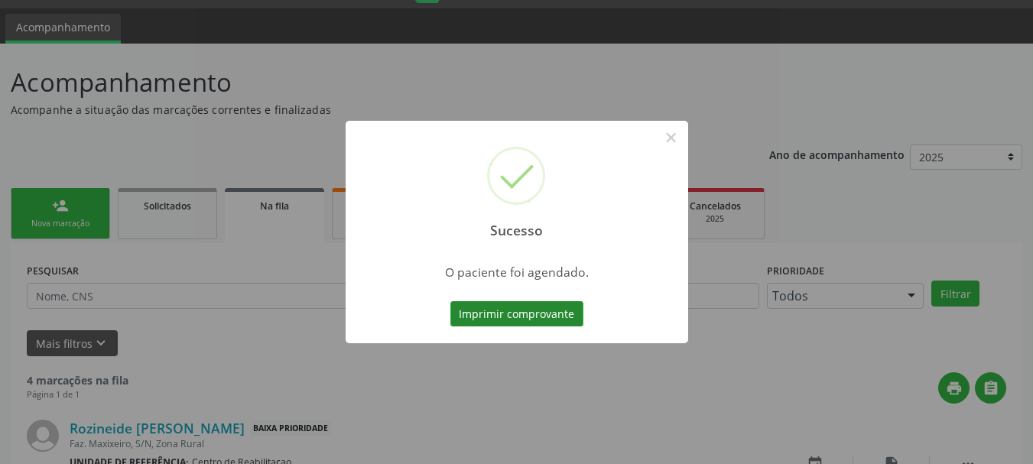
click at [510, 309] on button "Imprimir comprovante" at bounding box center [516, 314] width 133 height 26
